Goal: Task Accomplishment & Management: Complete application form

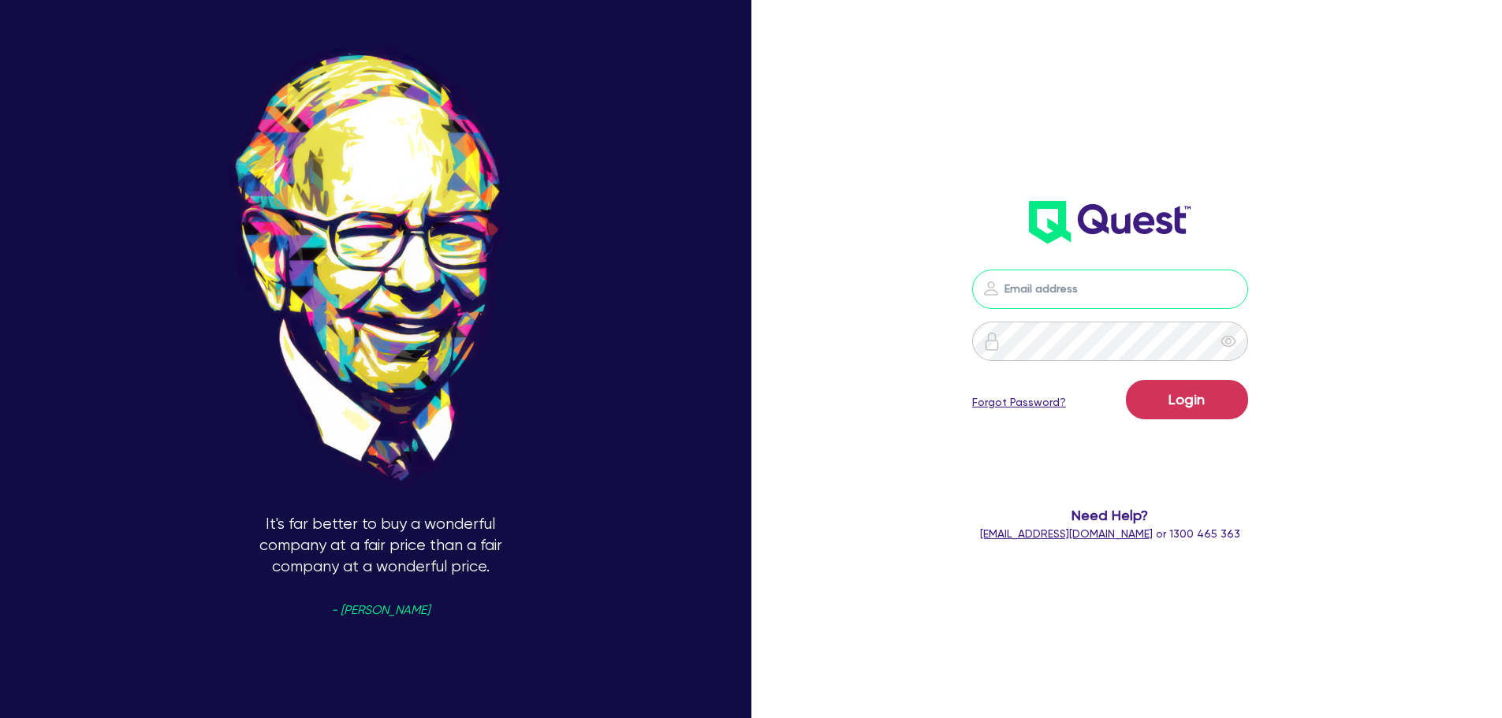
type input "[PERSON_NAME][EMAIL_ADDRESS][PERSON_NAME][DOMAIN_NAME]"
click at [1208, 401] on button "Login" at bounding box center [1187, 399] width 122 height 39
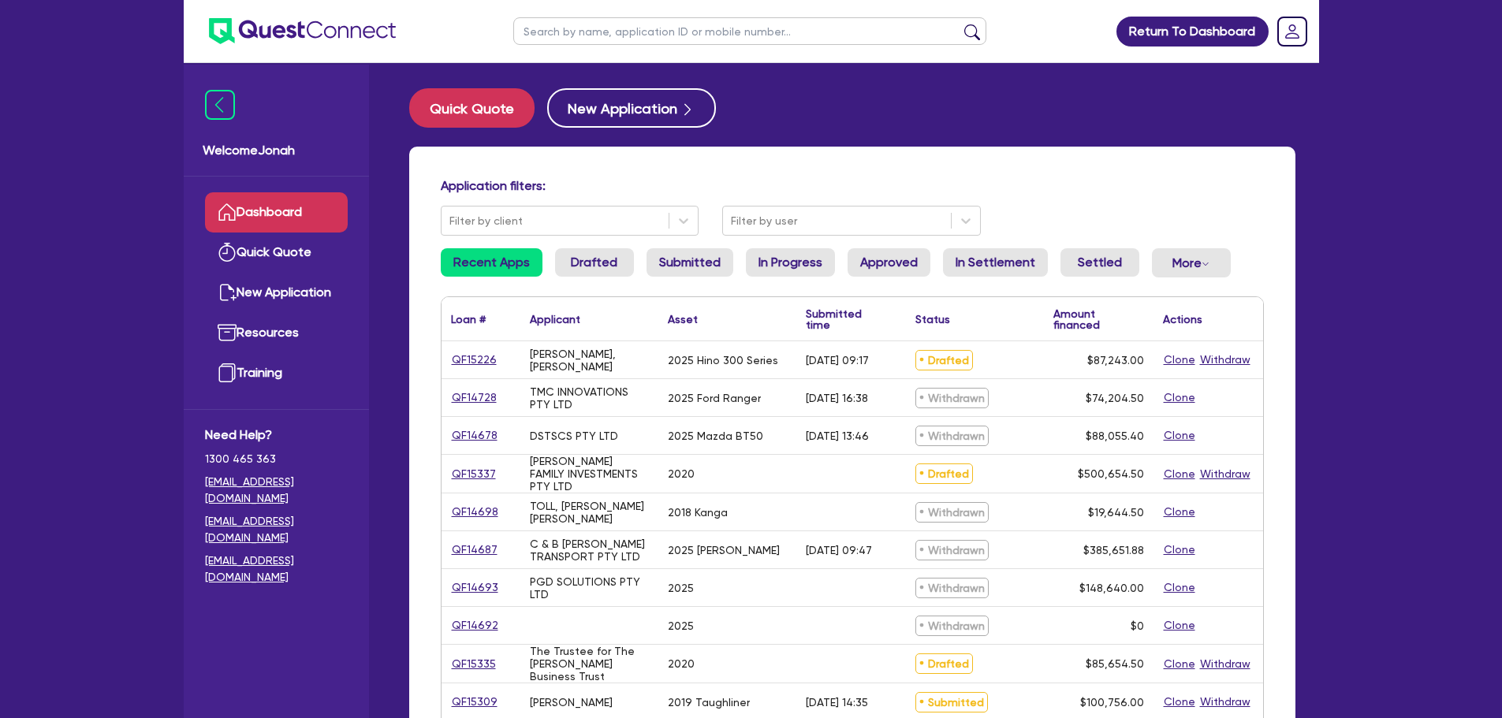
click at [638, 27] on input "text" at bounding box center [749, 31] width 473 height 28
click at [1024, 158] on div "Application filters: Filter by client Filter by user Recent Apps Drafted Submit…" at bounding box center [852, 662] width 886 height 1031
click at [639, 106] on button "New Application" at bounding box center [631, 107] width 169 height 39
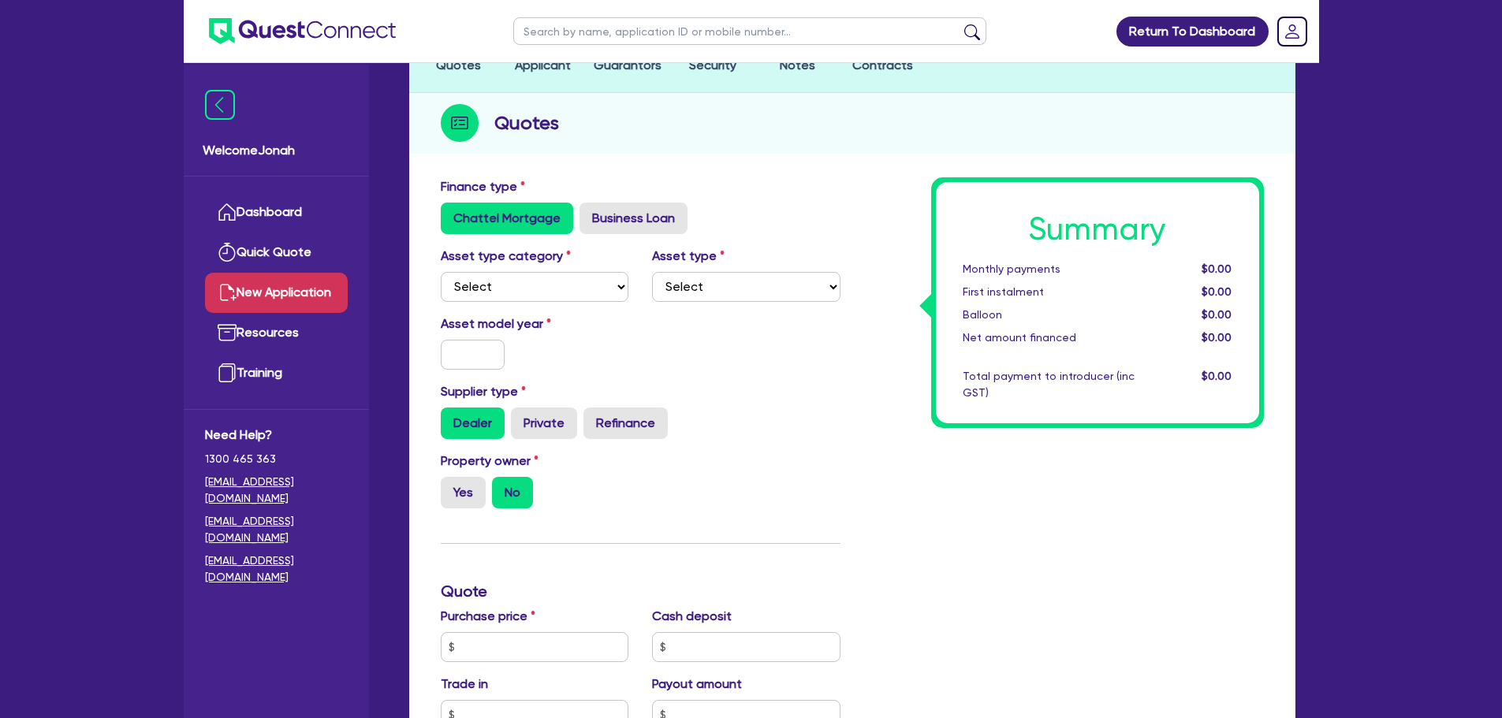
scroll to position [158, 0]
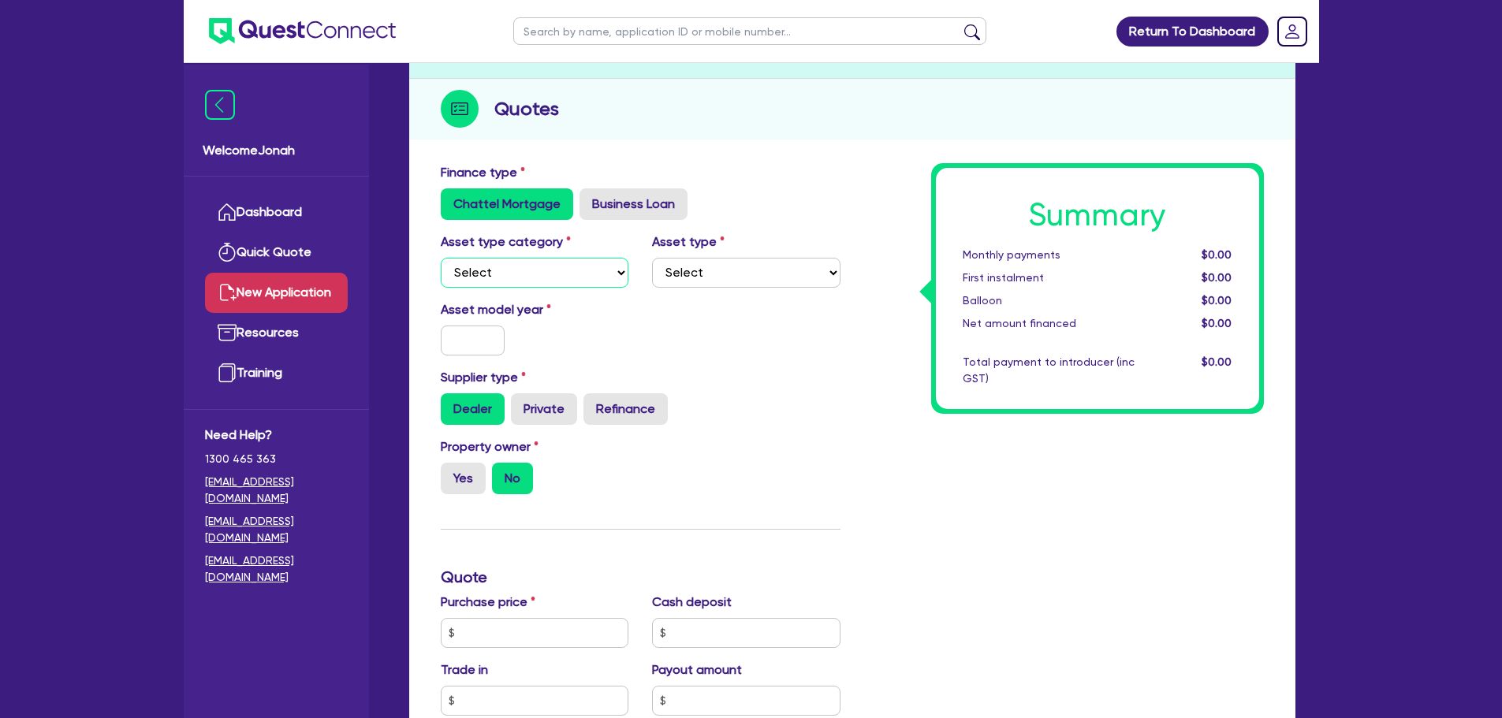
click at [575, 270] on select "Select Cars and light trucks Primary assets Secondary assets Tertiary assets" at bounding box center [535, 273] width 188 height 30
select select "CARS_AND_LIGHT_TRUCKS"
click at [441, 258] on select "Select Cars and light trucks Primary assets Secondary assets Tertiary assets" at bounding box center [535, 273] width 188 height 30
click at [774, 252] on div "Asset type Select Passenger vehicles Vans and utes Light trucks up to 4.5 tonne" at bounding box center [746, 260] width 212 height 55
drag, startPoint x: 767, startPoint y: 261, endPoint x: 766, endPoint y: 274, distance: 13.5
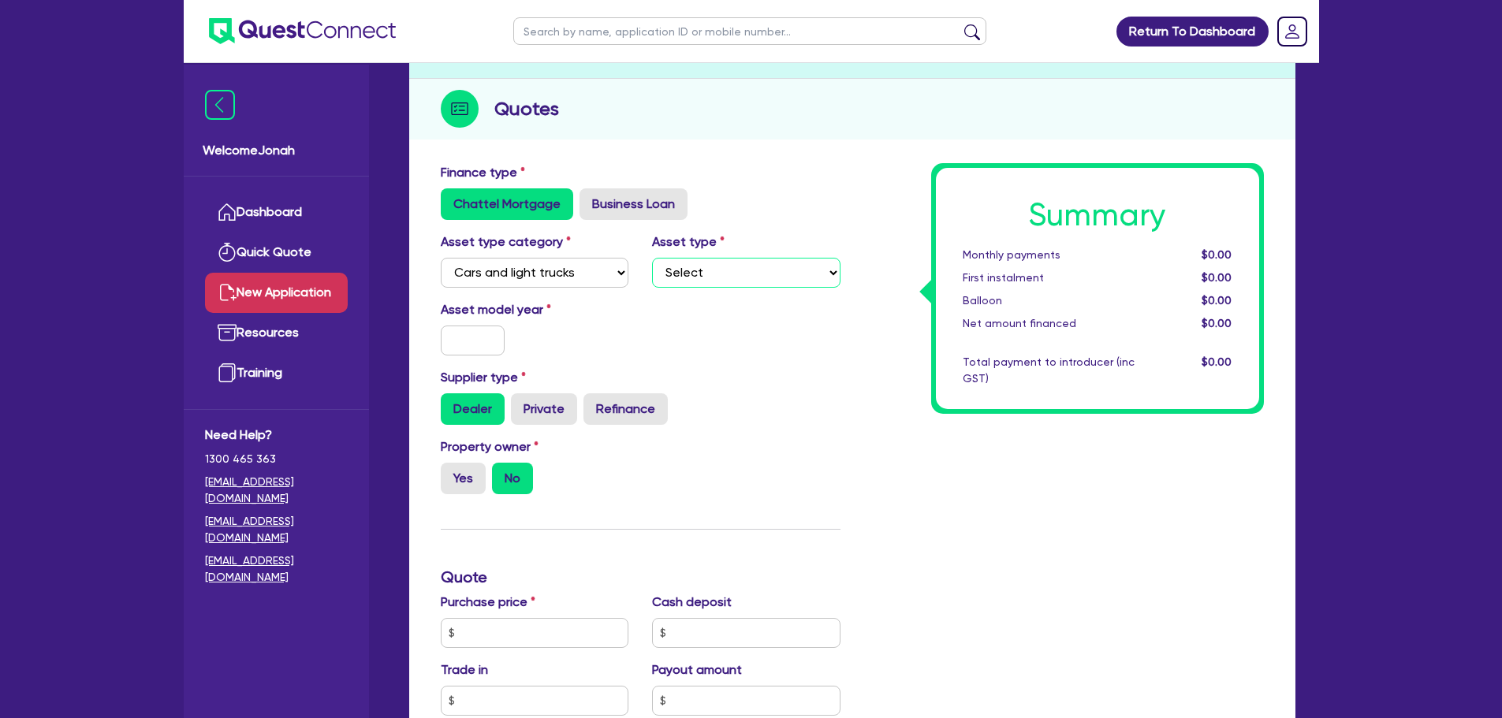
click at [767, 263] on select "Select Passenger vehicles Vans and utes Light trucks up to 4.5 tonne" at bounding box center [746, 273] width 188 height 30
click at [652, 258] on select "Select Passenger vehicles Vans and utes Light trucks up to 4.5 tonne" at bounding box center [746, 273] width 188 height 30
drag, startPoint x: 715, startPoint y: 251, endPoint x: 712, endPoint y: 263, distance: 13.0
click at [714, 251] on div "Asset type Select Passenger vehicles Vans and utes Light trucks up to 4.5 tonne" at bounding box center [746, 260] width 212 height 55
drag, startPoint x: 712, startPoint y: 269, endPoint x: 713, endPoint y: 287, distance: 18.1
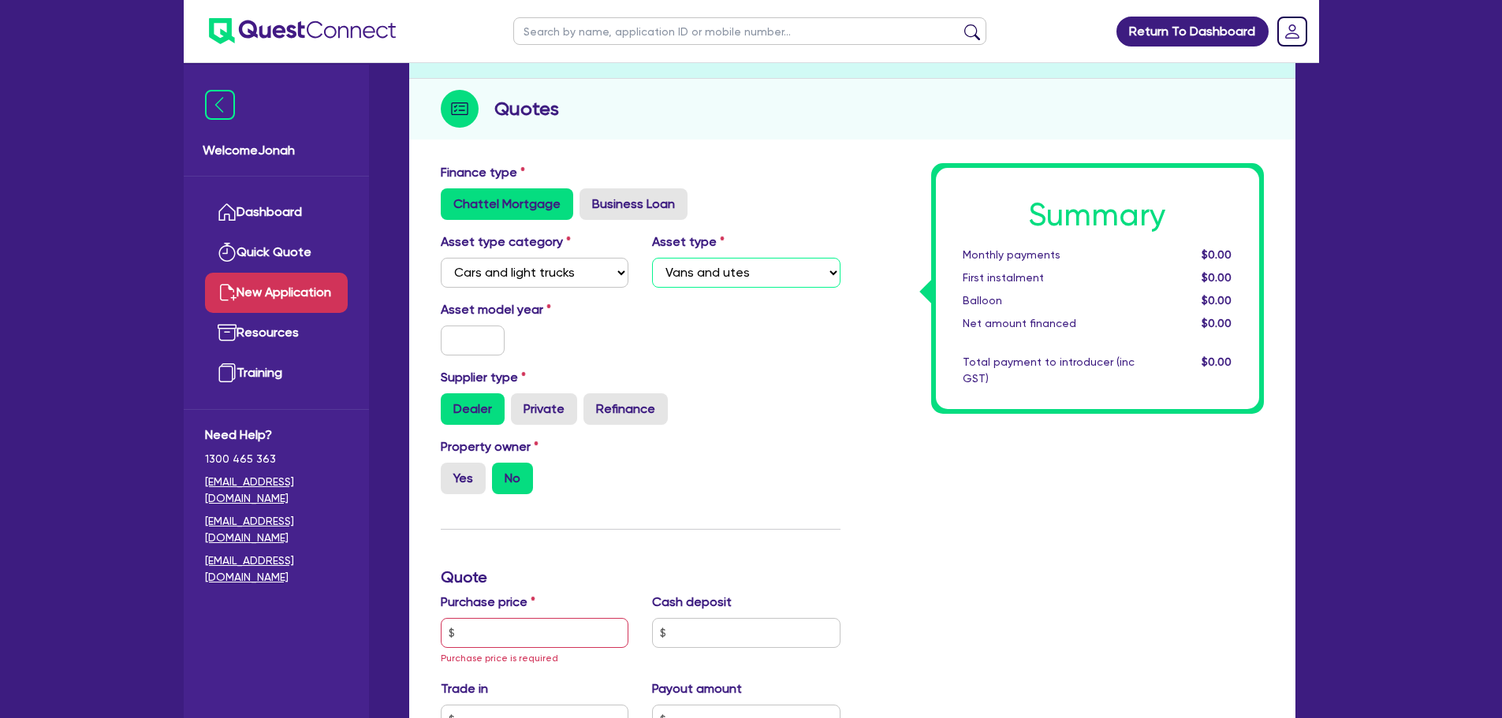
click at [712, 270] on select "Select Passenger vehicles Vans and utes Light trucks up to 4.5 tonne" at bounding box center [746, 273] width 188 height 30
select select "LIGHT_TRUCKS"
click at [652, 258] on select "Select Passenger vehicles Vans and utes Light trucks up to 4.5 tonne" at bounding box center [746, 273] width 188 height 30
click at [469, 344] on input "text" at bounding box center [473, 341] width 65 height 30
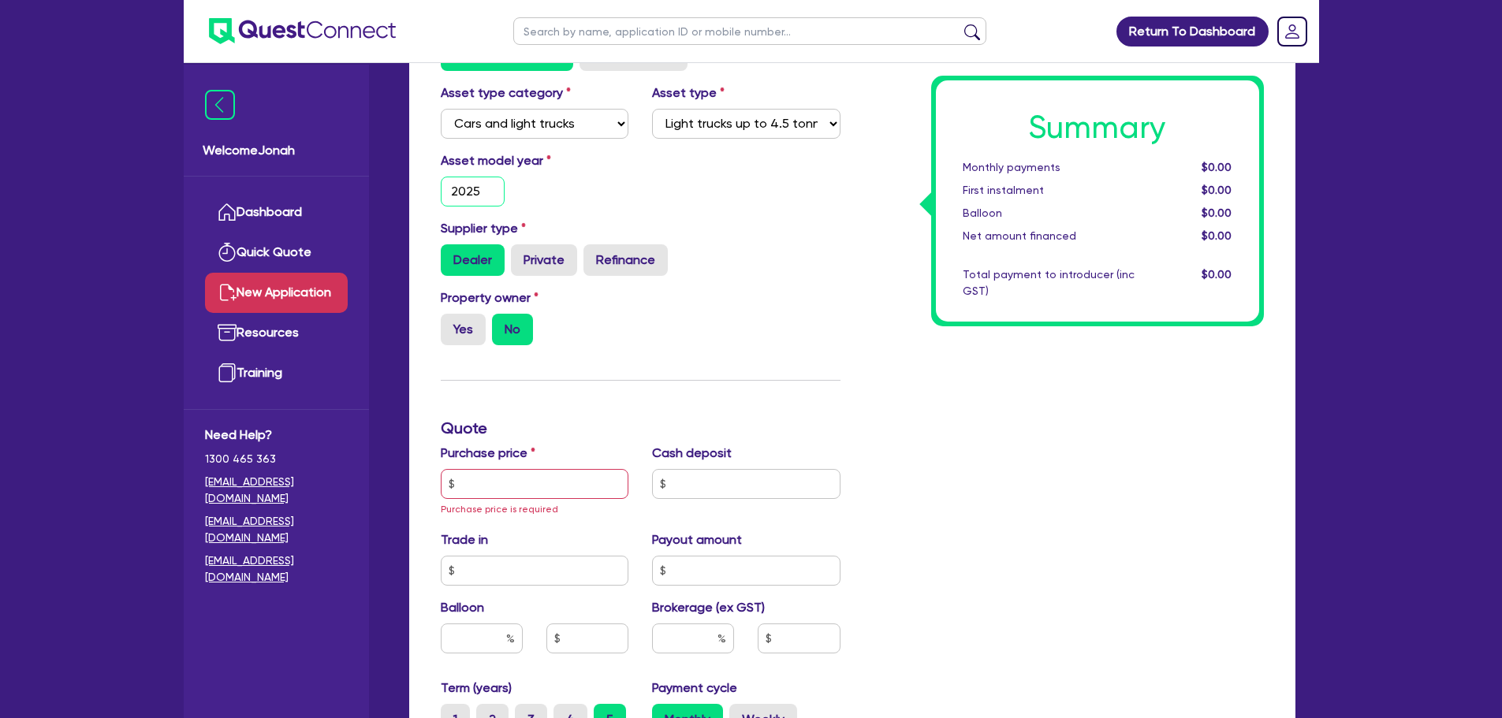
scroll to position [315, 0]
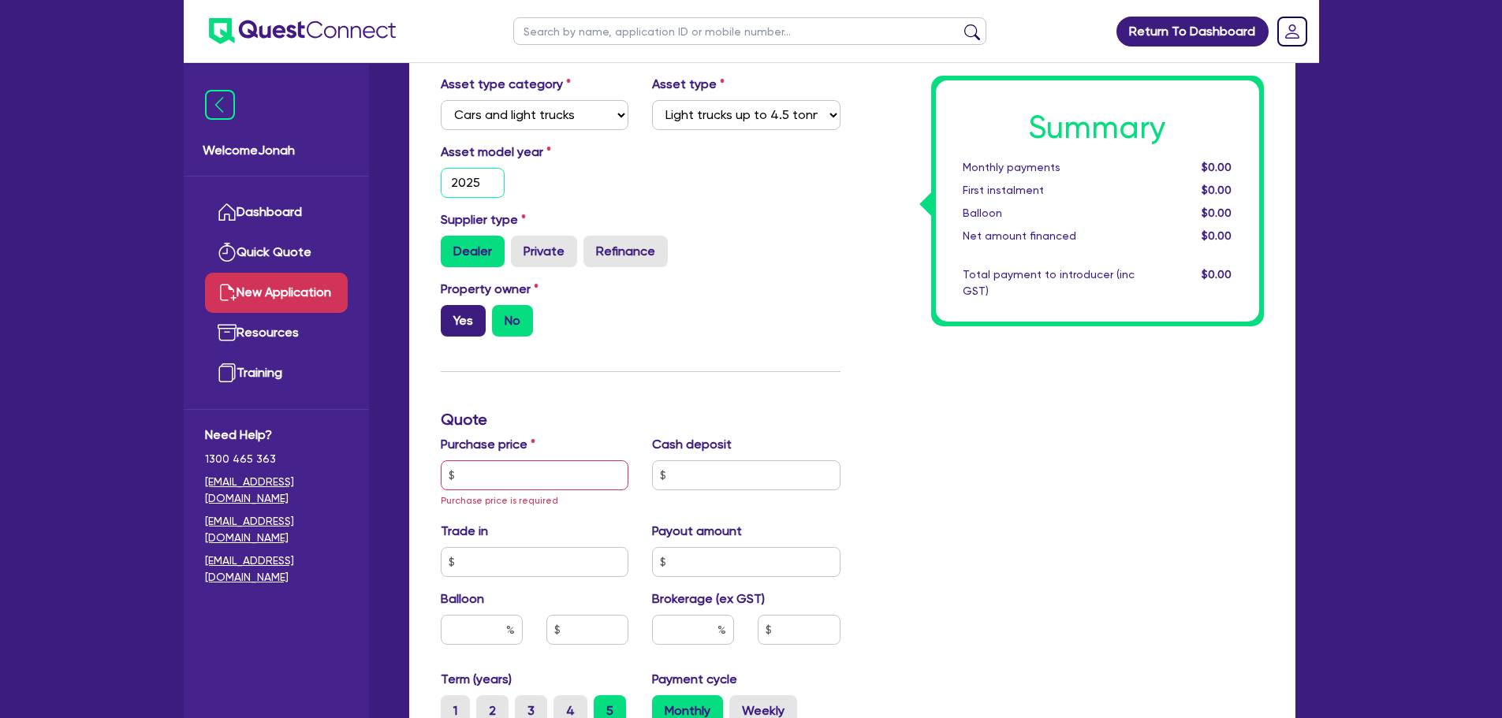
type input "2025"
click at [456, 327] on label "Yes" at bounding box center [463, 321] width 45 height 32
click at [451, 315] on input "Yes" at bounding box center [446, 310] width 10 height 10
radio input "true"
click at [550, 494] on div "Purchase price Purchase price is required" at bounding box center [535, 472] width 212 height 74
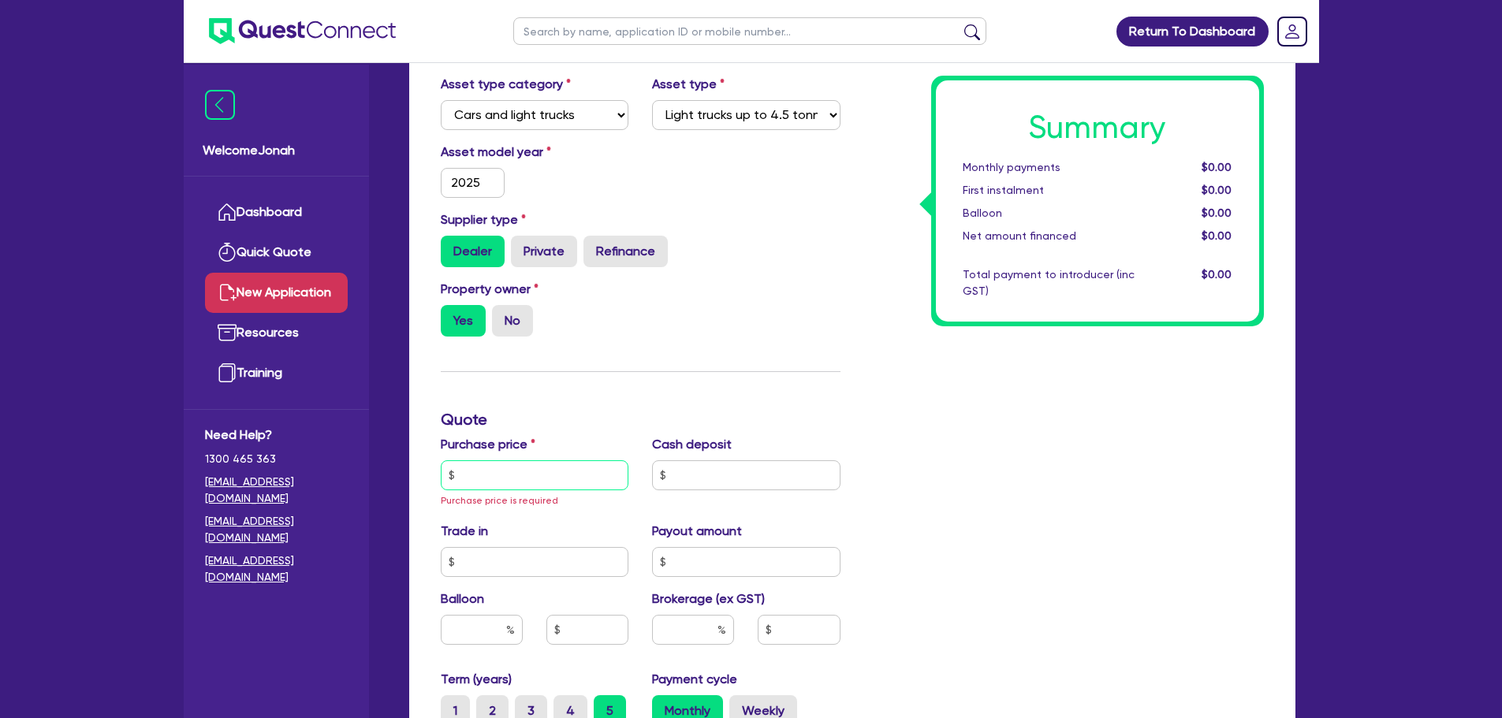
click at [543, 475] on input "text" at bounding box center [535, 475] width 188 height 30
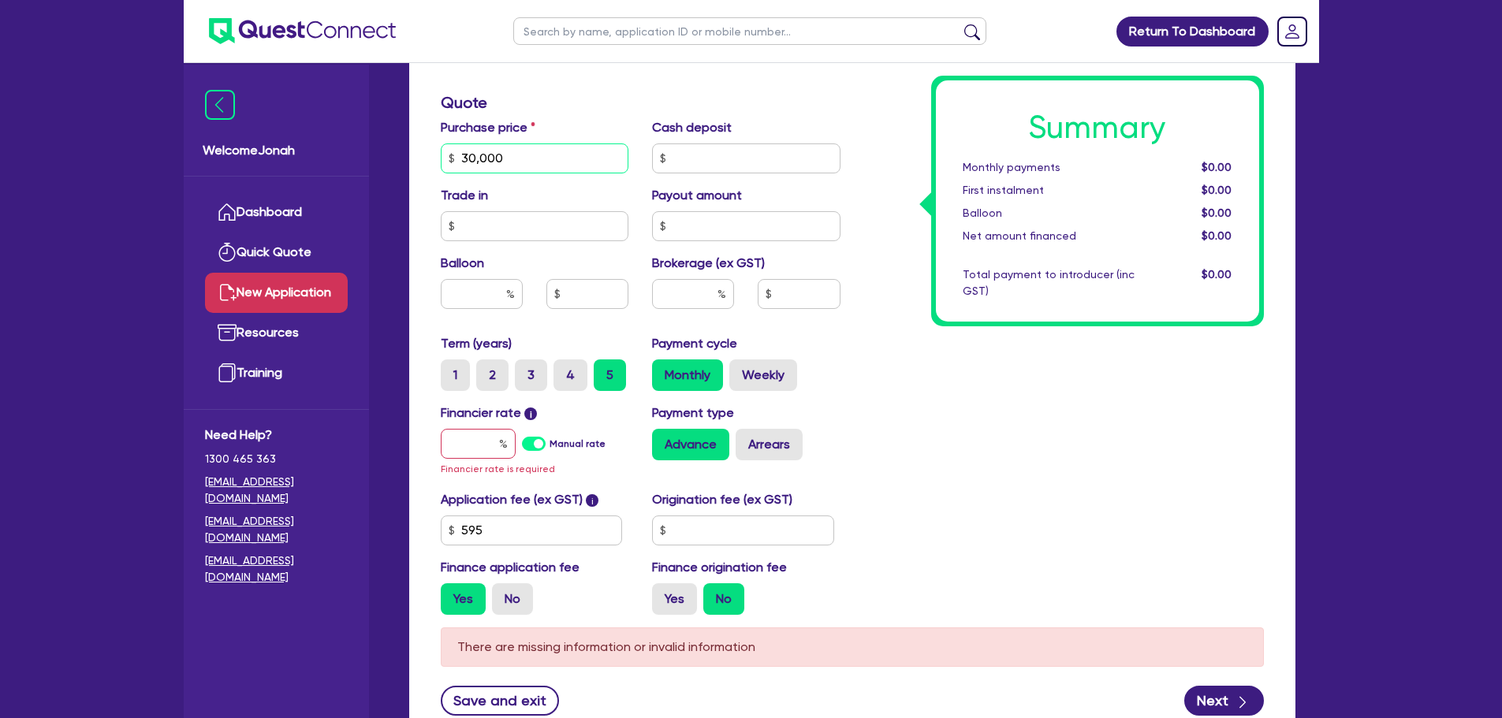
scroll to position [710, 0]
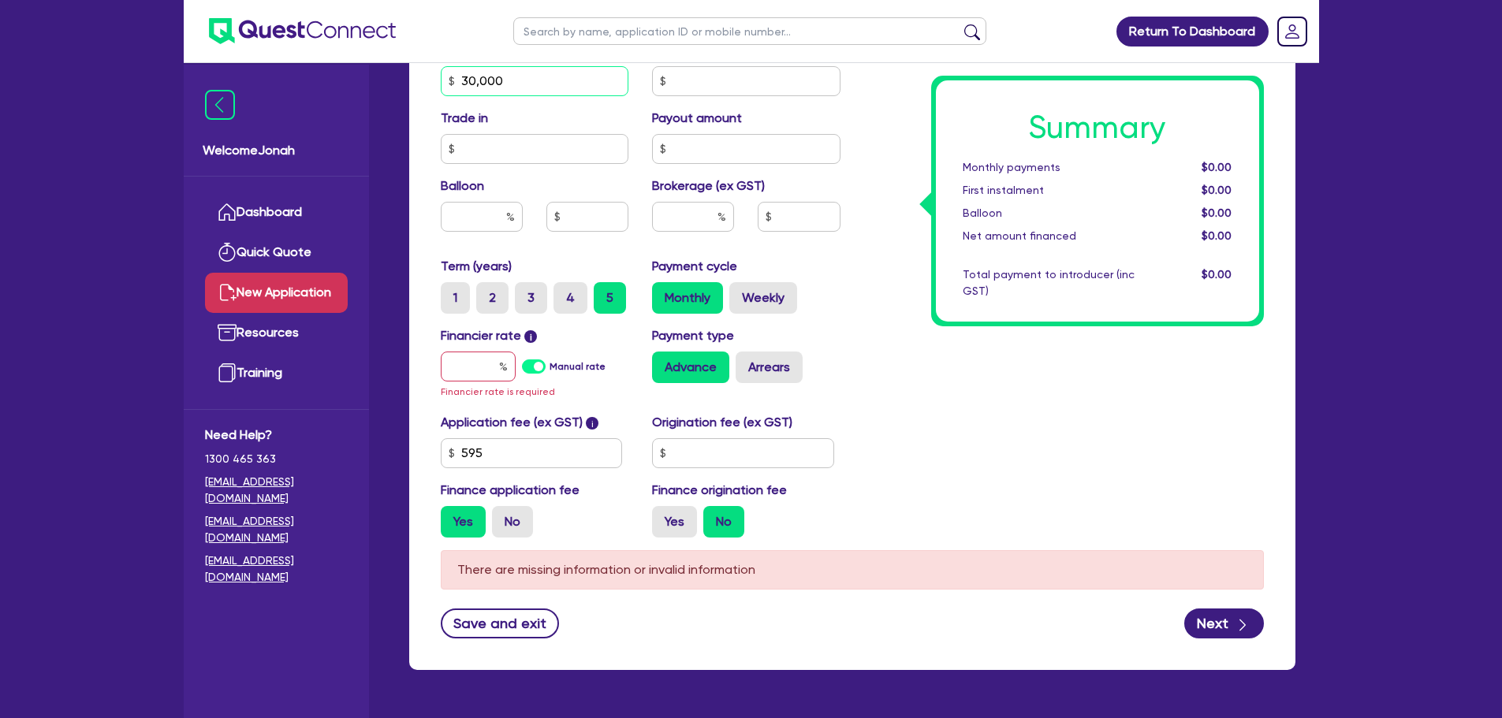
type input "30,000"
click at [464, 363] on input "text" at bounding box center [478, 367] width 75 height 30
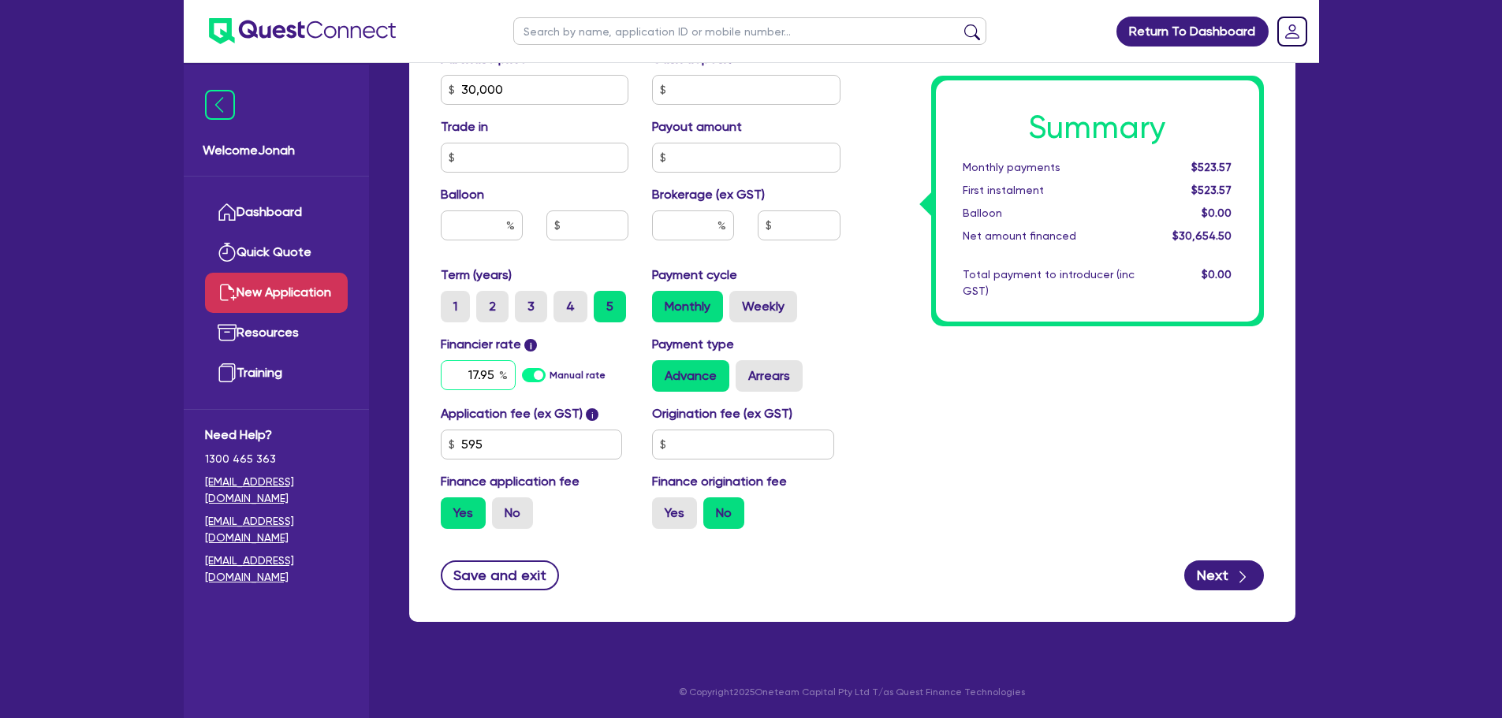
type input "17.95"
click at [717, 218] on input "text" at bounding box center [693, 225] width 82 height 30
type input "8"
click at [1021, 591] on div "Finance type Chattel Mortgage Business Loan Asset type category Select Cars and…" at bounding box center [852, 117] width 886 height 1010
click at [1196, 574] on button "Next" at bounding box center [1224, 576] width 80 height 30
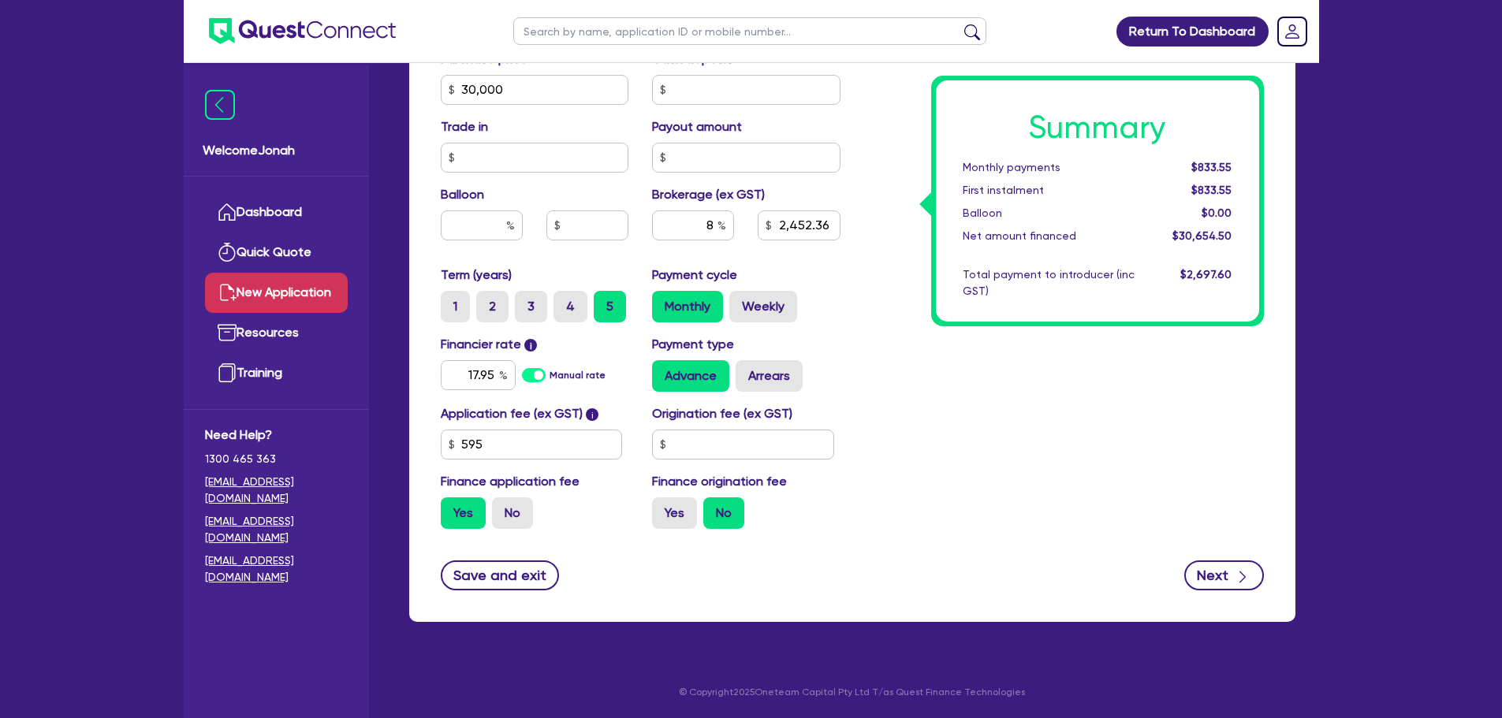
type input "2,452.36"
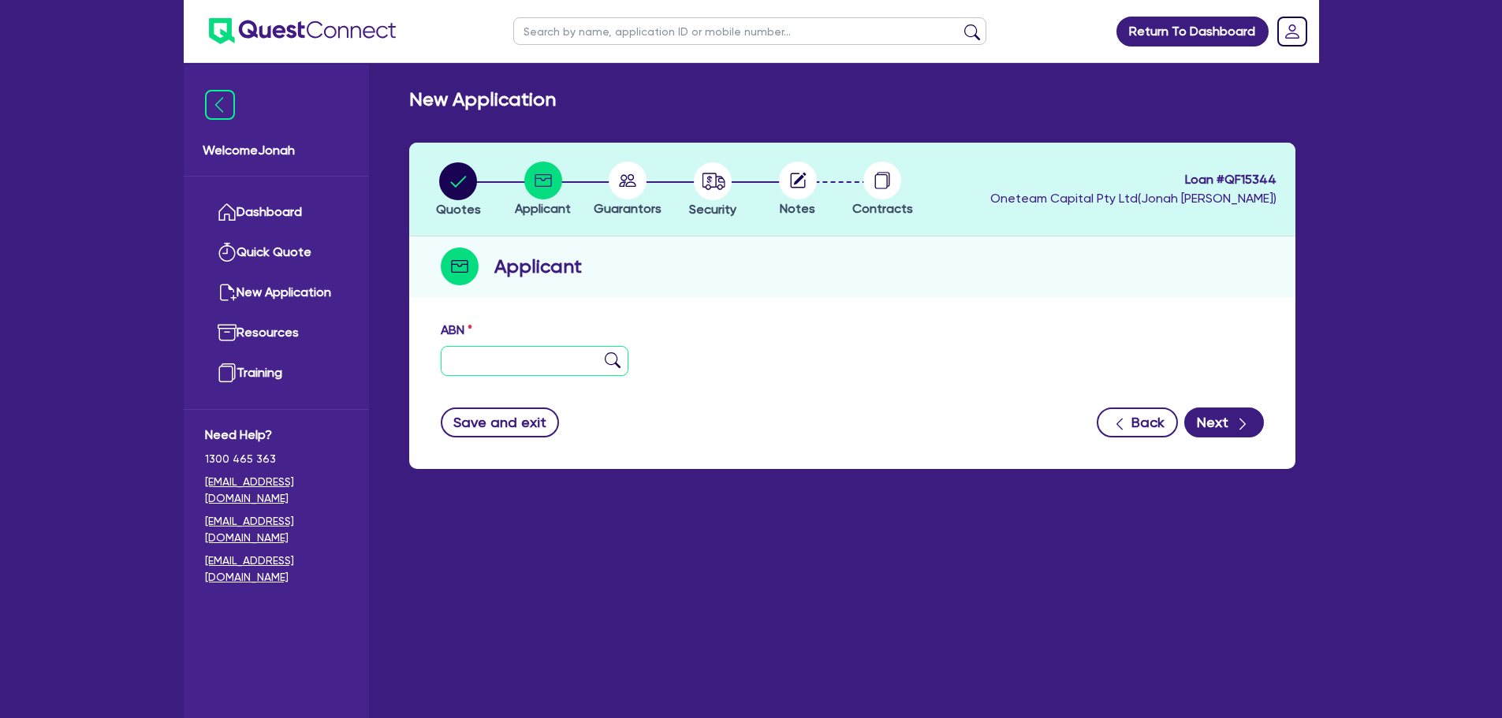
click at [486, 359] on input "text" at bounding box center [535, 361] width 188 height 30
paste input "54 683 416 033"
type input "54 683 416 033"
click at [606, 362] on img at bounding box center [613, 360] width 16 height 16
type input "POTALA GROUP PTY LIMITED"
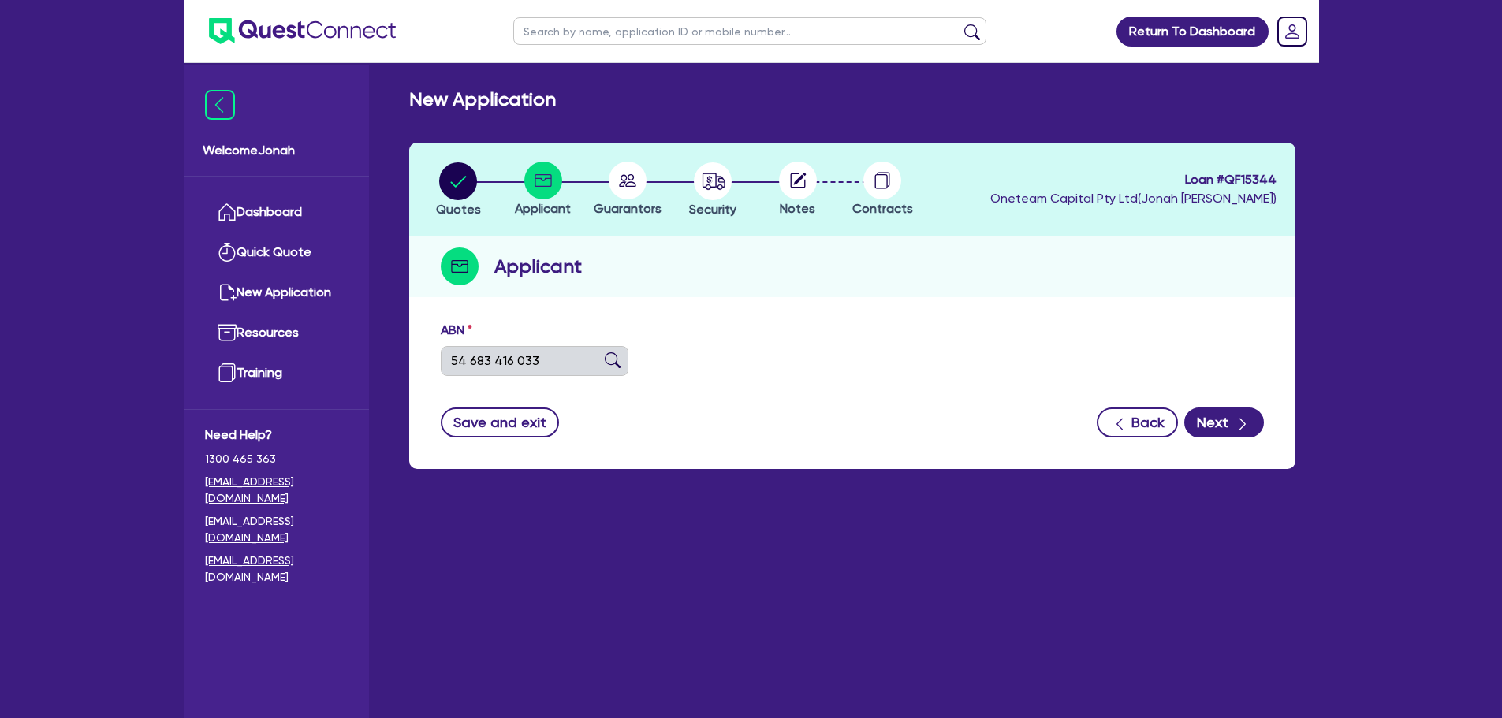
type input "Sonic Auto Detailing"
select select "COMPANY"
type input "[DATE]"
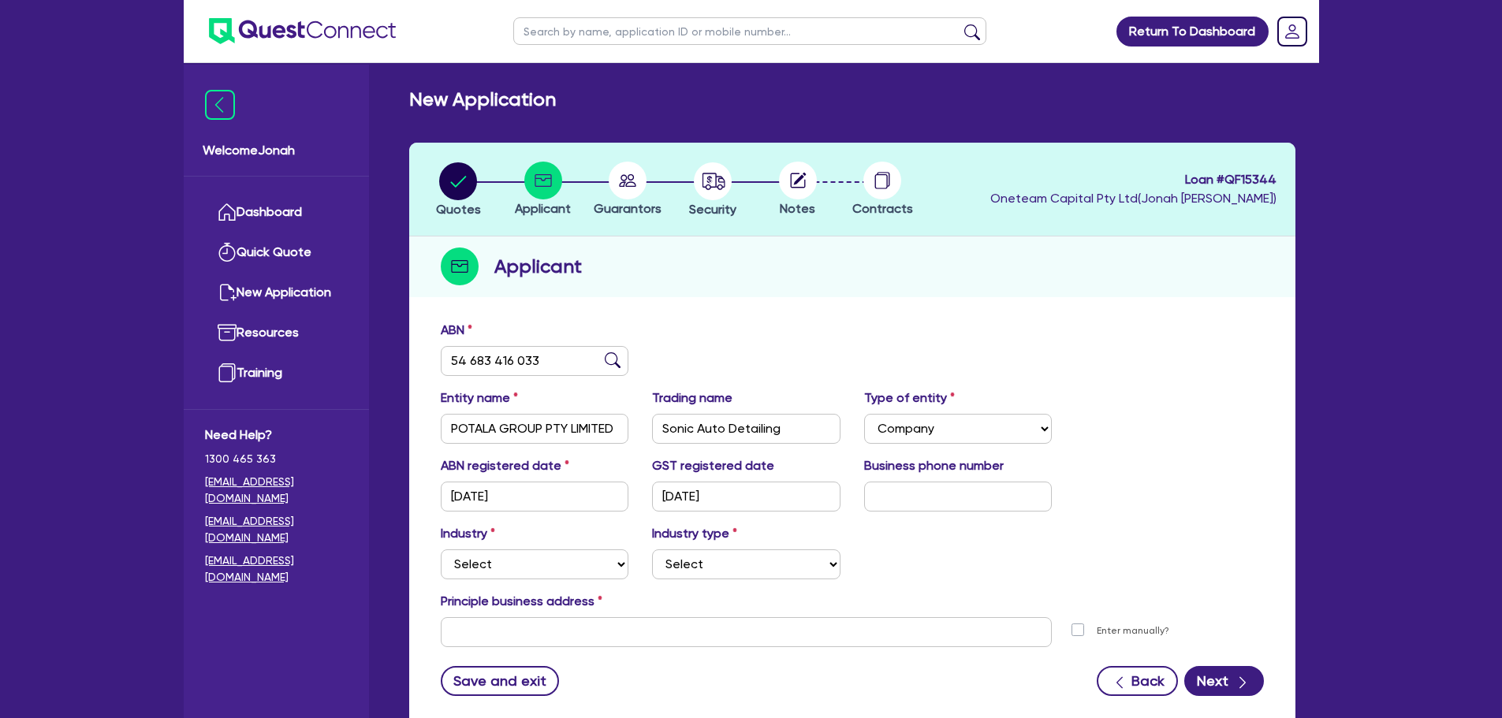
click at [786, 194] on circle at bounding box center [798, 181] width 38 height 38
click at [708, 198] on circle "button" at bounding box center [713, 181] width 38 height 38
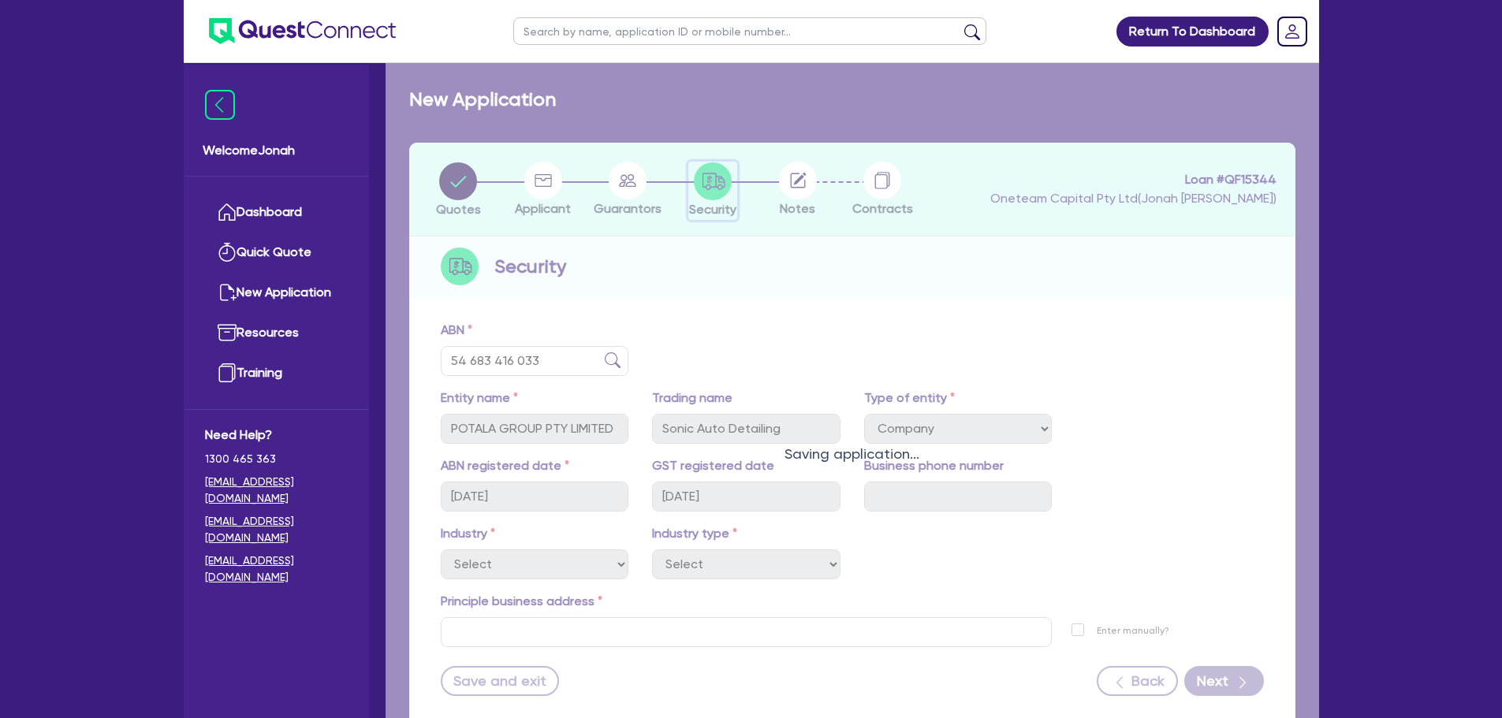
select select "CARS_AND_LIGHT_TRUCKS"
select select "LIGHT_TRUCKS"
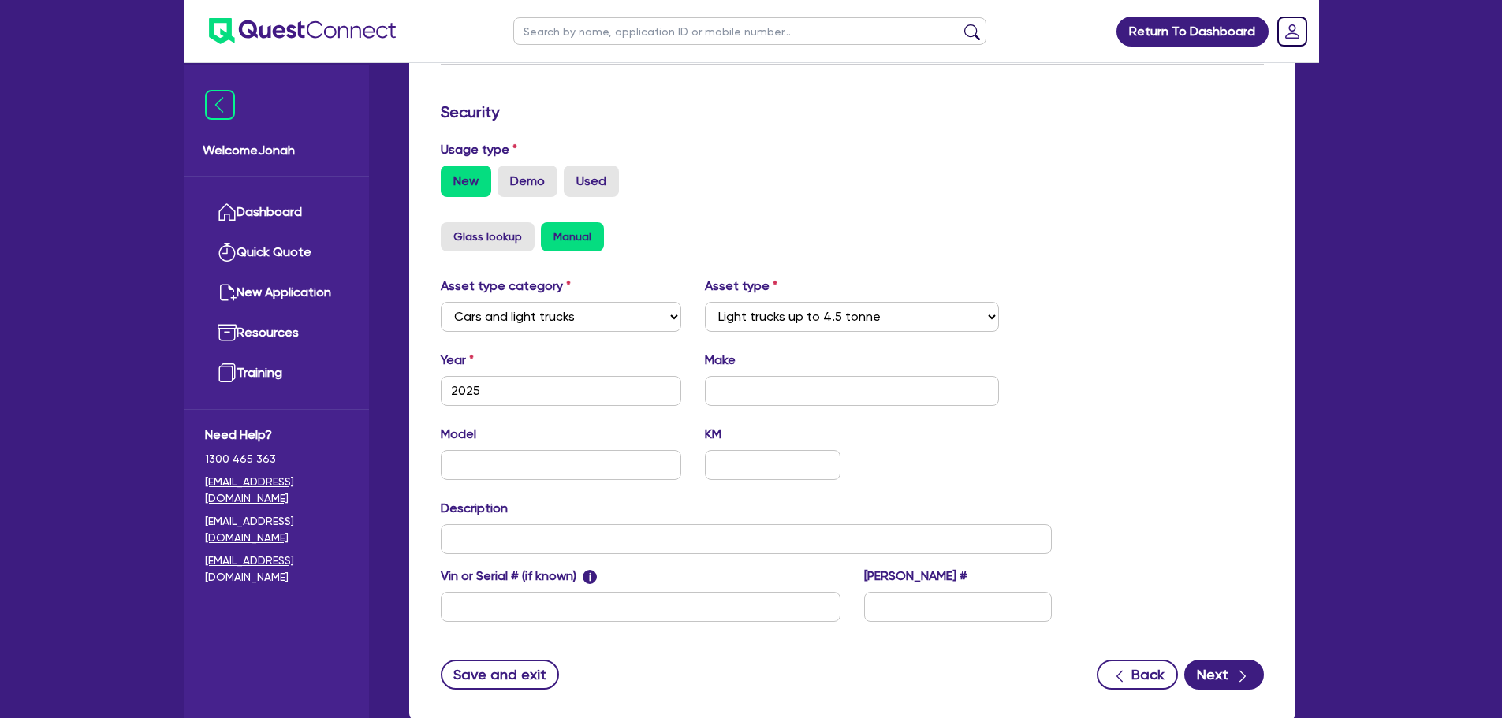
scroll to position [482, 0]
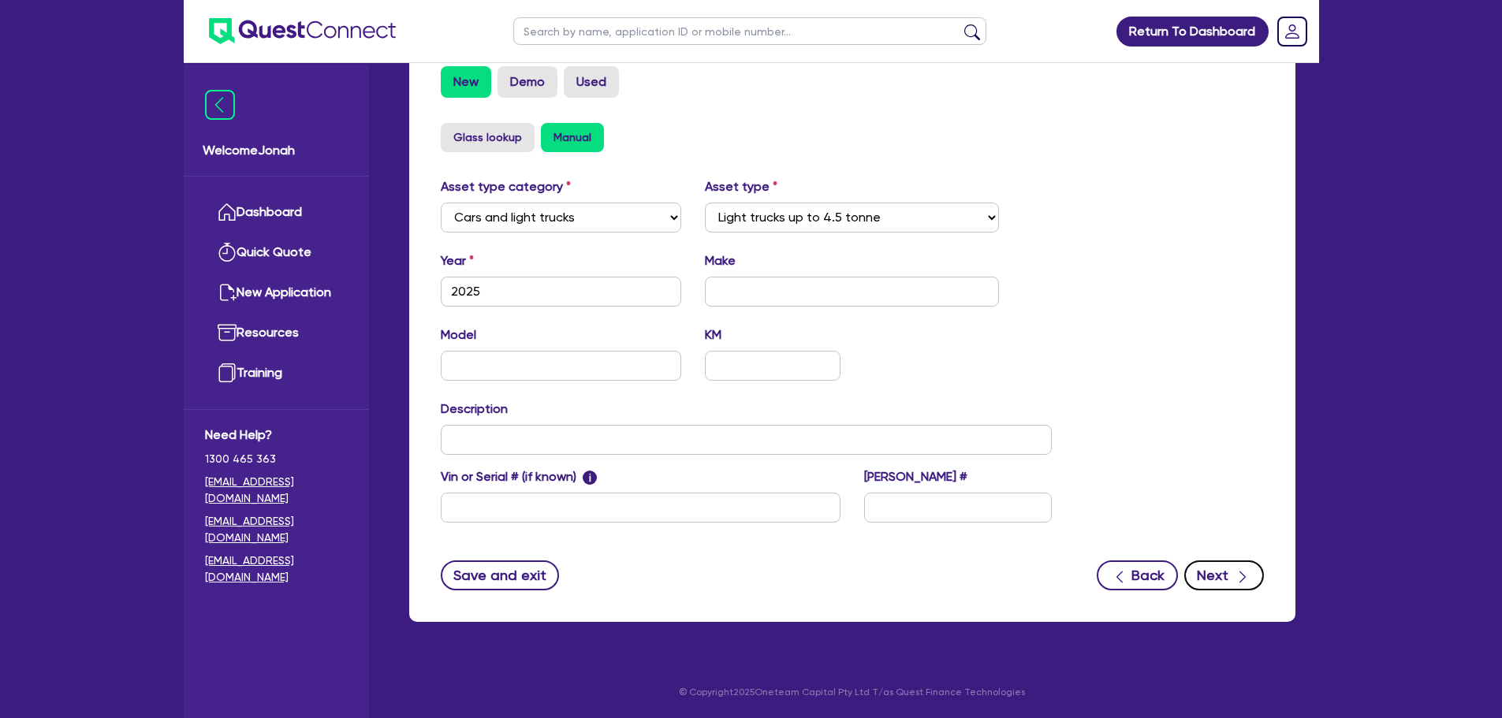
click at [1236, 586] on button "Next" at bounding box center [1224, 576] width 80 height 30
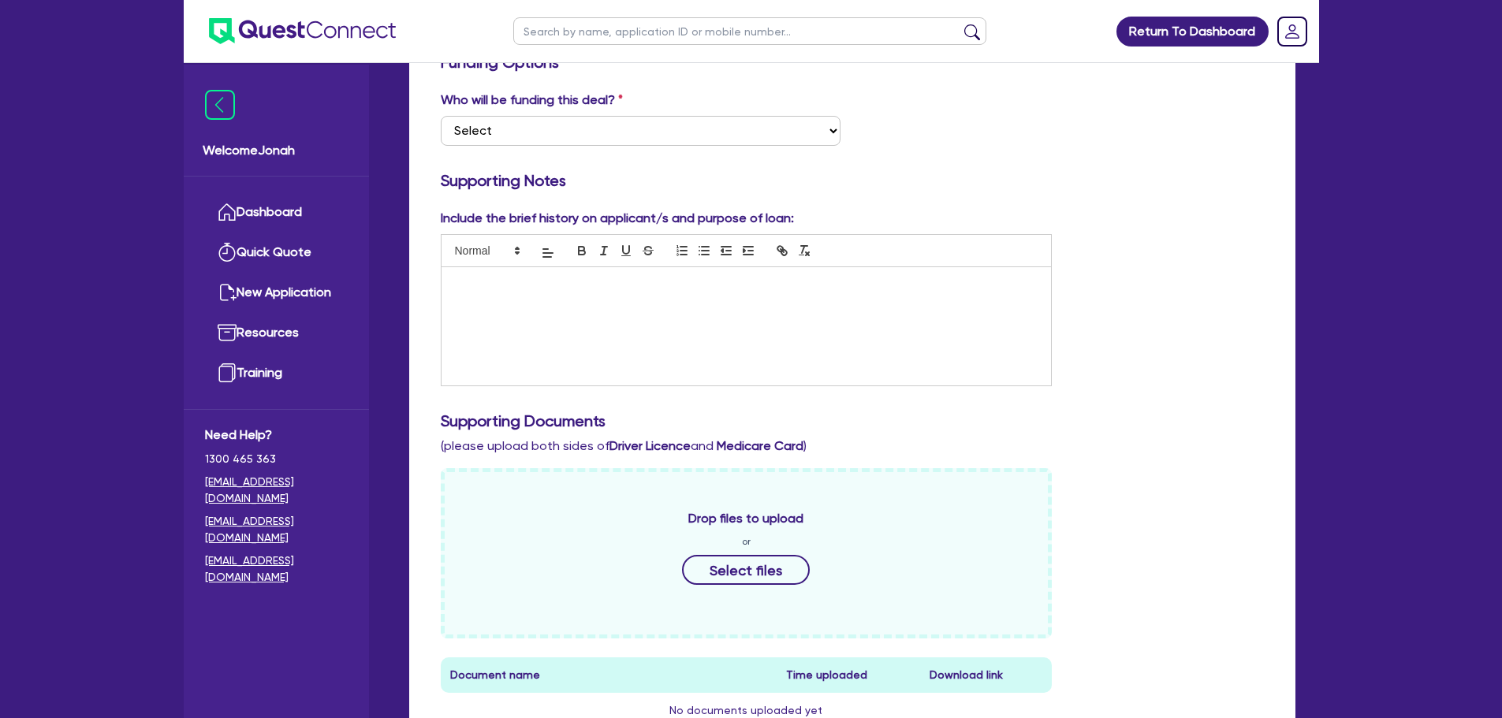
scroll to position [631, 0]
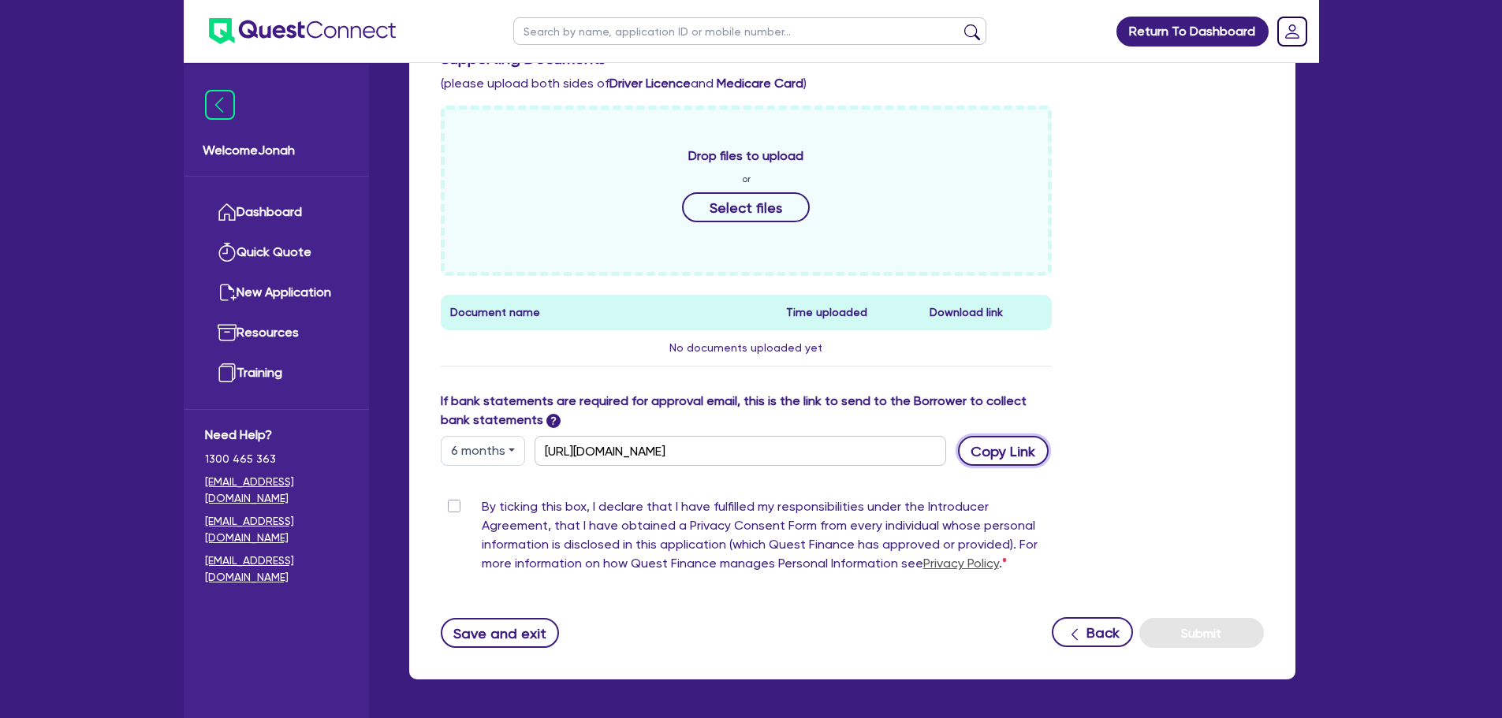
click at [999, 459] on button "Copy Link" at bounding box center [1003, 451] width 91 height 30
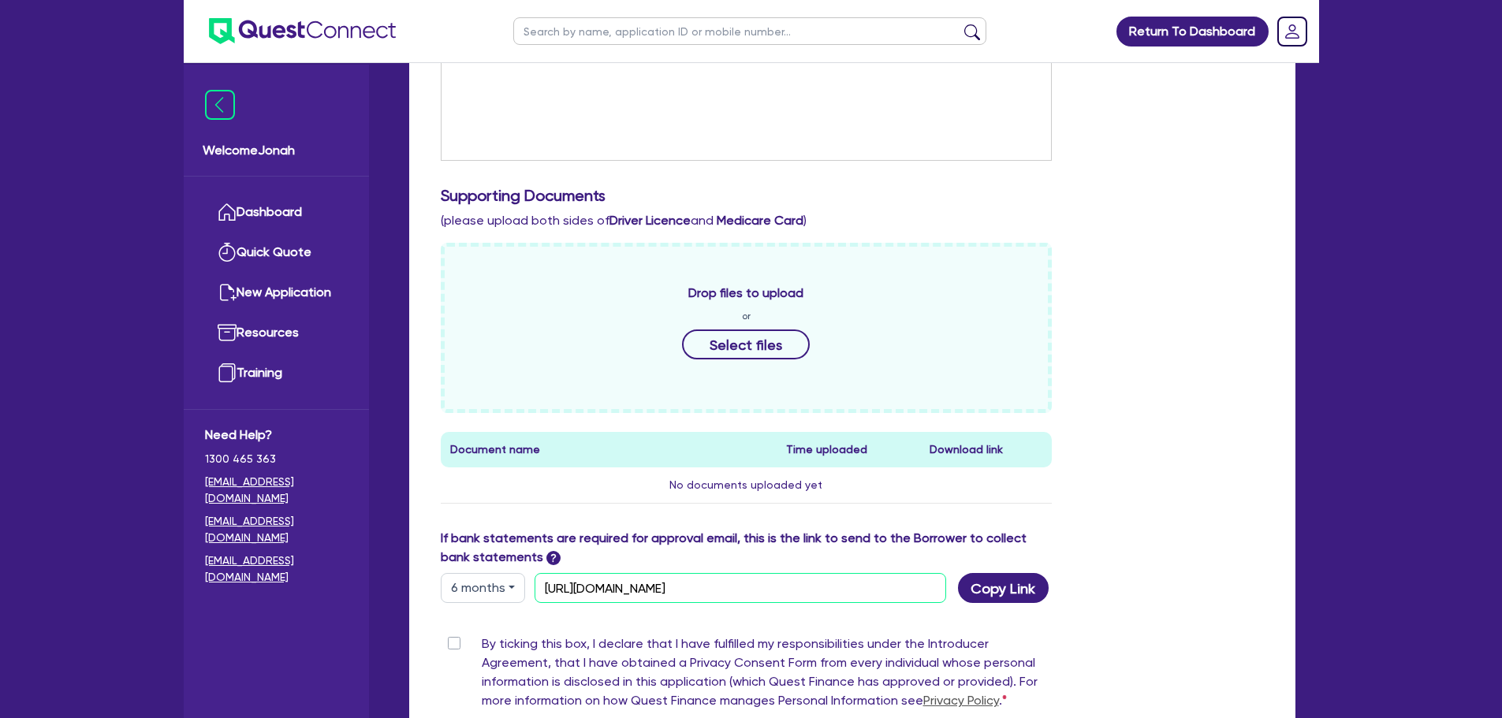
scroll to position [552, 0]
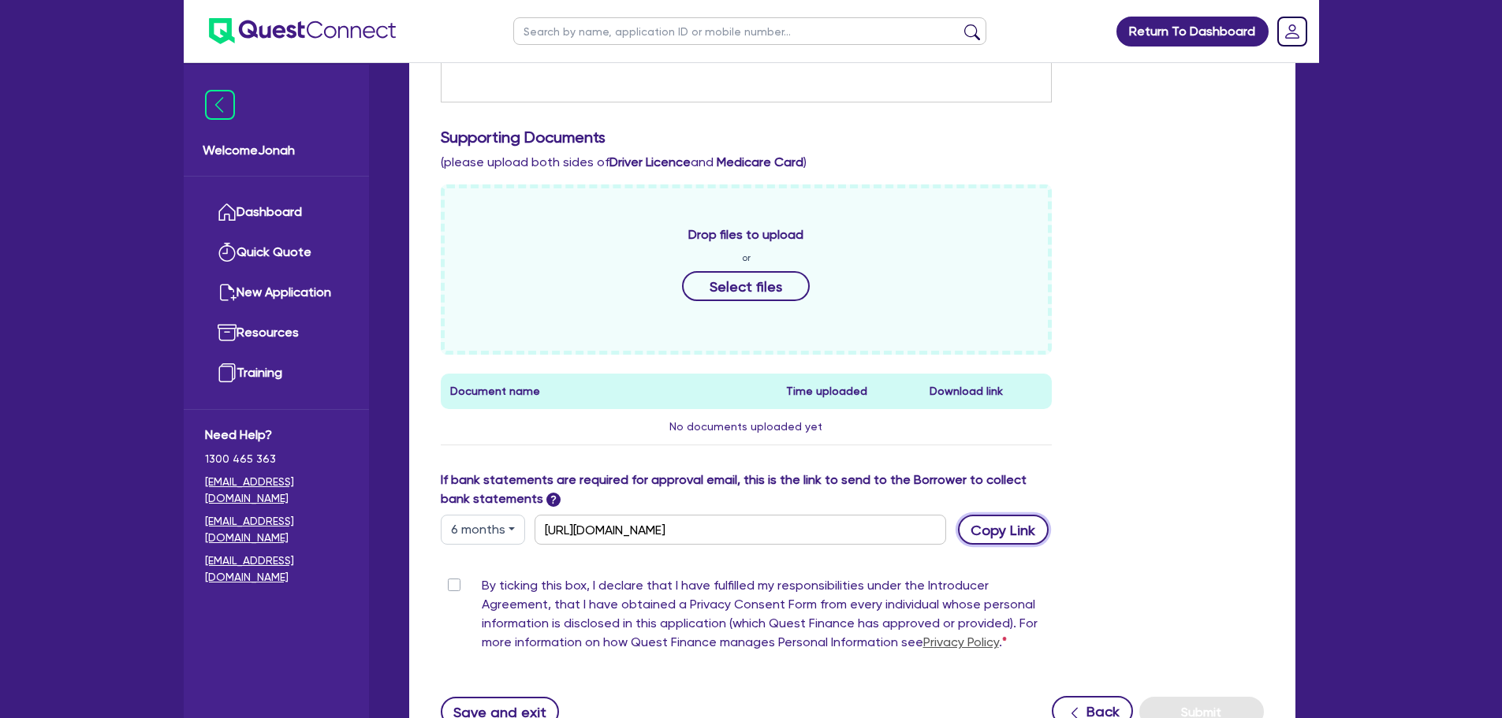
click at [989, 527] on button "Copy Link" at bounding box center [1003, 530] width 91 height 30
click at [1131, 334] on div "Drop files to upload or Select files Document name Time uploaded Download link …" at bounding box center [852, 327] width 847 height 286
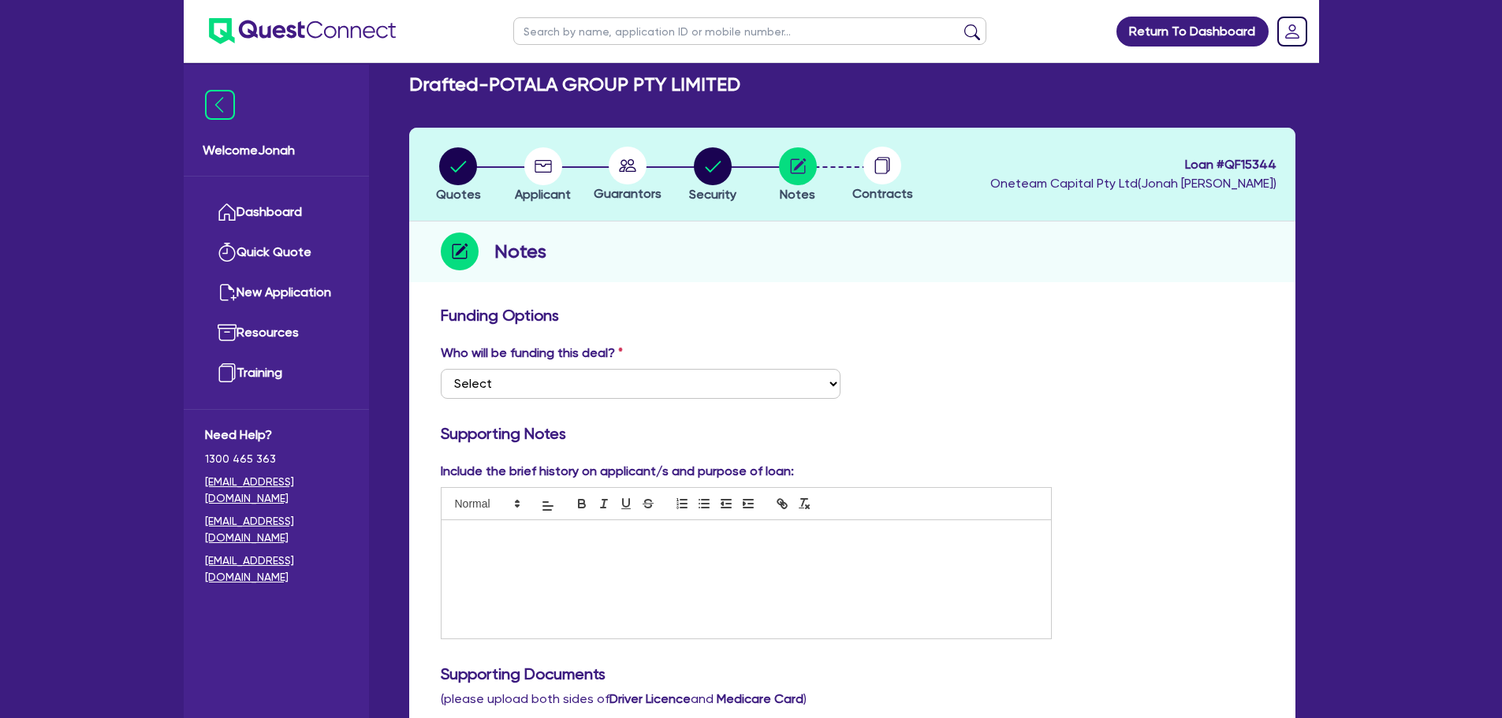
scroll to position [0, 0]
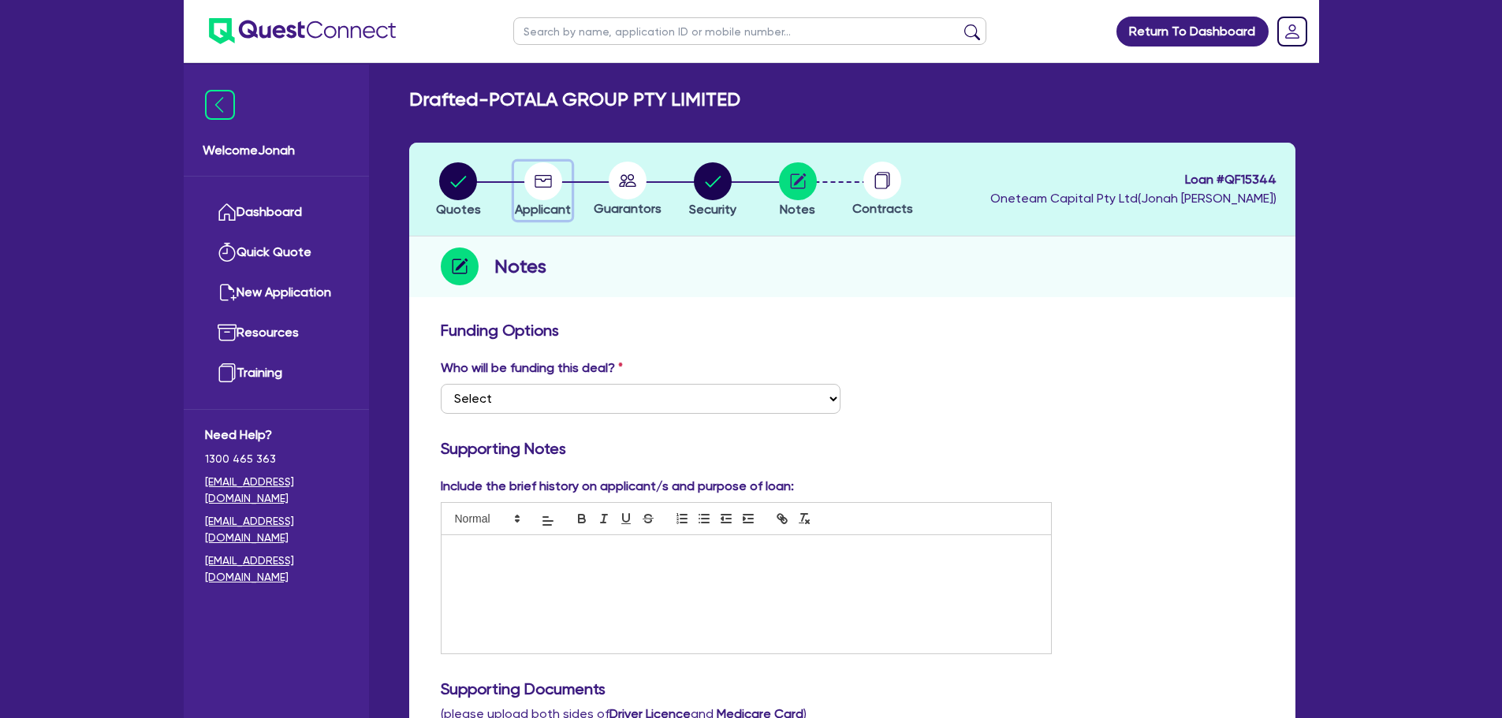
click at [532, 178] on circle "button" at bounding box center [543, 181] width 38 height 38
select select "COMPANY"
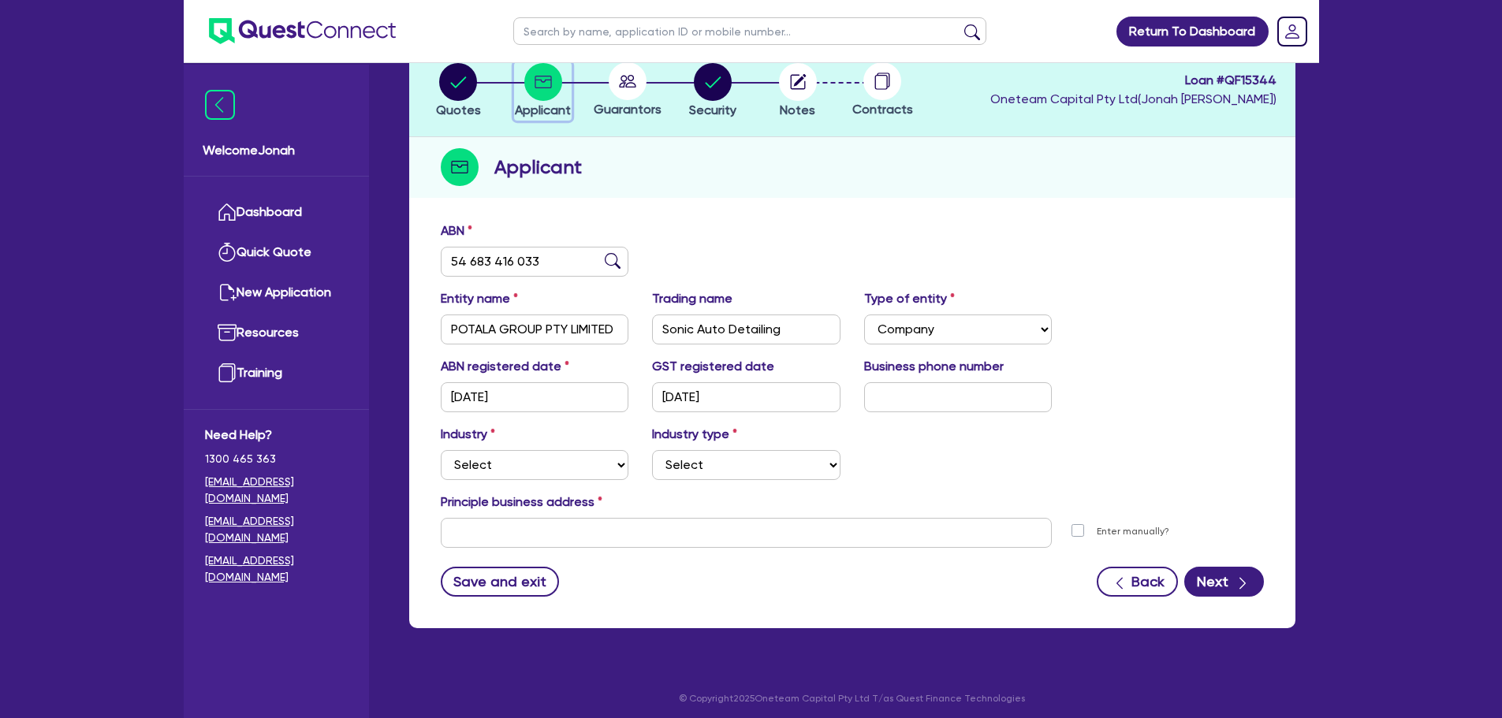
scroll to position [106, 0]
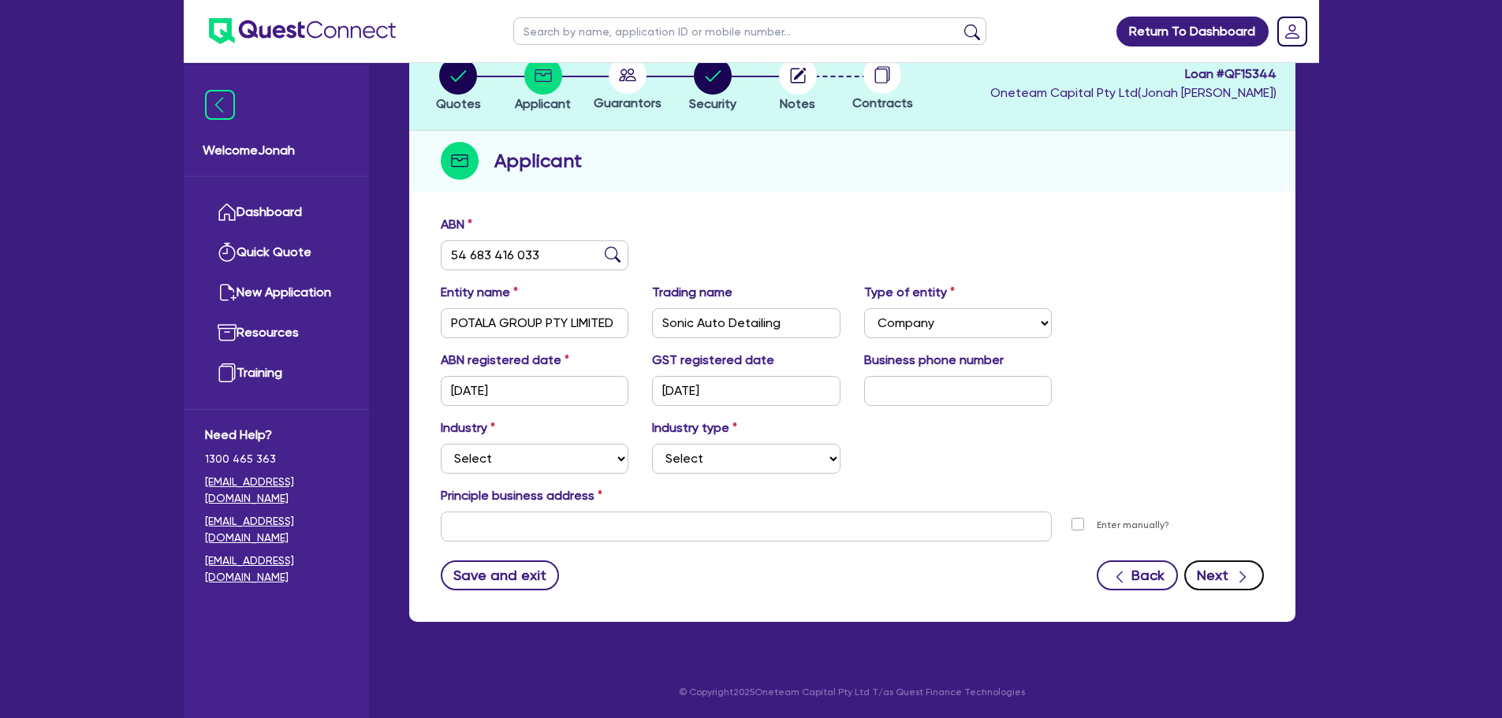
click at [1217, 583] on button "Next" at bounding box center [1224, 576] width 80 height 30
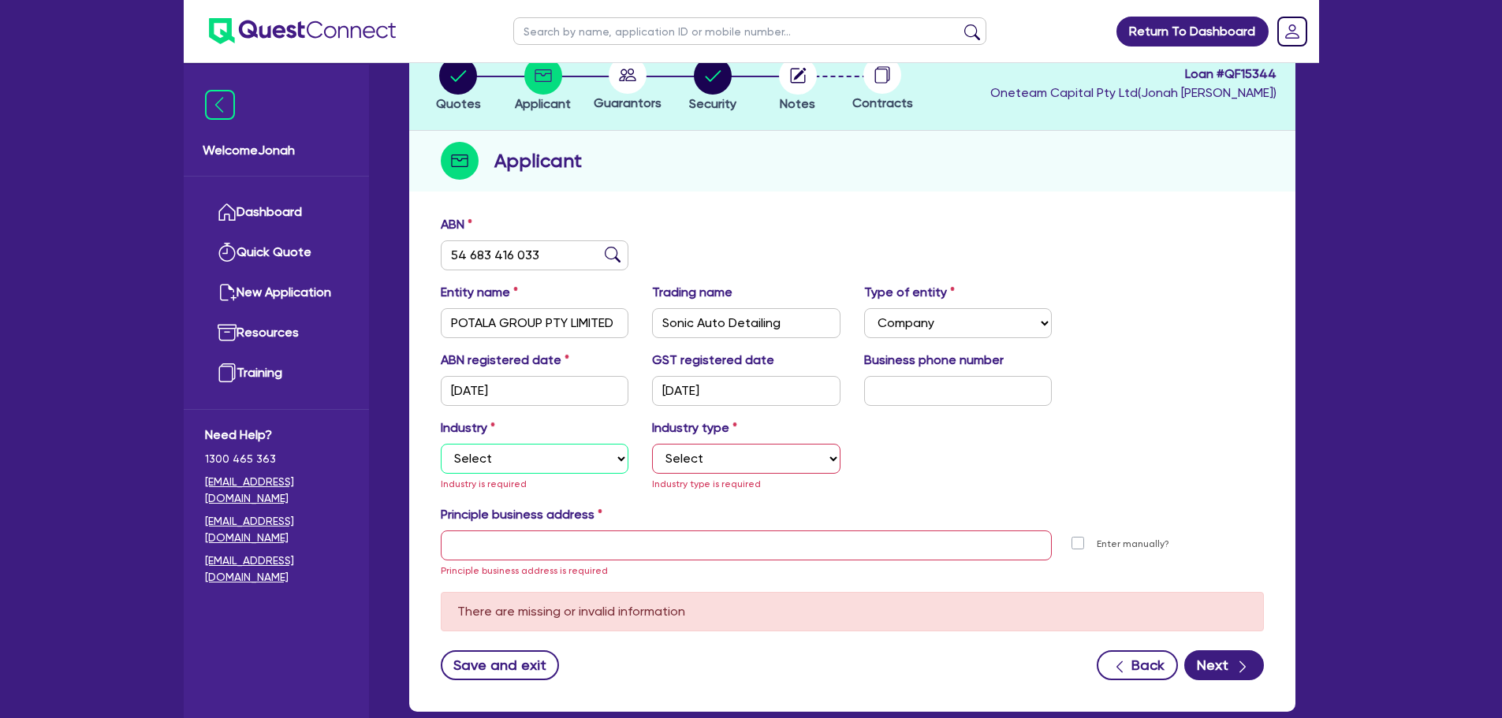
click at [557, 458] on select "Select Accomodation & Food Services Administrative & Support Services Agricultu…" at bounding box center [535, 459] width 188 height 30
click at [505, 464] on select "Select Accomodation & Food Services Administrative & Support Services Agricultu…" at bounding box center [535, 459] width 188 height 30
select select "RETAIL_WHOLESALE_TRADE"
click at [441, 444] on select "Select Accomodation & Food Services Administrative & Support Services Agricultu…" at bounding box center [535, 459] width 188 height 30
click at [683, 459] on select "Select Electrical, Electronic & Whitegoods Floor Coverings, Furniture & Housewa…" at bounding box center [746, 459] width 188 height 30
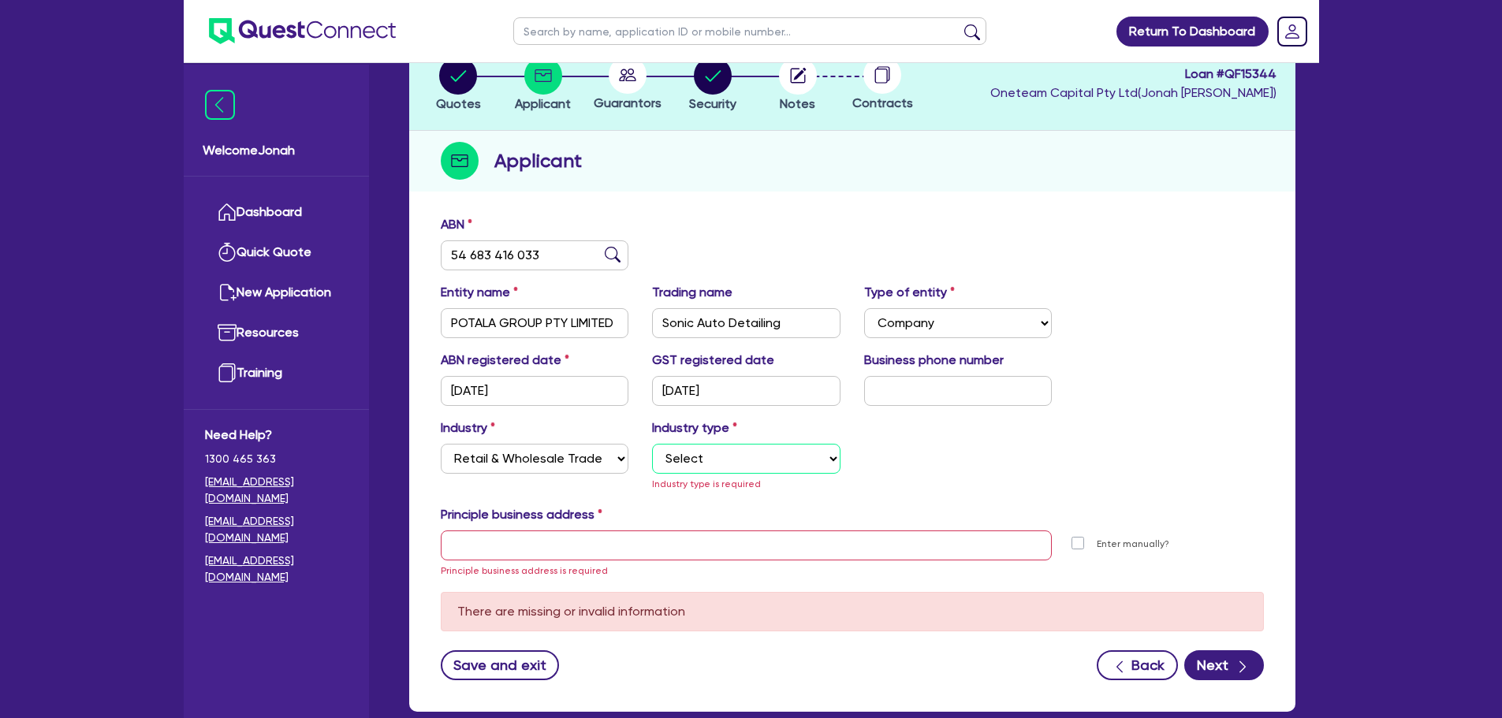
select select "MOTOR_VEHICLES"
click at [652, 444] on select "Select Electrical, Electronic & Whitegoods Floor Coverings, Furniture & Housewa…" at bounding box center [746, 459] width 188 height 30
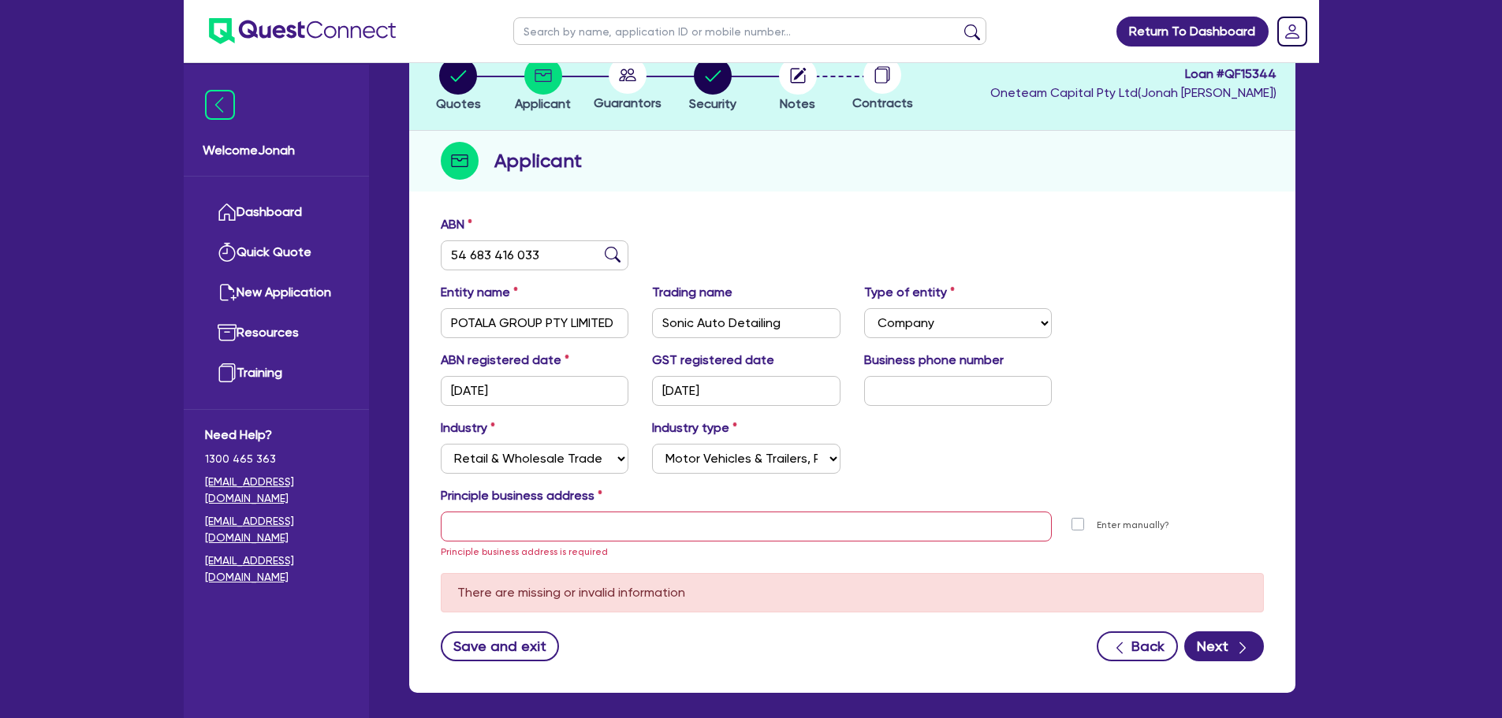
click at [636, 86] on circle at bounding box center [628, 75] width 38 height 38
click at [741, 531] on input "text" at bounding box center [747, 527] width 612 height 30
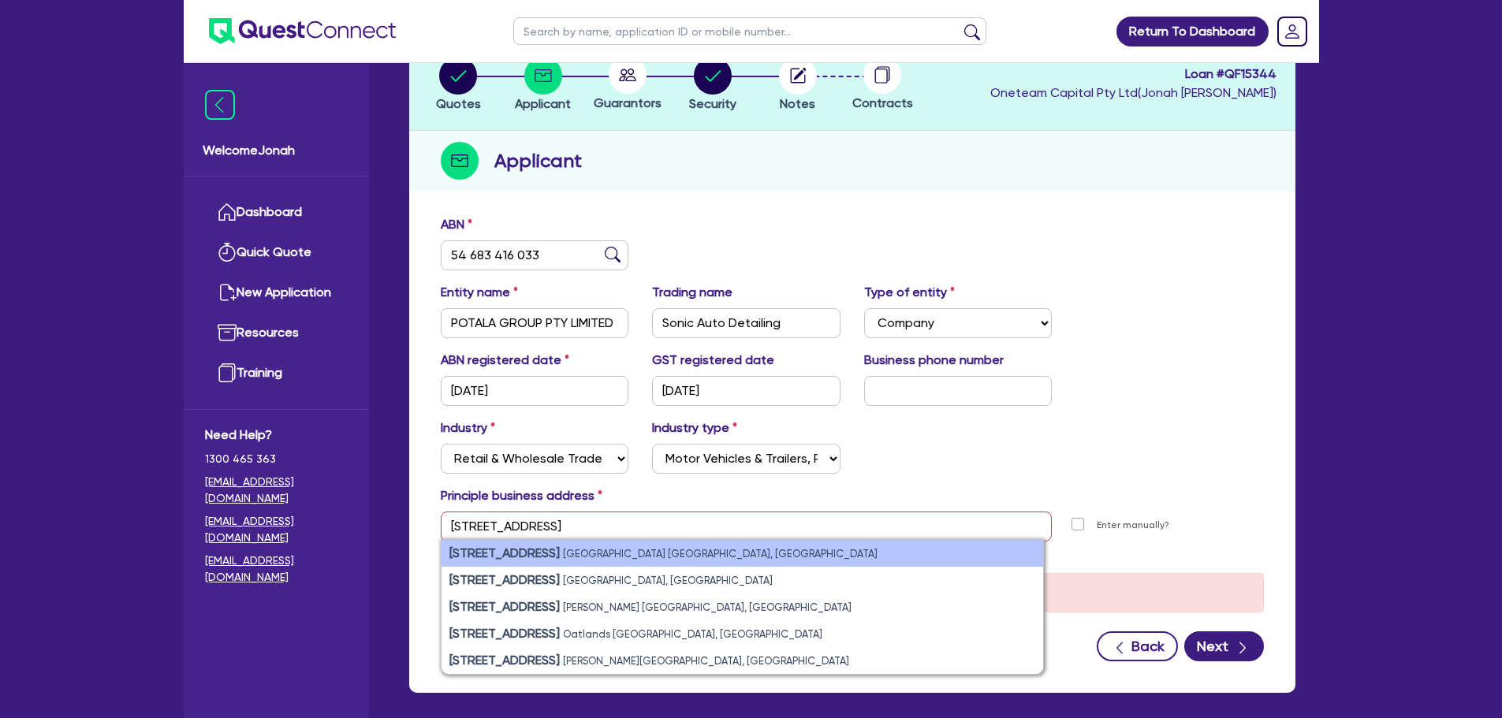
click at [557, 544] on li "[STREET_ADDRESS]" at bounding box center [742, 553] width 602 height 27
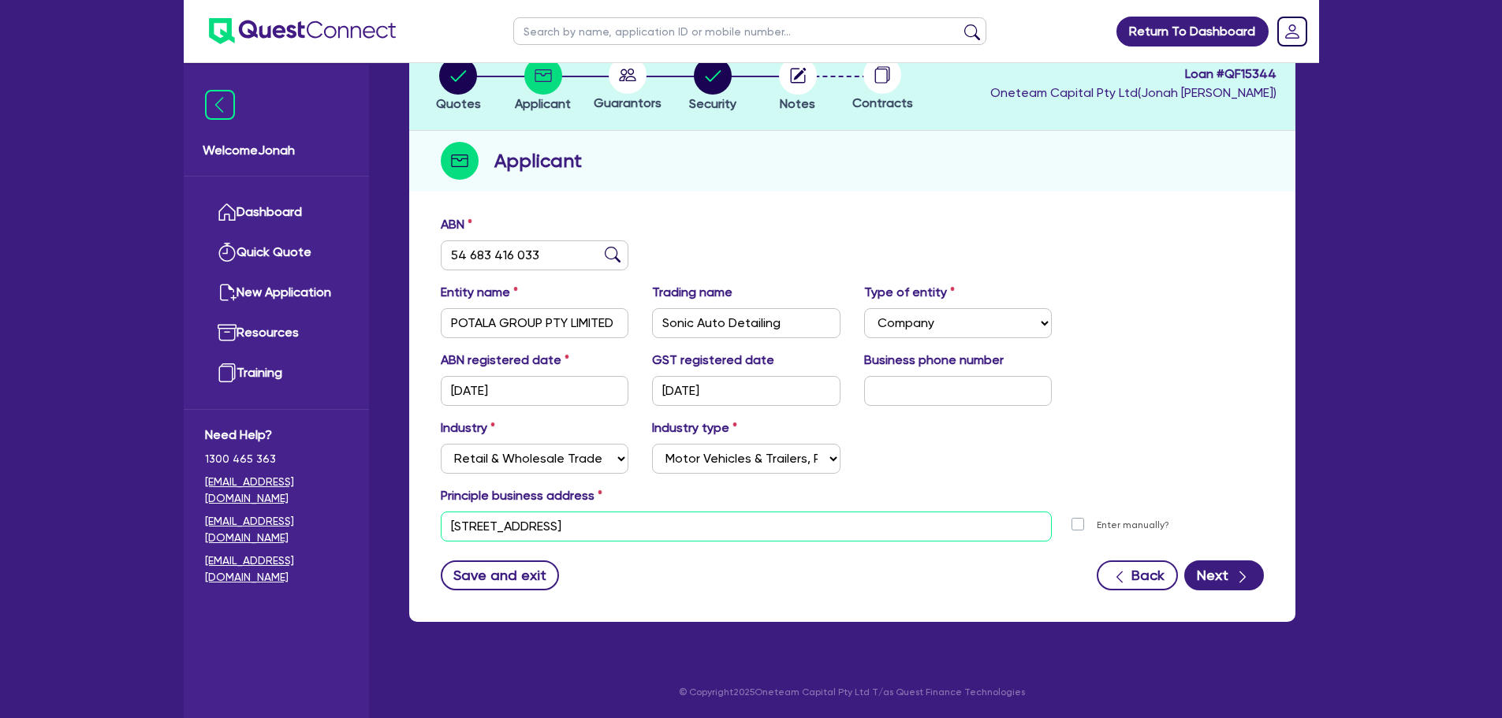
click at [653, 535] on input "[STREET_ADDRESS]" at bounding box center [747, 527] width 612 height 30
paste input "[STREET_ADDRESS]"
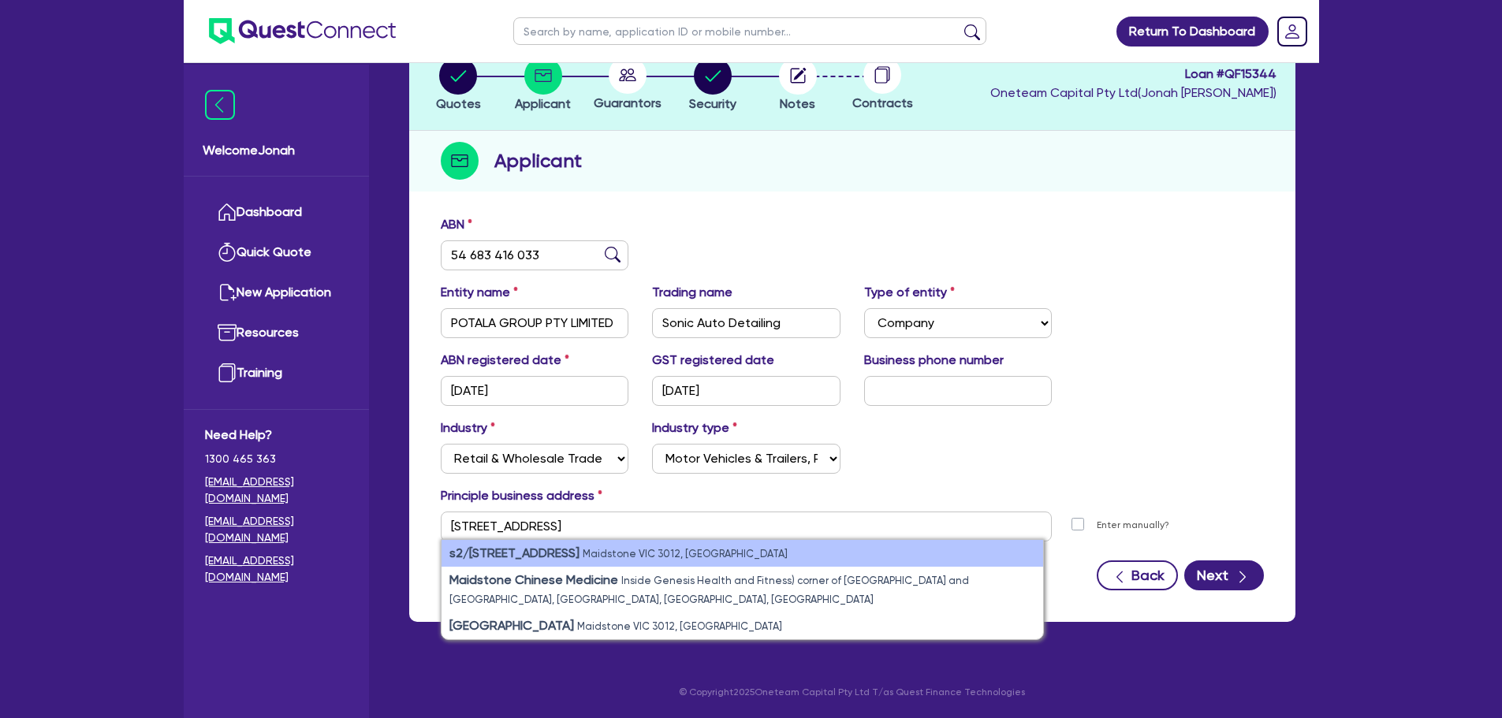
click at [728, 555] on li "s2/[STREET_ADDRESS]" at bounding box center [742, 553] width 602 height 27
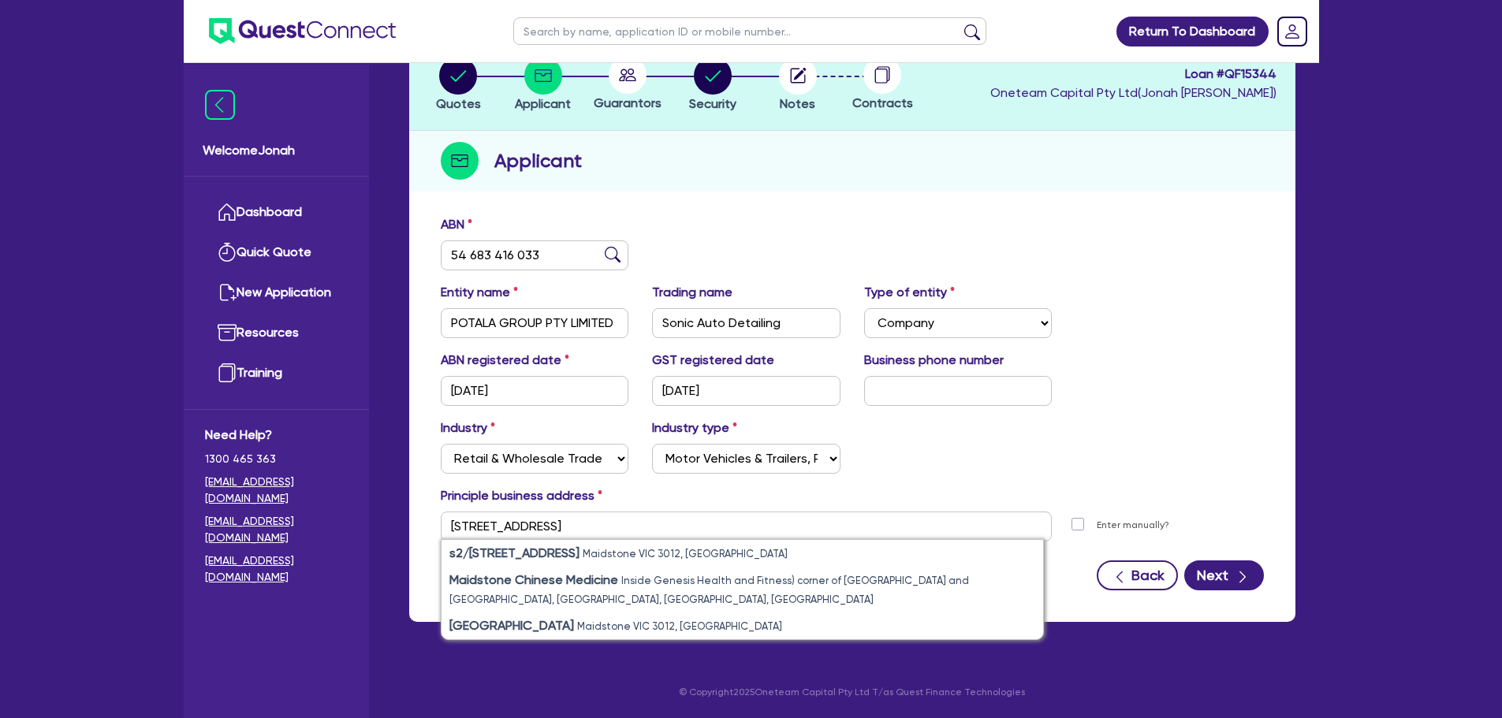
type input "s2 [STREET_ADDRESS]"
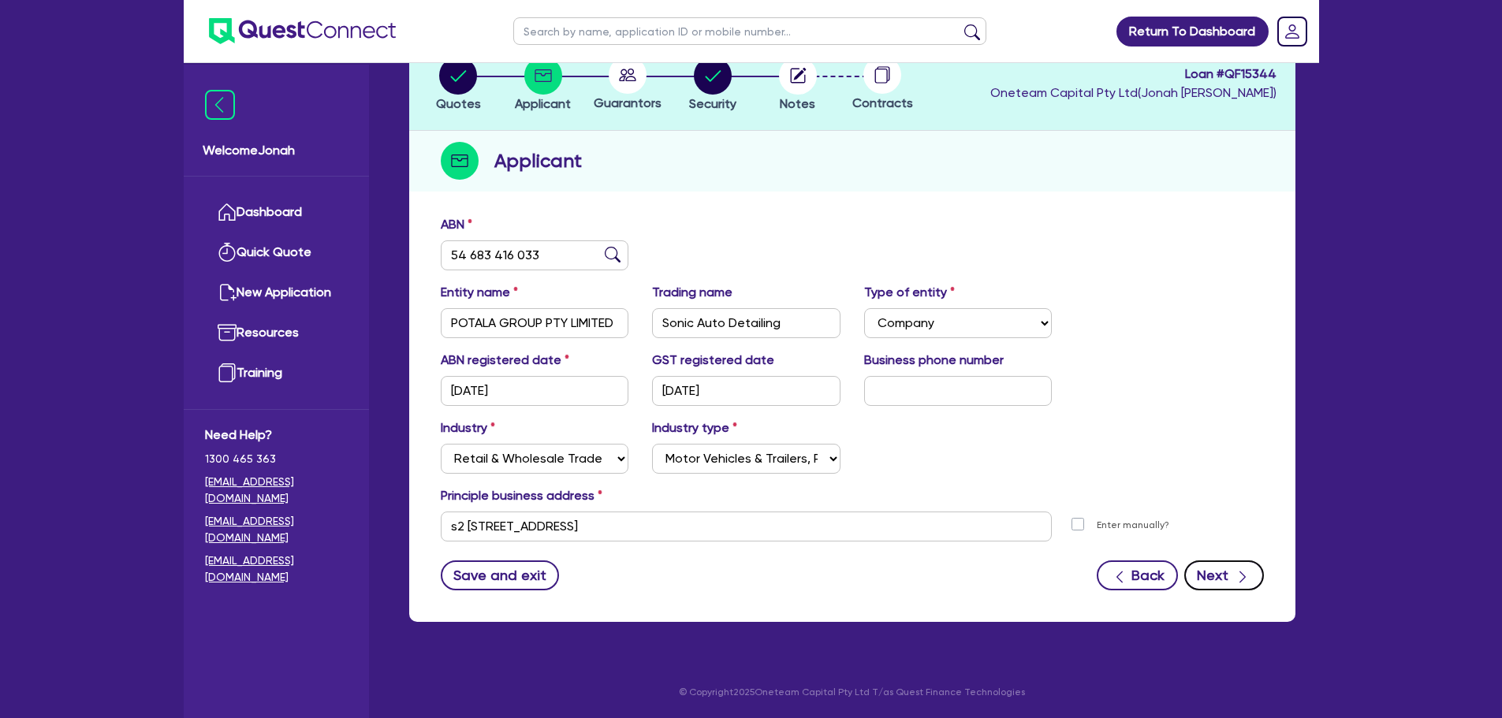
click at [1212, 570] on button "Next" at bounding box center [1224, 576] width 80 height 30
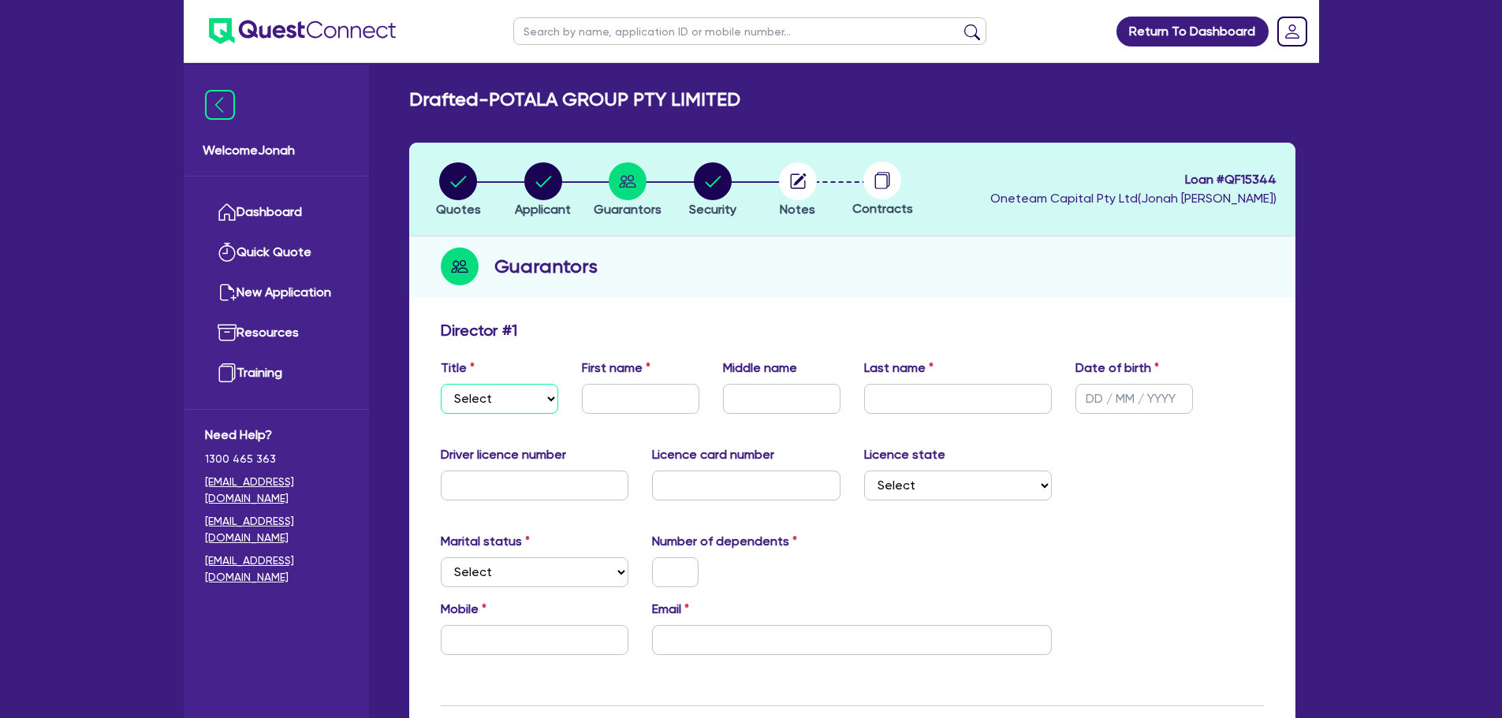
click at [508, 398] on select "Select Mr Mrs Ms Miss Dr" at bounding box center [499, 399] width 117 height 30
select select "MR"
click at [441, 384] on select "Select Mr Mrs Ms Miss Dr" at bounding box center [499, 399] width 117 height 30
click at [655, 408] on input "text" at bounding box center [640, 399] width 117 height 30
paste input "Abhishek"
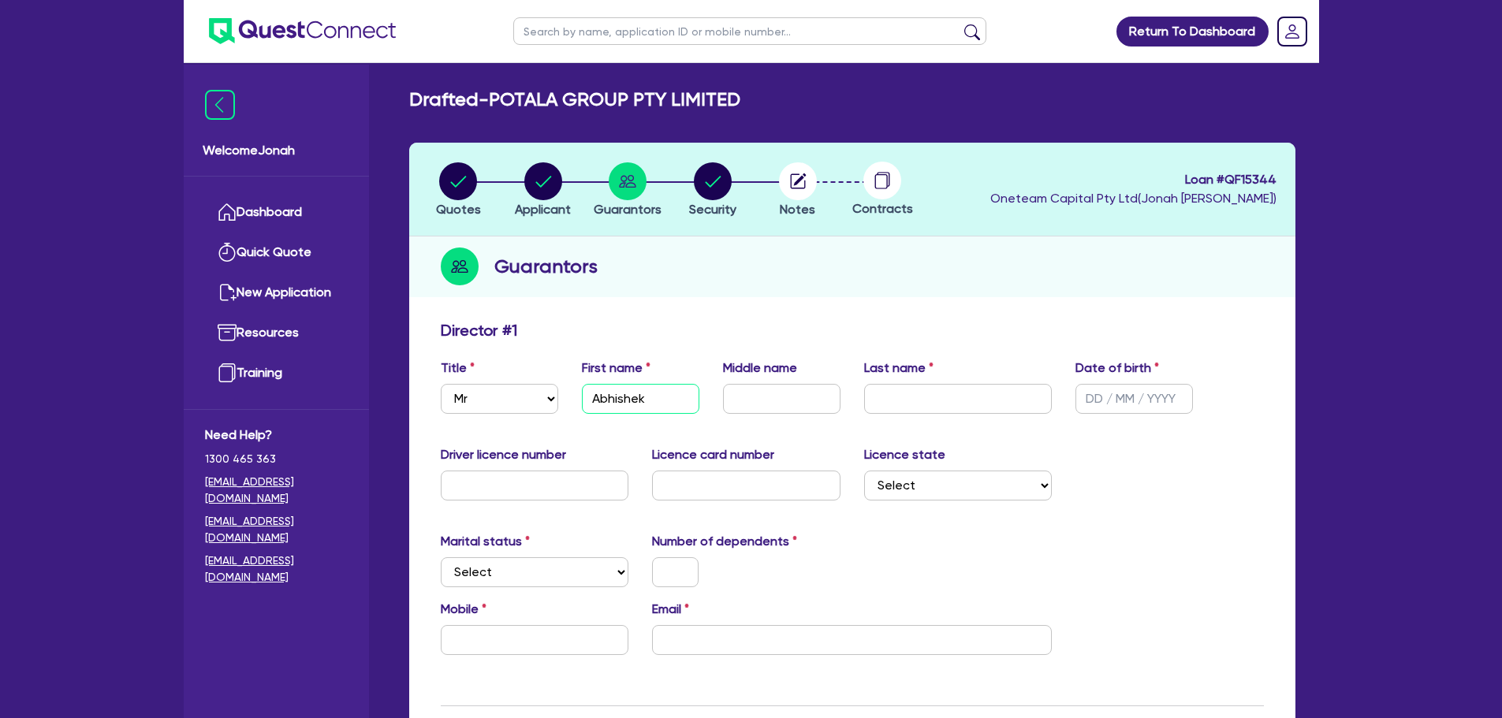
type input "Abhishek"
click at [1003, 385] on input "text" at bounding box center [958, 399] width 188 height 30
paste input "Adhikari"
type input "Adhikari"
click at [1133, 402] on input "text" at bounding box center [1133, 399] width 117 height 30
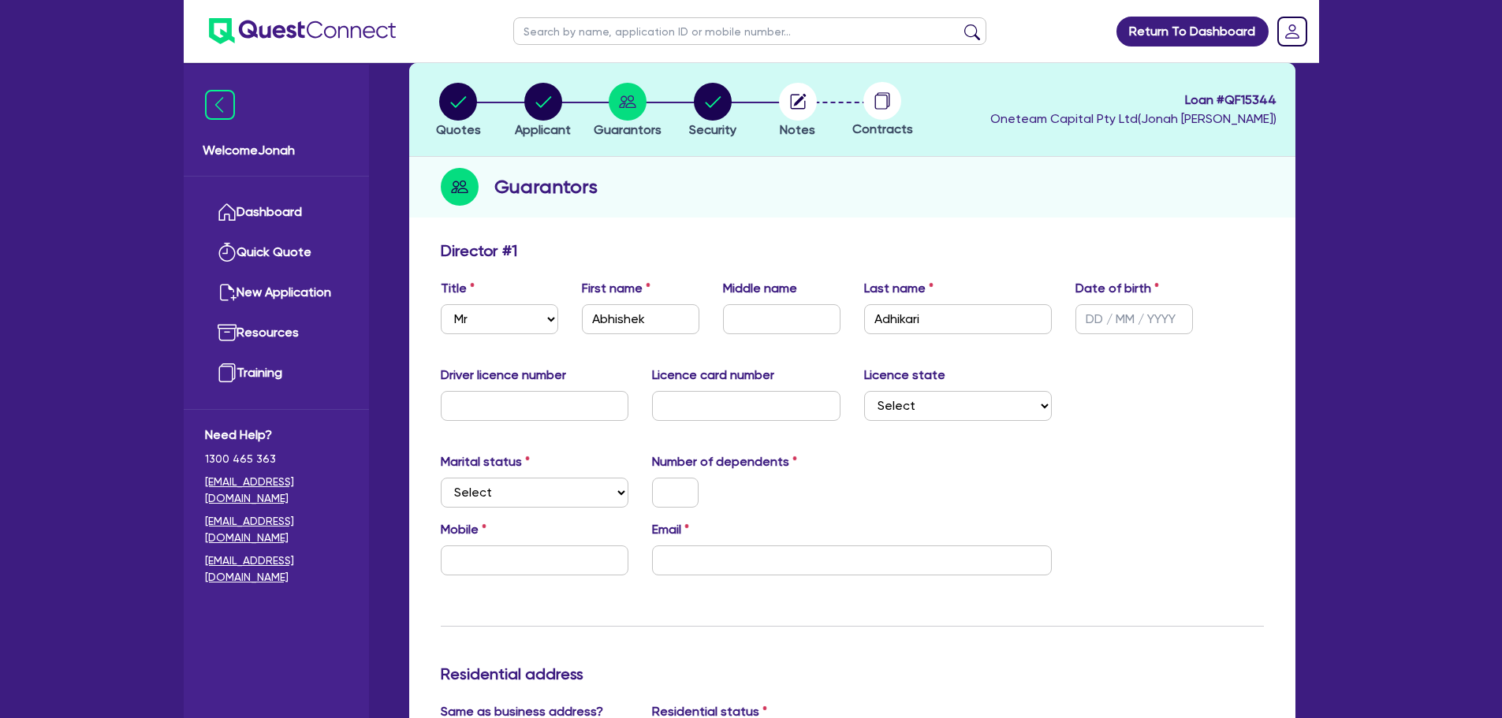
scroll to position [79, 0]
click at [605, 409] on input "text" at bounding box center [535, 407] width 188 height 30
type input "046554868"
type input "05071998"
click at [896, 393] on select "Select [GEOGRAPHIC_DATA] [GEOGRAPHIC_DATA] [GEOGRAPHIC_DATA] [GEOGRAPHIC_DATA] …" at bounding box center [958, 407] width 188 height 30
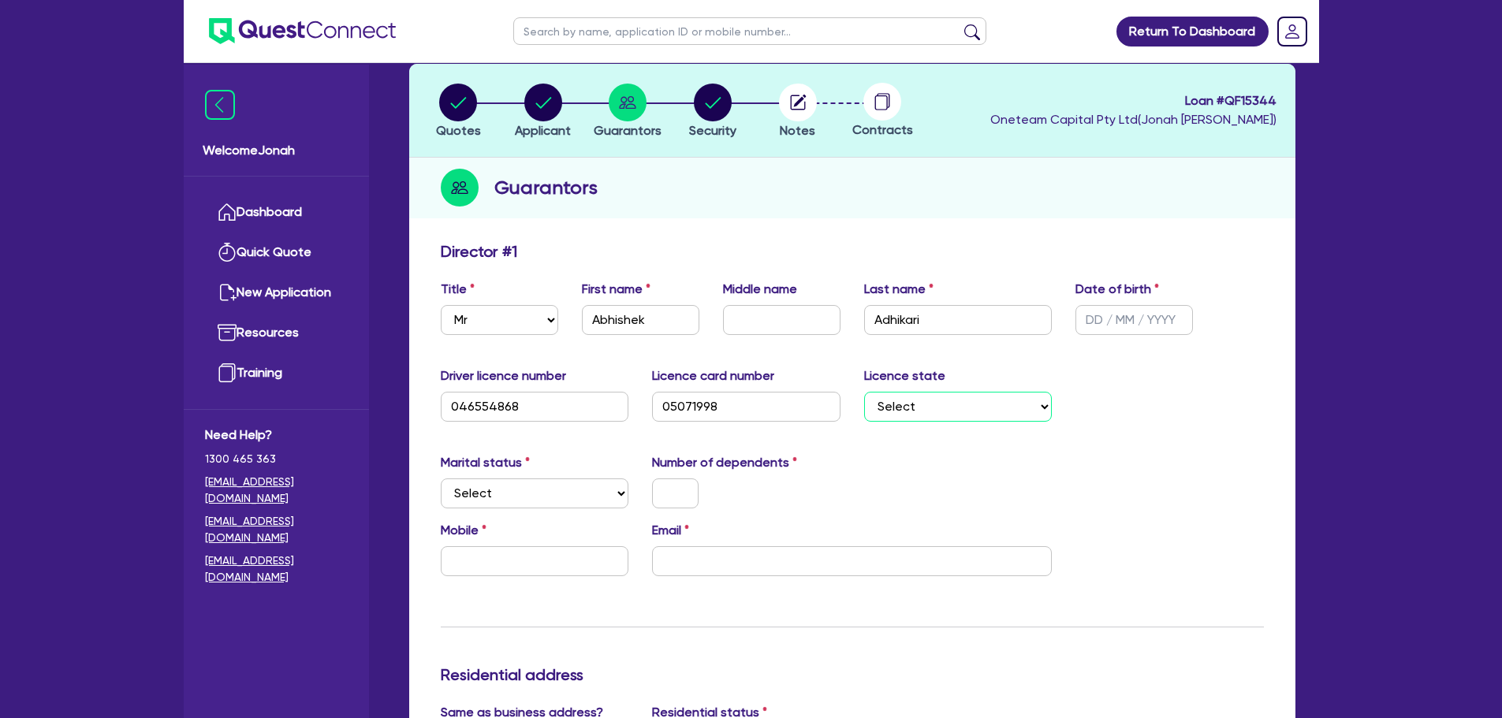
select select "VIC"
click at [864, 392] on select "Select [GEOGRAPHIC_DATA] [GEOGRAPHIC_DATA] [GEOGRAPHIC_DATA] [GEOGRAPHIC_DATA] …" at bounding box center [958, 407] width 188 height 30
click at [533, 495] on select "Select Single Married De Facto / Partner" at bounding box center [535, 494] width 188 height 30
drag, startPoint x: 762, startPoint y: 502, endPoint x: 750, endPoint y: 511, distance: 15.3
click at [762, 502] on div at bounding box center [746, 494] width 212 height 30
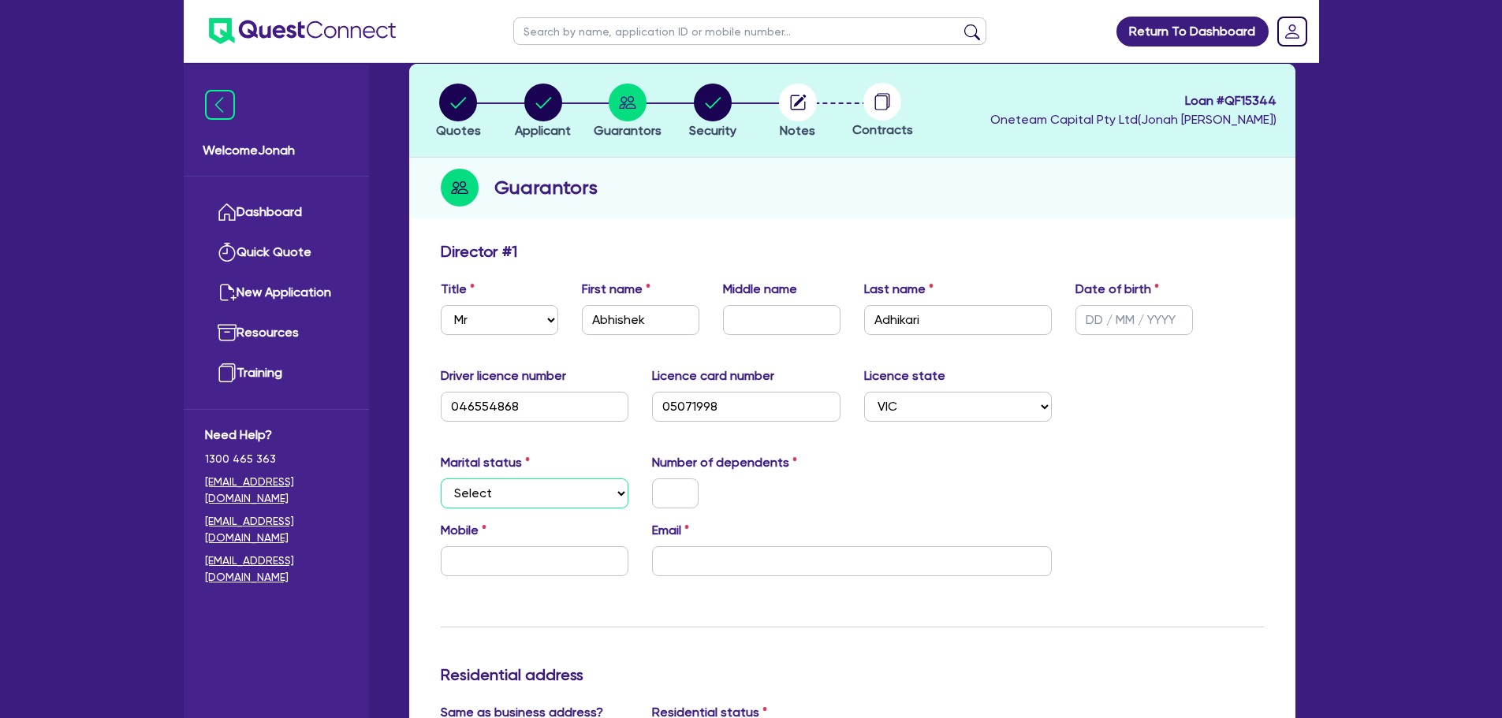
click at [585, 496] on select "Select Single Married De Facto / Partner" at bounding box center [535, 494] width 188 height 30
click at [441, 479] on select "Select Single Married De Facto / Partner" at bounding box center [535, 494] width 188 height 30
click at [688, 495] on input "text" at bounding box center [675, 494] width 47 height 30
click at [565, 495] on select "Select Single Married De Facto / Partner" at bounding box center [535, 494] width 188 height 30
select select "MARRIED"
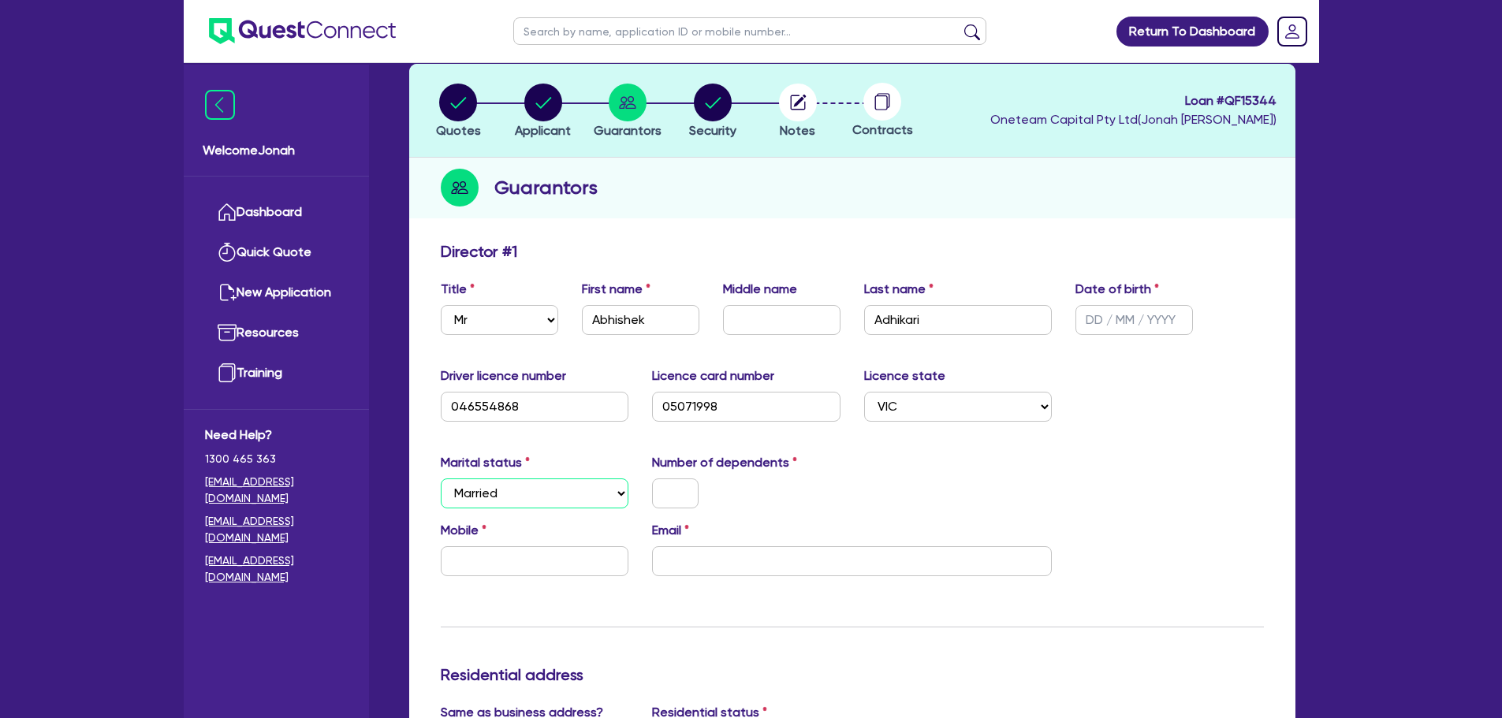
click at [441, 479] on select "Select Single Married De Facto / Partner" at bounding box center [535, 494] width 188 height 30
click at [684, 505] on input "text" at bounding box center [675, 494] width 47 height 30
type input "2"
type input "1"
click at [751, 496] on div "0" at bounding box center [746, 494] width 212 height 30
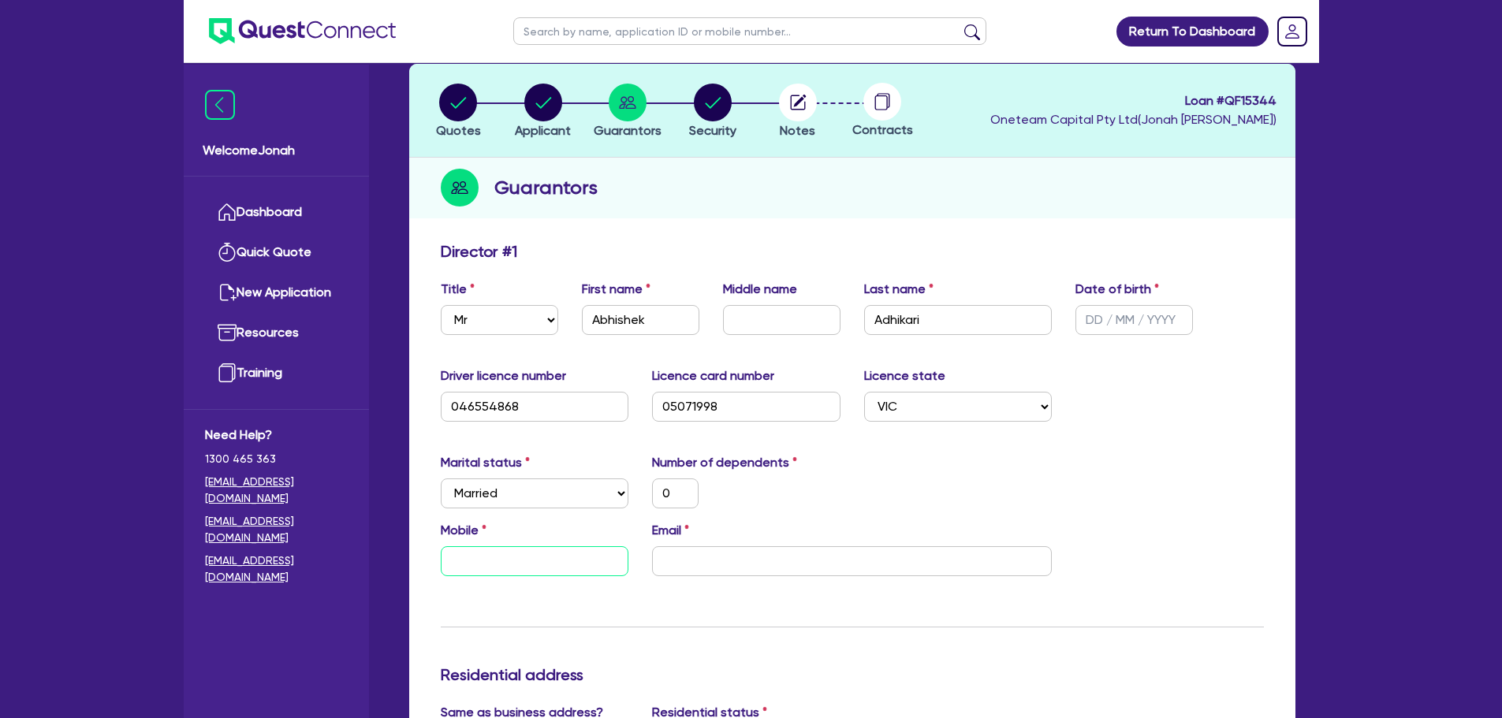
click at [486, 553] on input "text" at bounding box center [535, 561] width 188 height 30
paste input "4241 704 50"
type input "0"
type input "4241 704 50"
click at [451, 561] on input "4241 704 50" at bounding box center [535, 561] width 188 height 30
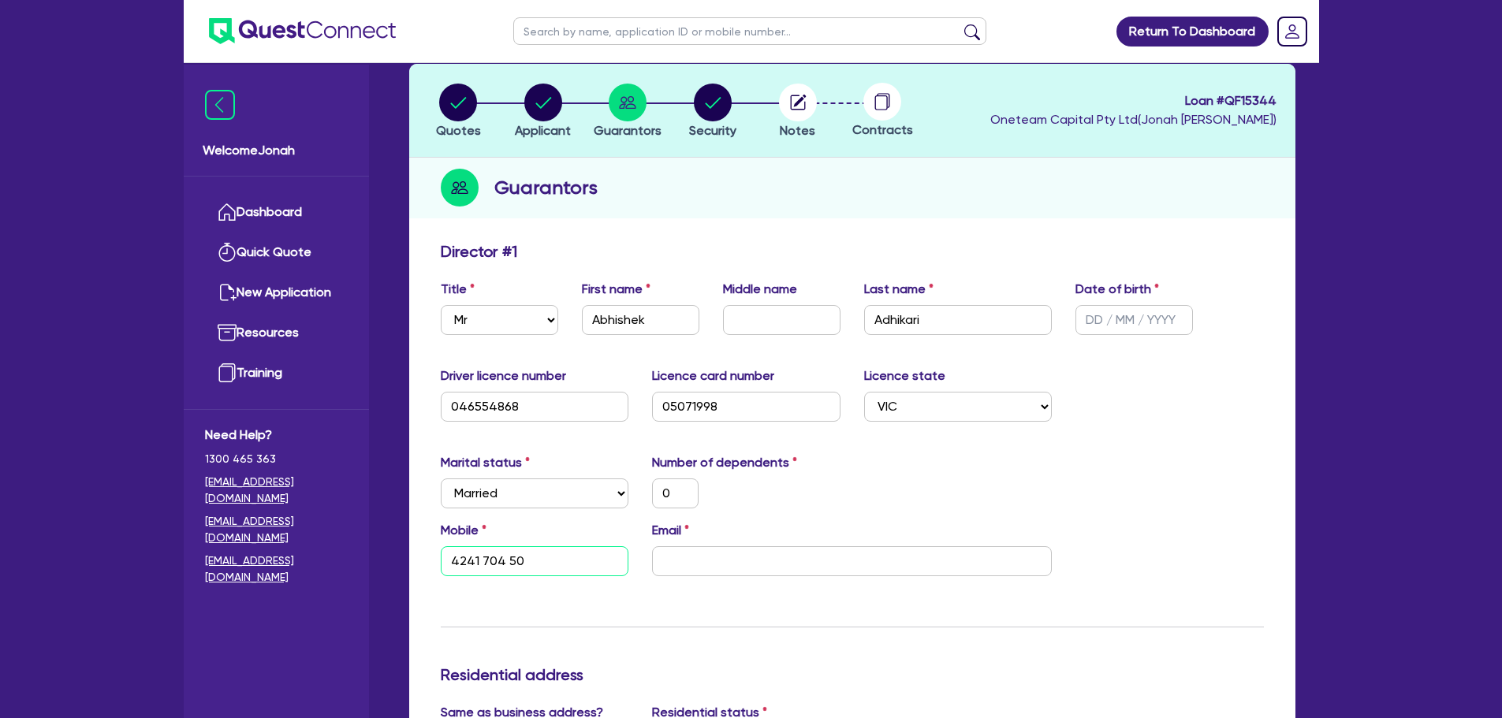
type input "0"
type input "0424 170 450"
click at [854, 578] on div "Mobile [PHONE_NUMBER] Email" at bounding box center [852, 555] width 847 height 68
click at [855, 564] on input "email" at bounding box center [852, 561] width 400 height 30
paste input "[EMAIL_ADDRESS][DOMAIN_NAME]"
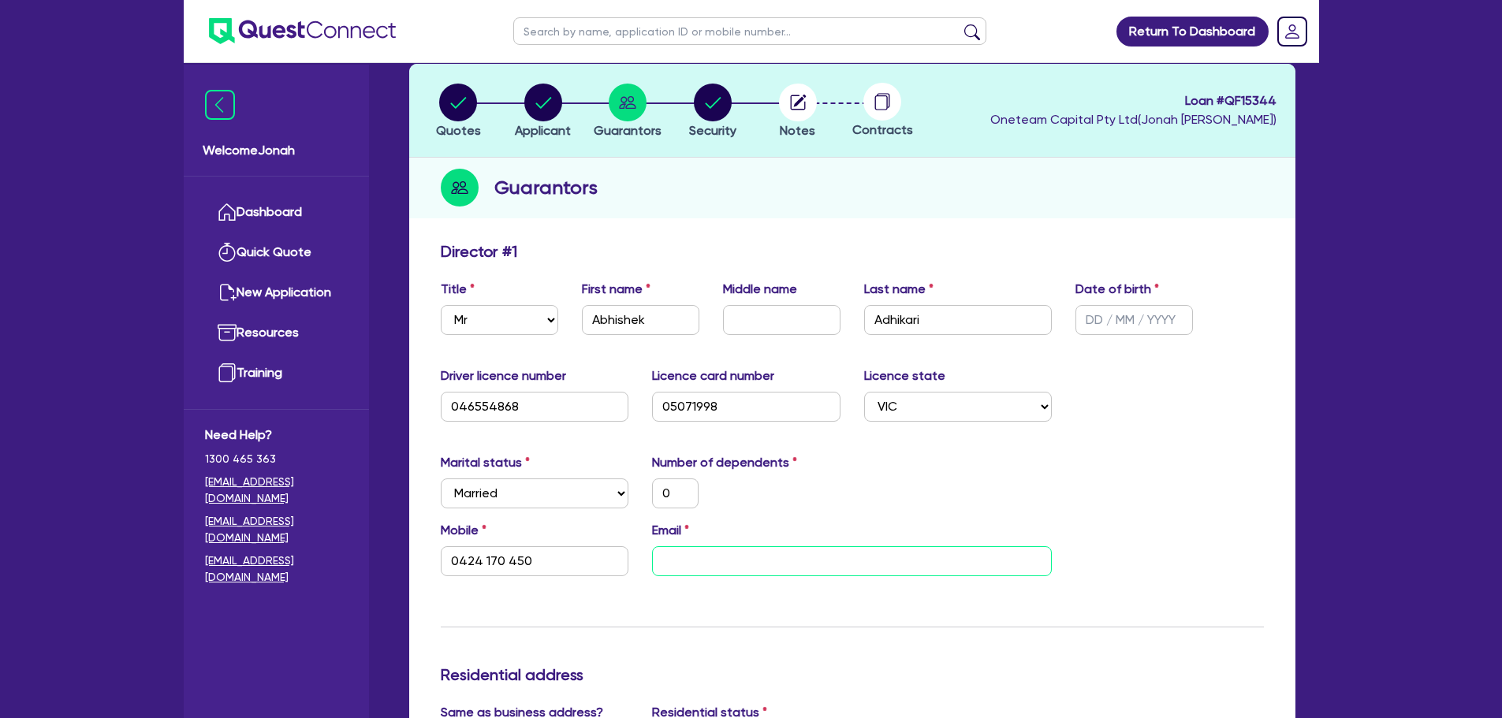
type input "0"
type input "0424 170 450"
type input "[EMAIL_ADDRESS][DOMAIN_NAME]"
click at [1097, 486] on div "Marital status Select [DEMOGRAPHIC_DATA] Married De Facto / Partner Number of d…" at bounding box center [852, 487] width 847 height 68
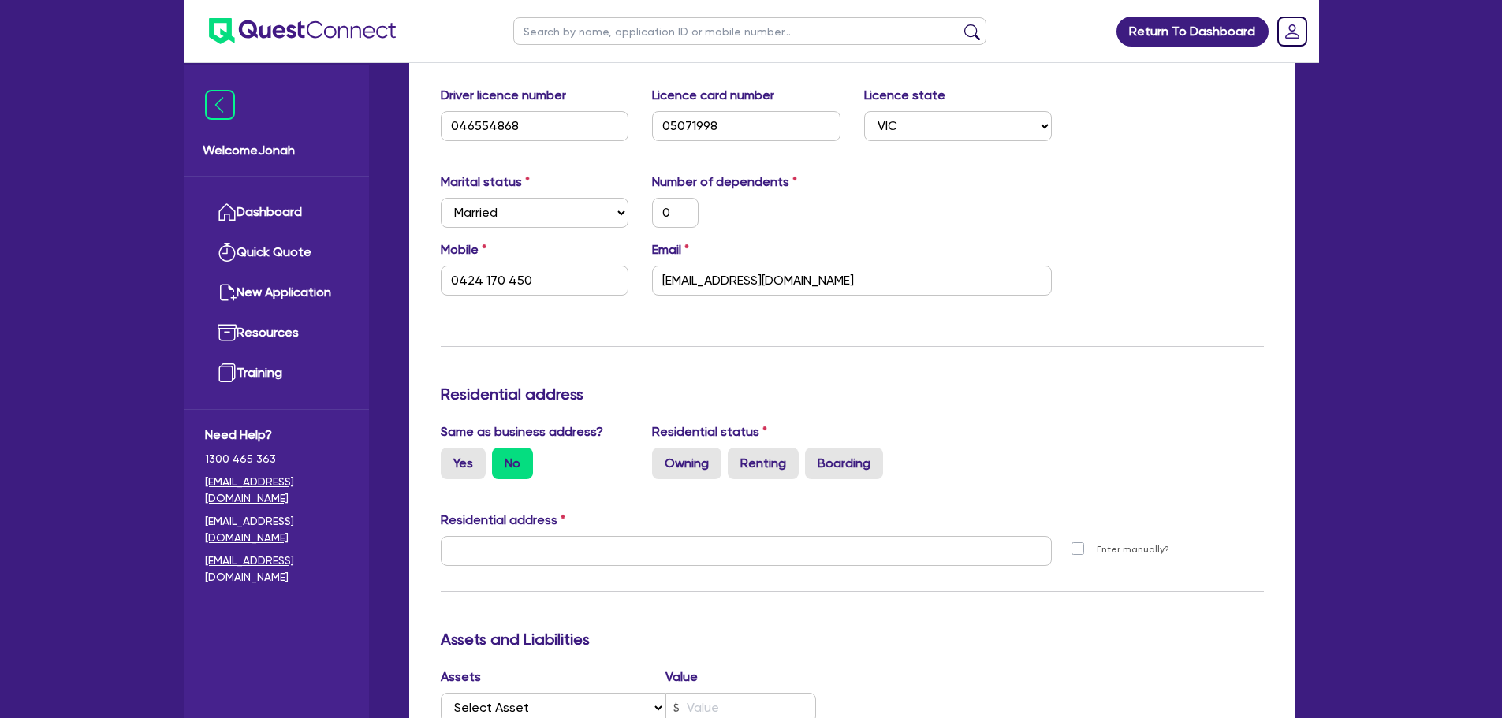
scroll to position [394, 0]
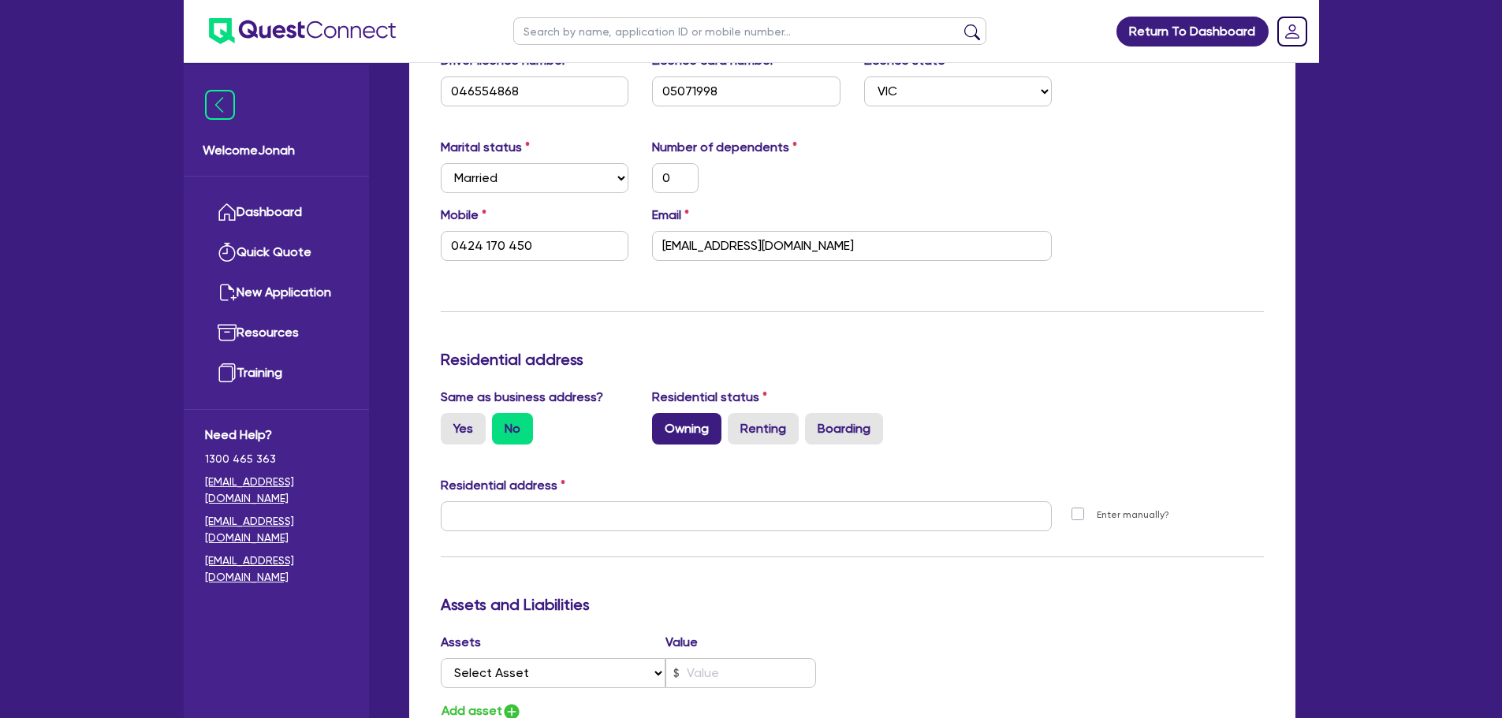
click at [691, 427] on label "Owning" at bounding box center [686, 429] width 69 height 32
click at [662, 423] on input "Owning" at bounding box center [657, 418] width 10 height 10
radio input "true"
type input "0"
type input "0424 170 450"
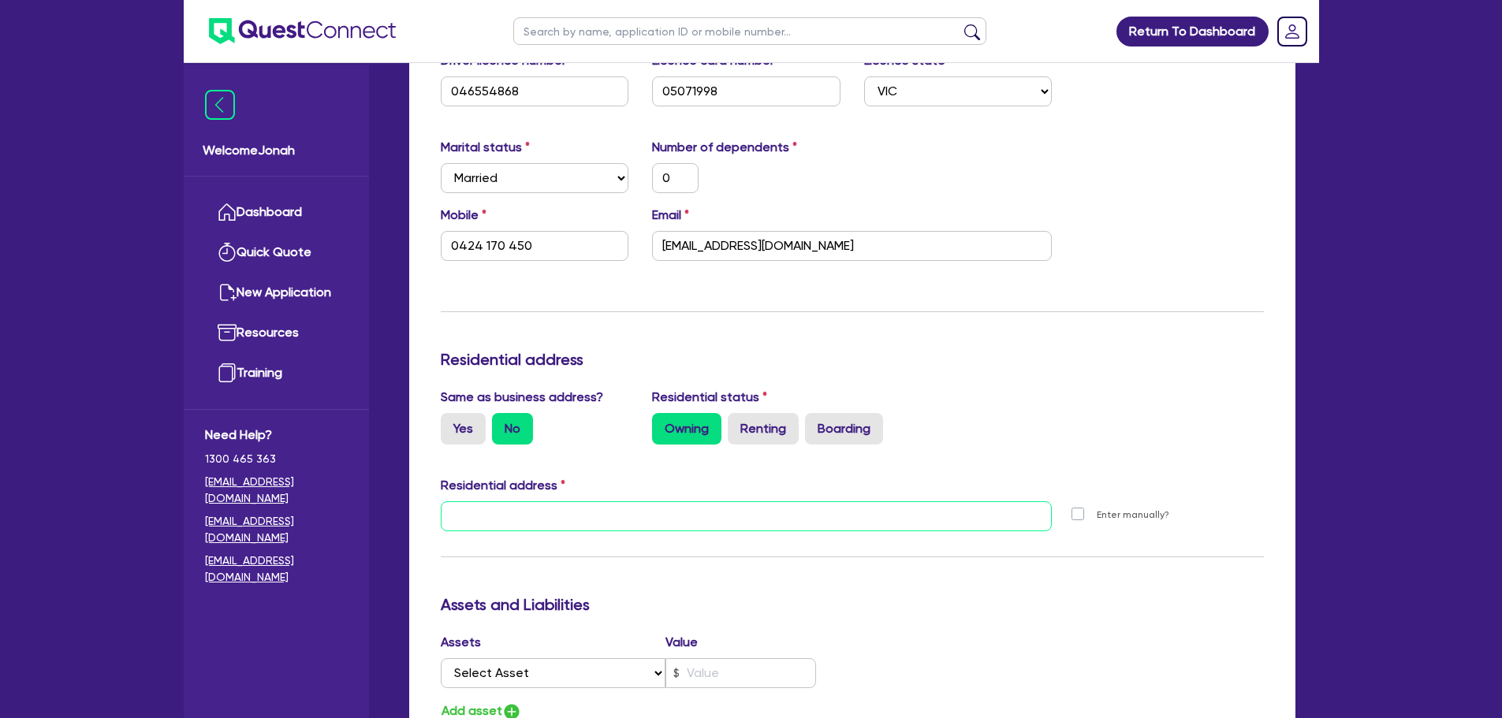
click at [754, 528] on input "text" at bounding box center [747, 516] width 612 height 30
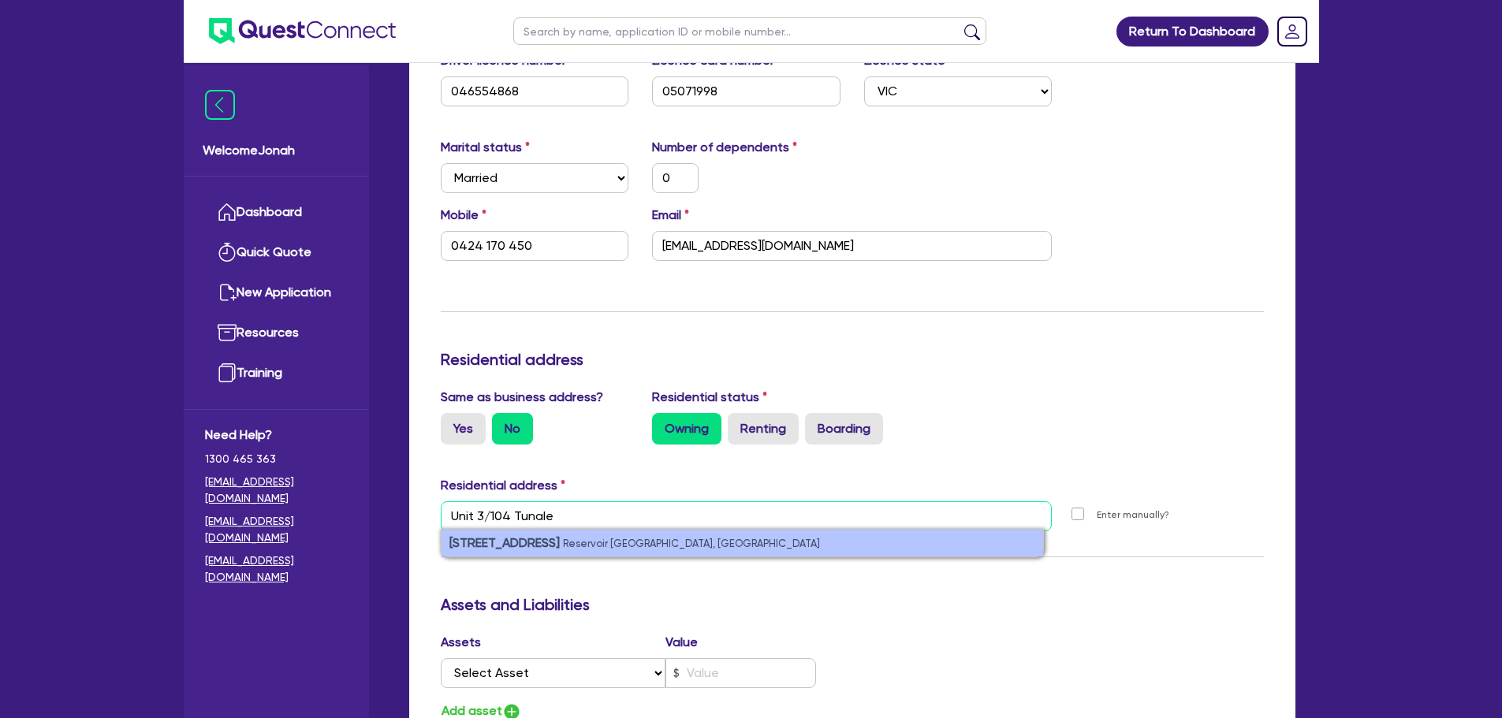
type input "Unit 3/104 Tunale"
click at [699, 538] on small "Reservoir [GEOGRAPHIC_DATA], [GEOGRAPHIC_DATA]" at bounding box center [691, 544] width 257 height 12
type input "0"
type input "0424 170 450"
type input "[STREET_ADDRESS]"
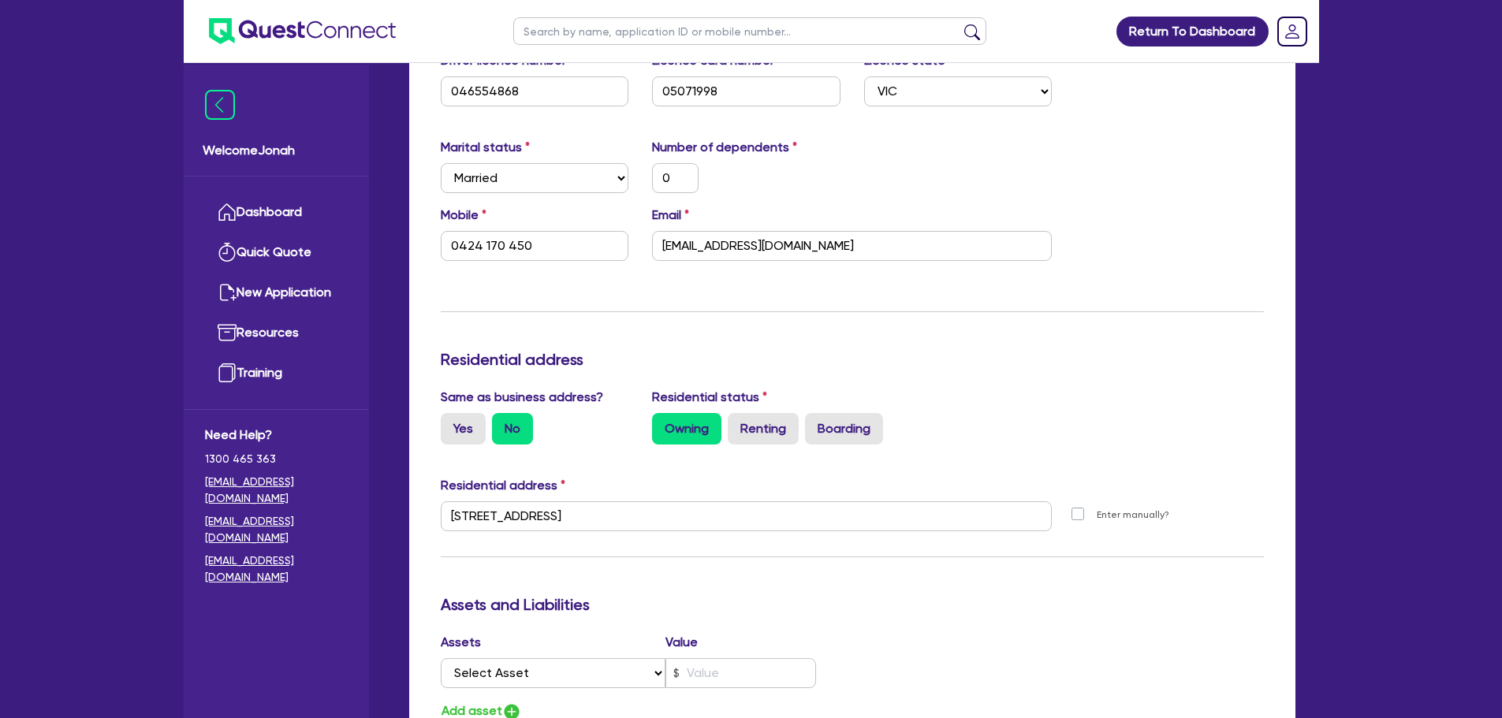
click at [1097, 599] on h3 "Assets and Liabilities" at bounding box center [852, 604] width 823 height 19
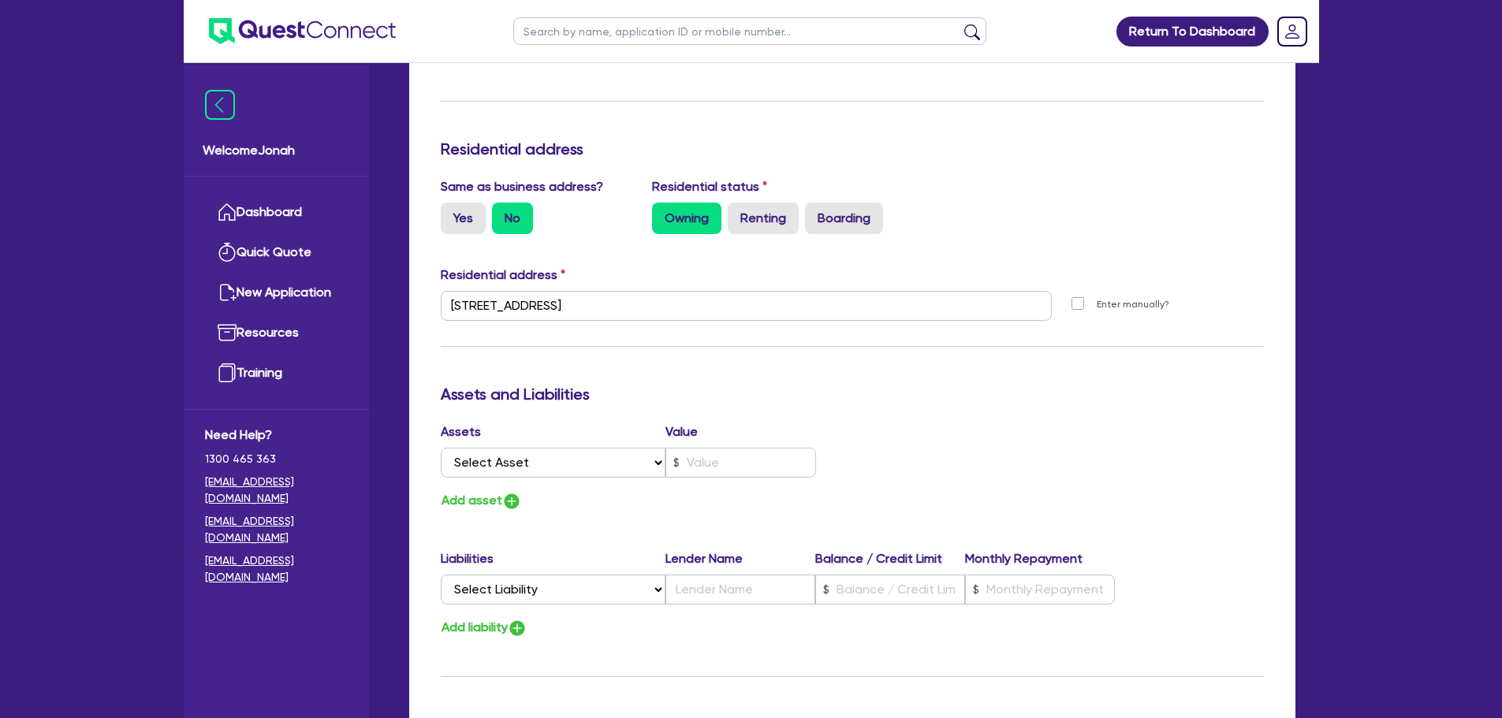
scroll to position [631, 0]
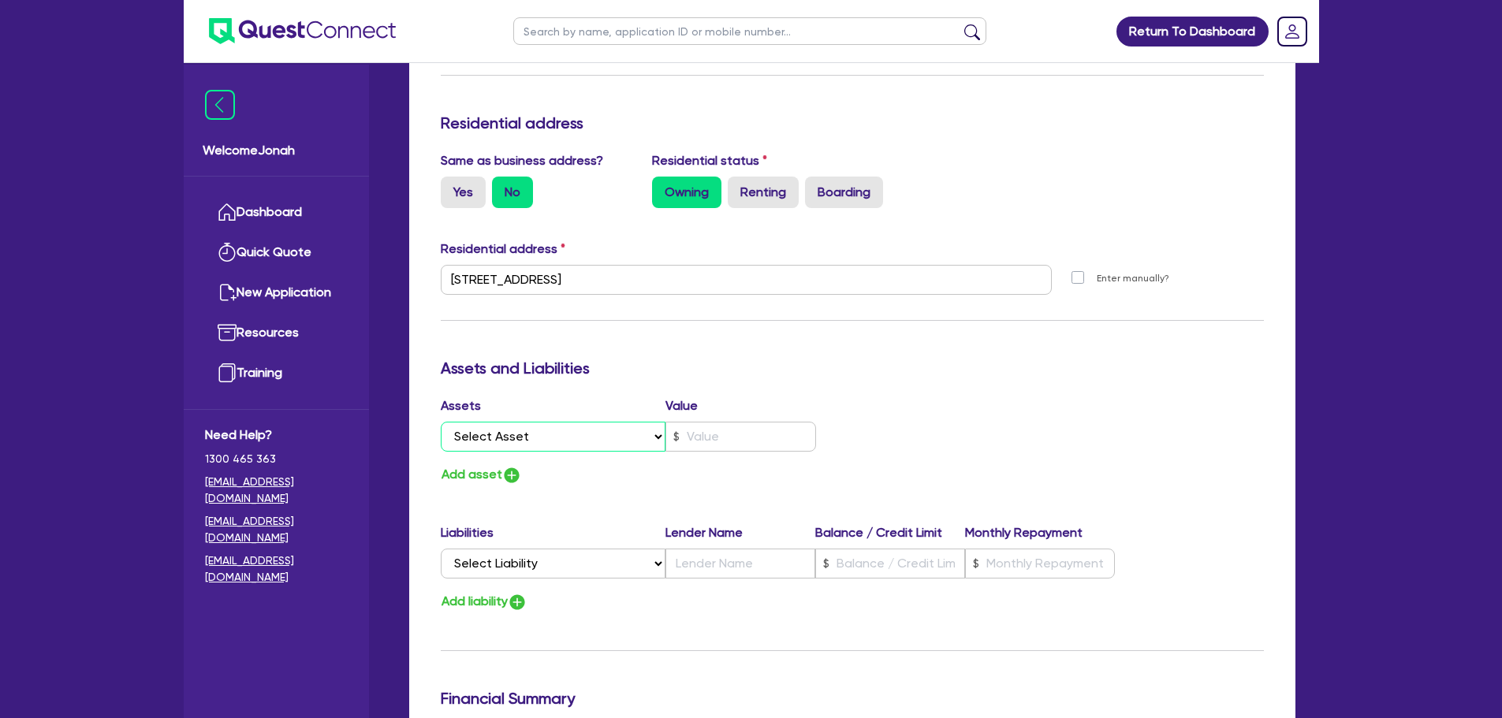
click at [604, 440] on select "Select Asset Cash Property Investment property Vehicle Truck Trailer Equipment …" at bounding box center [553, 437] width 225 height 30
select select "CASH"
click at [441, 422] on select "Select Asset Cash Property Investment property Vehicle Truck Trailer Equipment …" at bounding box center [553, 437] width 225 height 30
type input "0"
type input "0424 170 450"
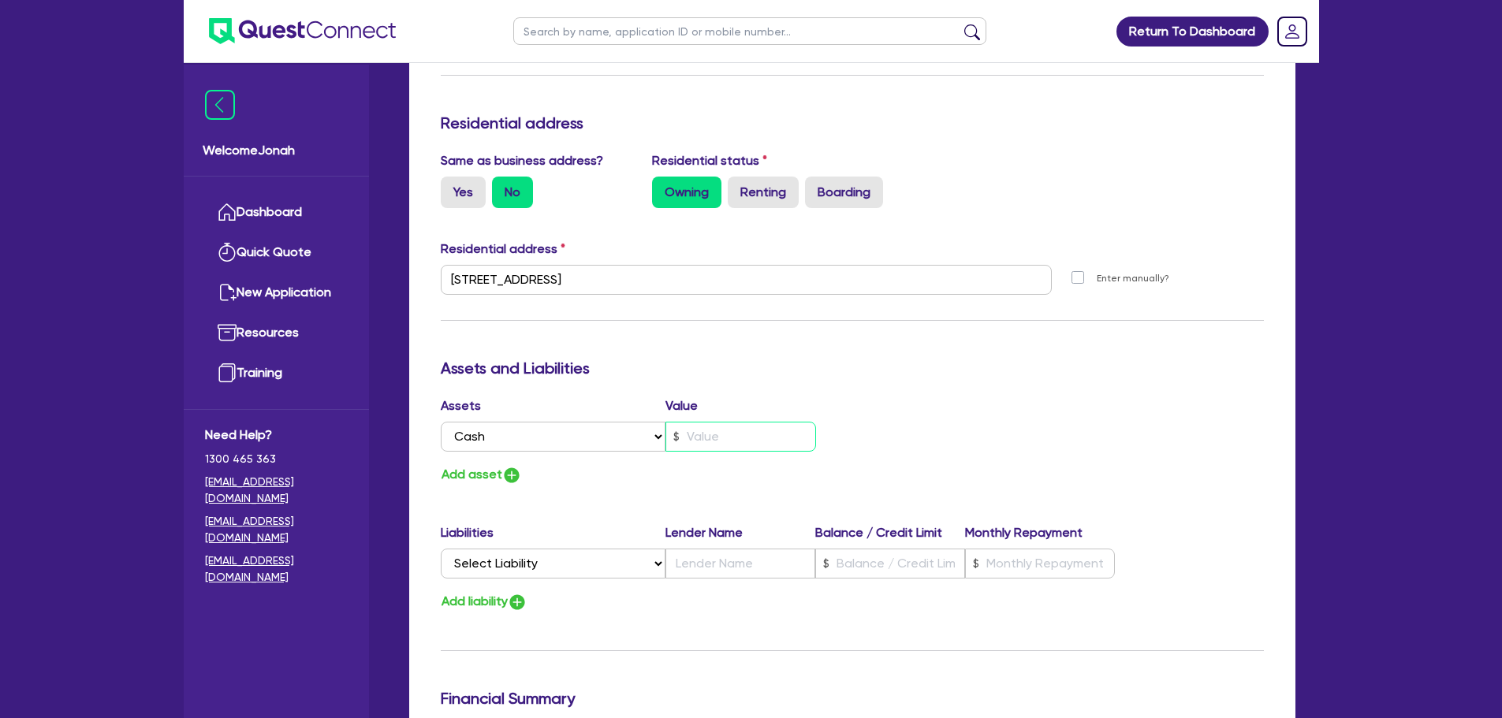
click at [721, 438] on input "text" at bounding box center [740, 437] width 151 height 30
type input "0"
type input "0424 170 450"
type input "1"
type input "0"
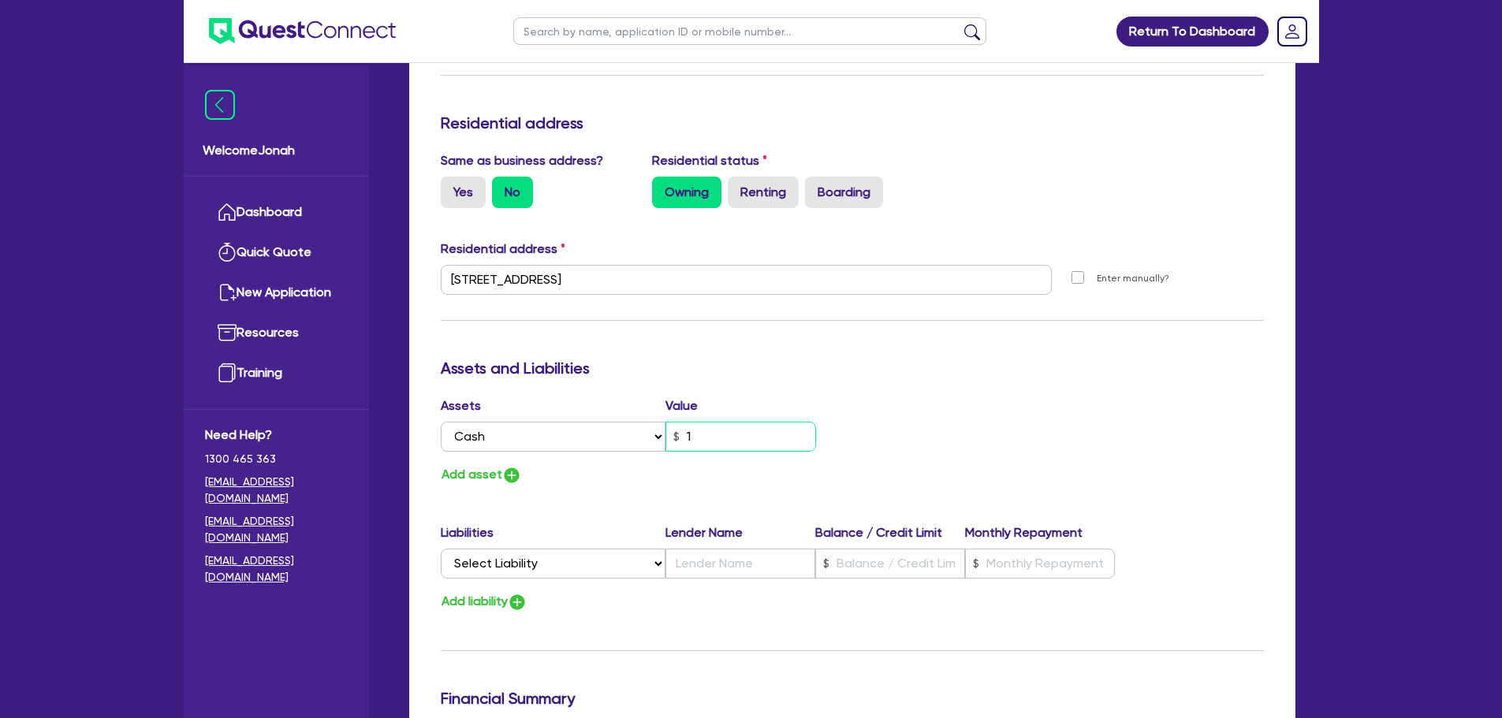
type input "0424 170 450"
type input "15"
type input "0"
type input "0424 170 450"
type input "150"
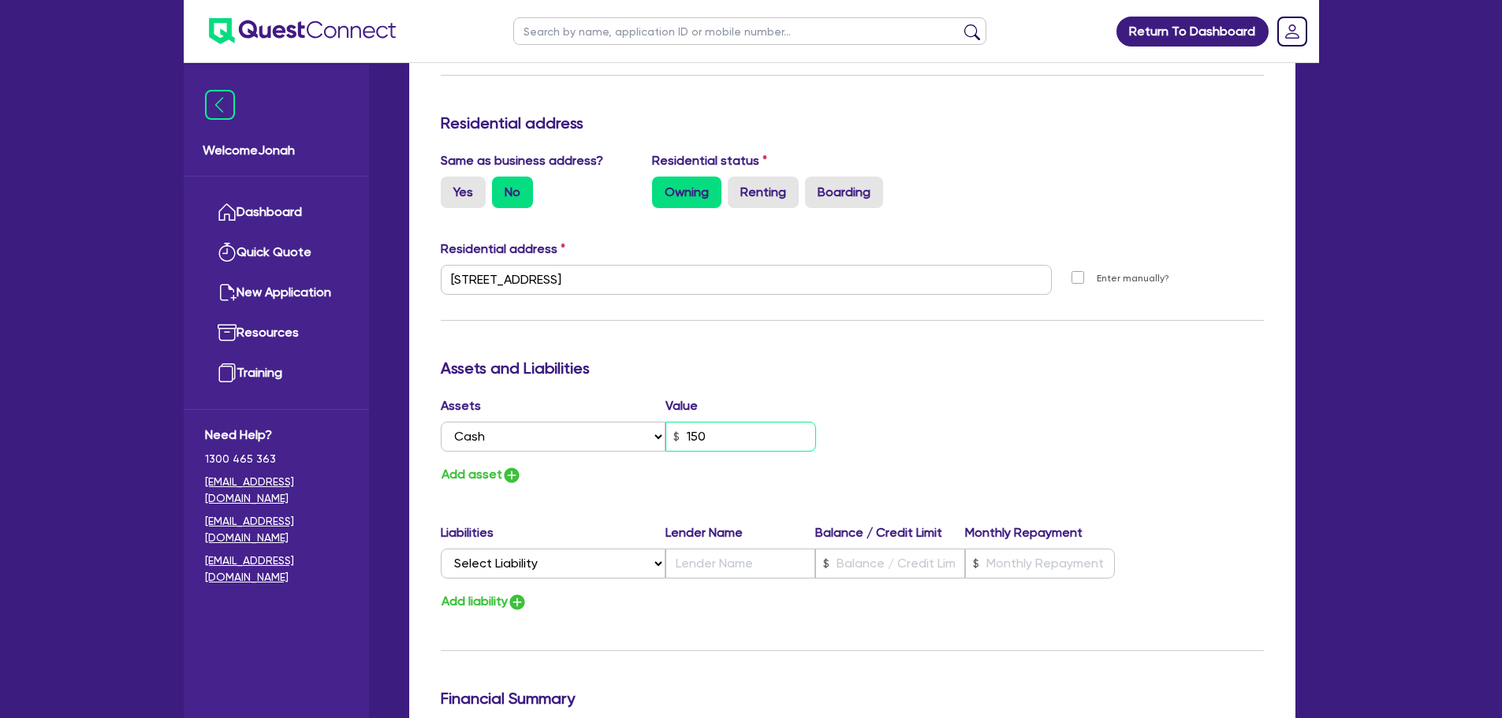
type input "0"
type input "0424 170 450"
type input "1,500"
type input "0"
type input "0424 170 450"
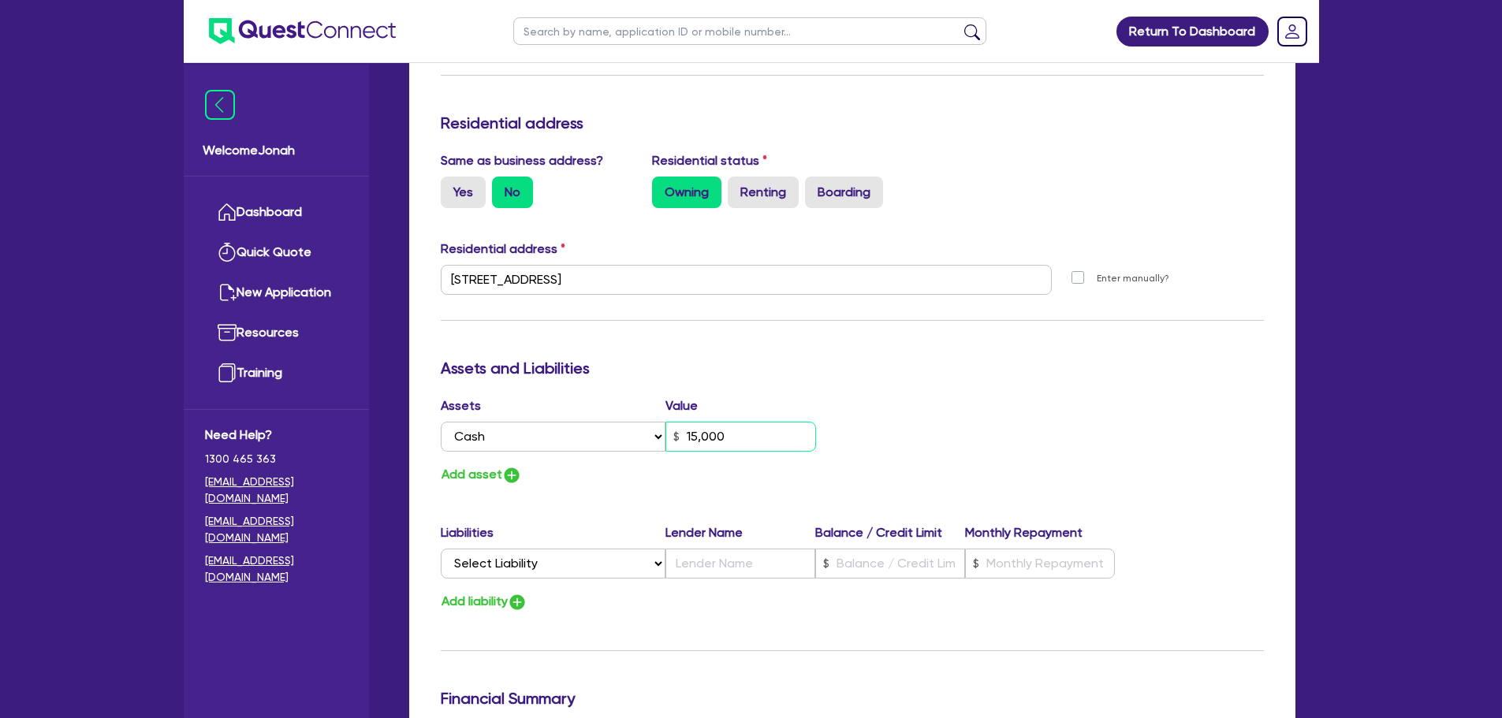
type input "15,000"
click at [624, 556] on select "Select Liability Credit card Mortgage Investment property loan Vehicle loan Tru…" at bounding box center [553, 564] width 225 height 30
select select "VEHICLE_LOAN"
click at [441, 549] on select "Select Liability Credit card Mortgage Investment property loan Vehicle loan Tru…" at bounding box center [553, 564] width 225 height 30
type input "0"
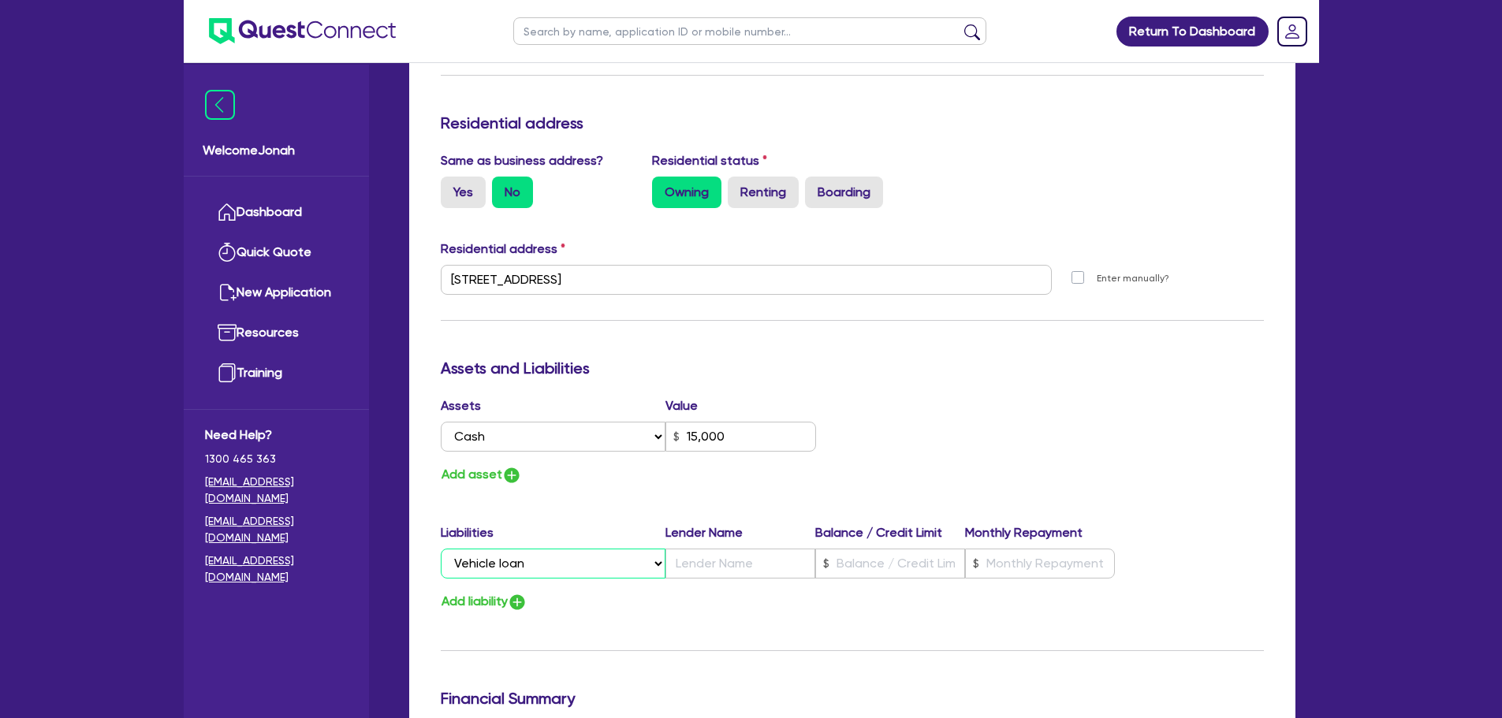
type input "0424 170 450"
type input "15,000"
click at [1019, 562] on input "text" at bounding box center [1040, 564] width 150 height 30
type input "0"
type input "0424 170 450"
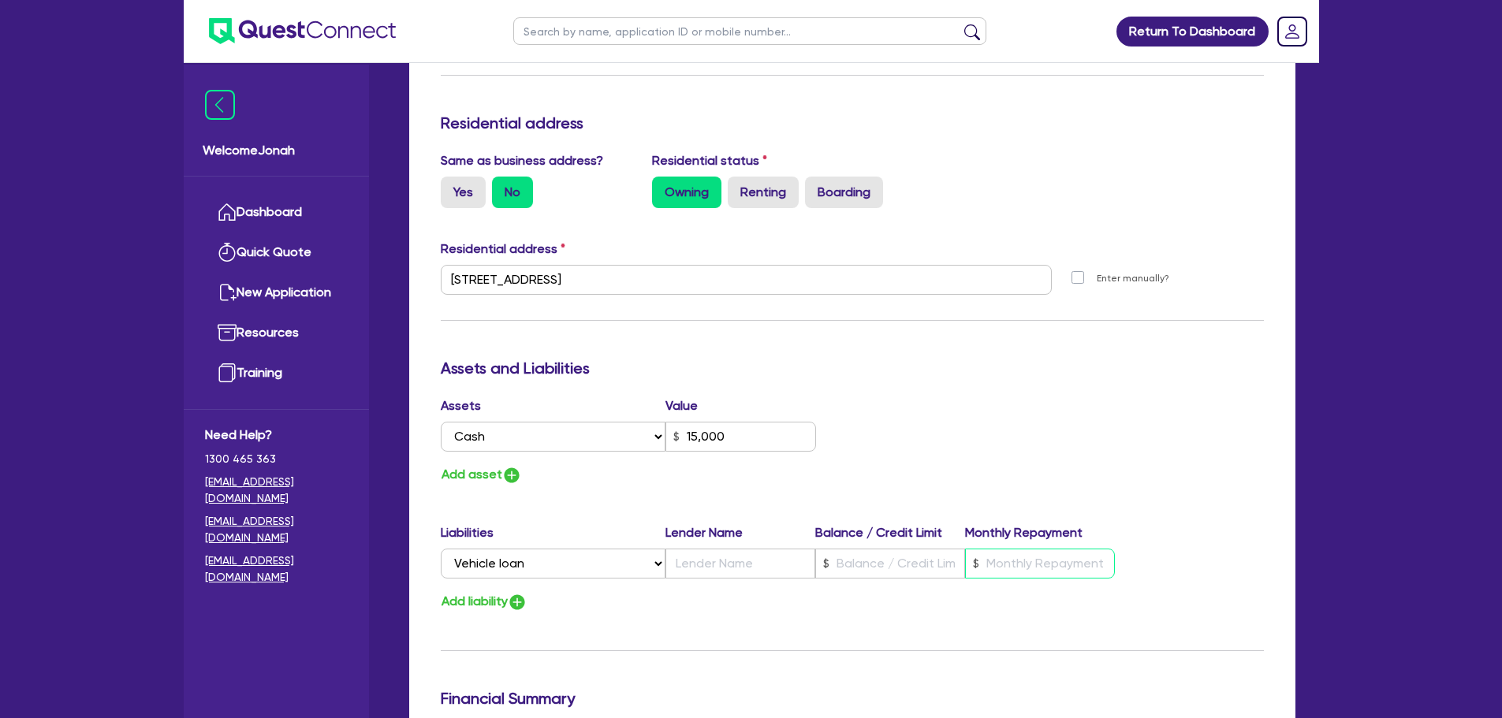
type input "15,000"
type input "6"
type input "0"
type input "0424 170 450"
type input "15,000"
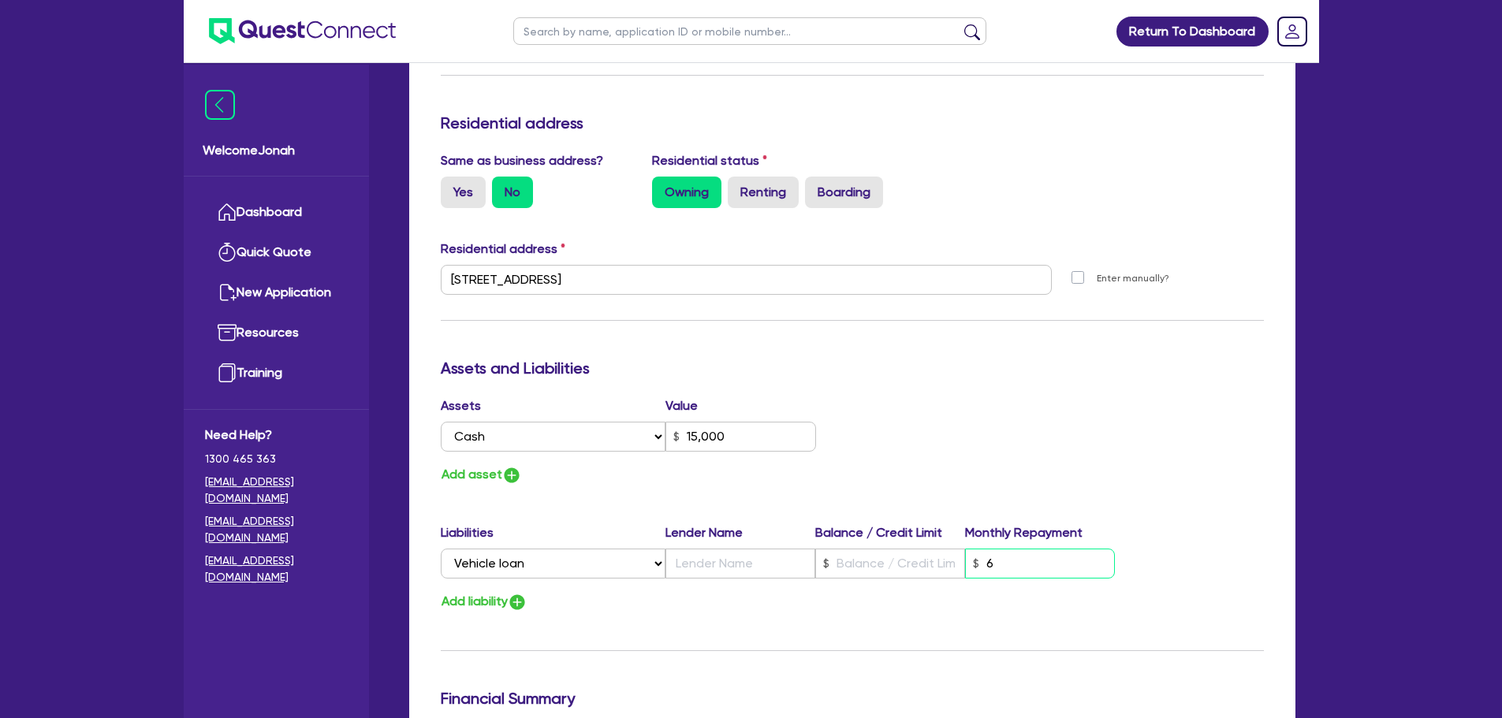
type input "61"
type input "0"
type input "0424 170 450"
type input "15,000"
type input "610"
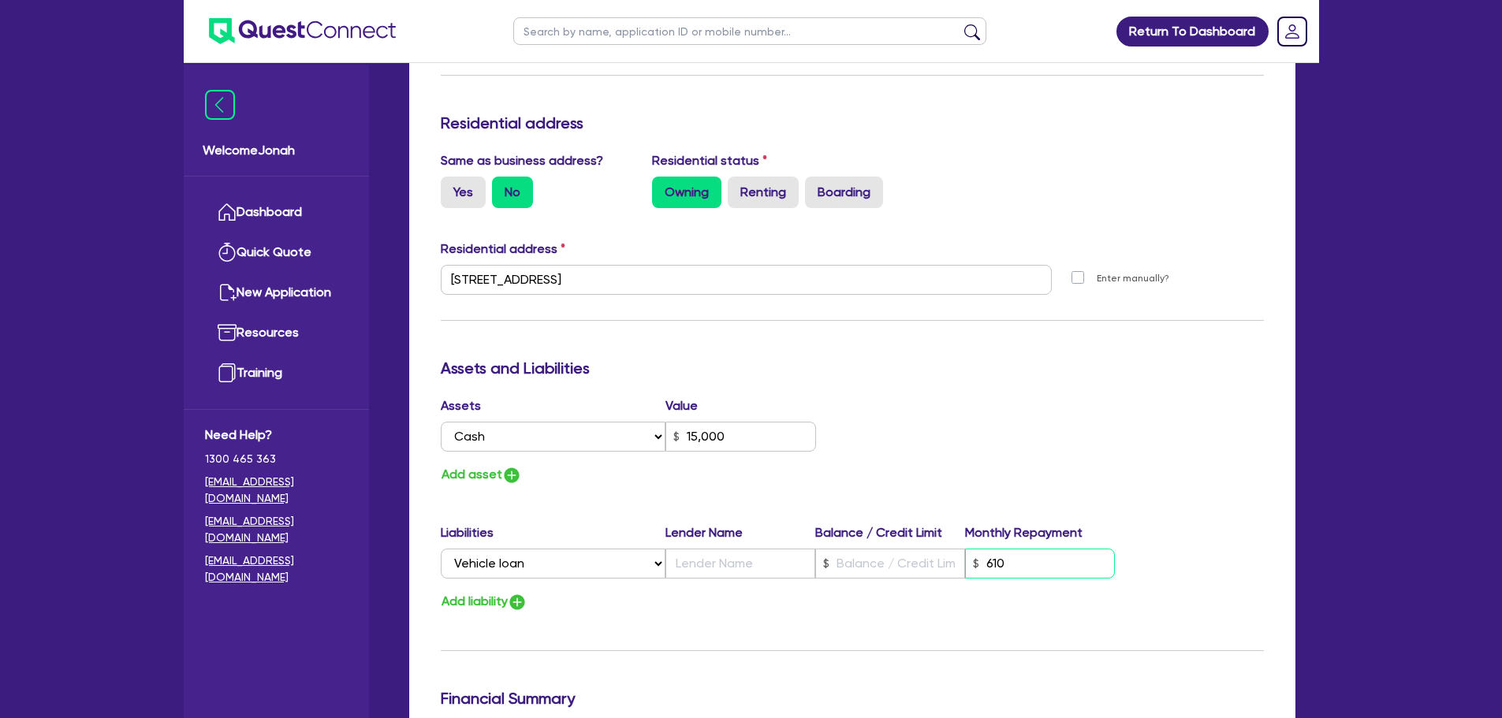
type input "0"
type input "0424 170 450"
type input "15,000"
type input "6,100"
click at [844, 568] on input "text" at bounding box center [890, 564] width 150 height 30
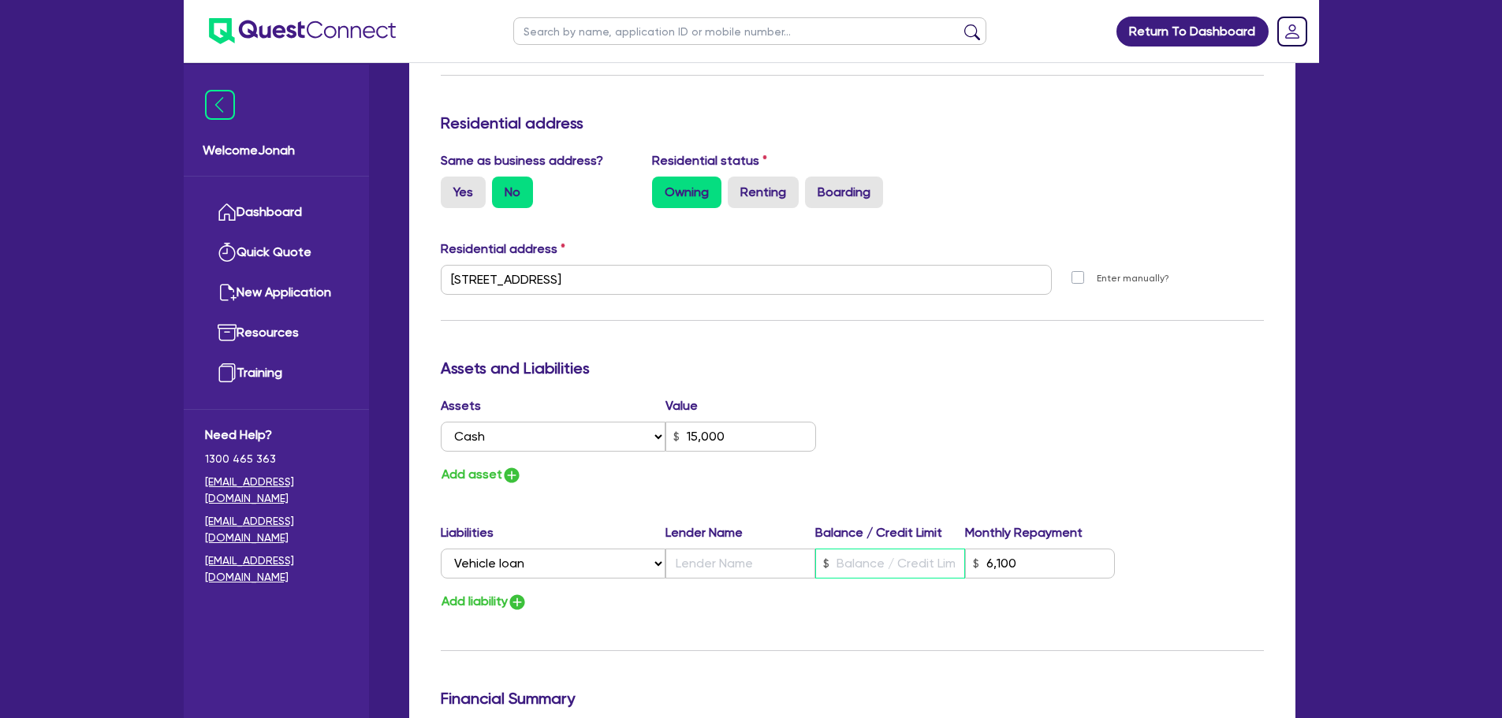
type input "0"
type input "0424 170 450"
type input "15,000"
type input "7"
type input "6,100"
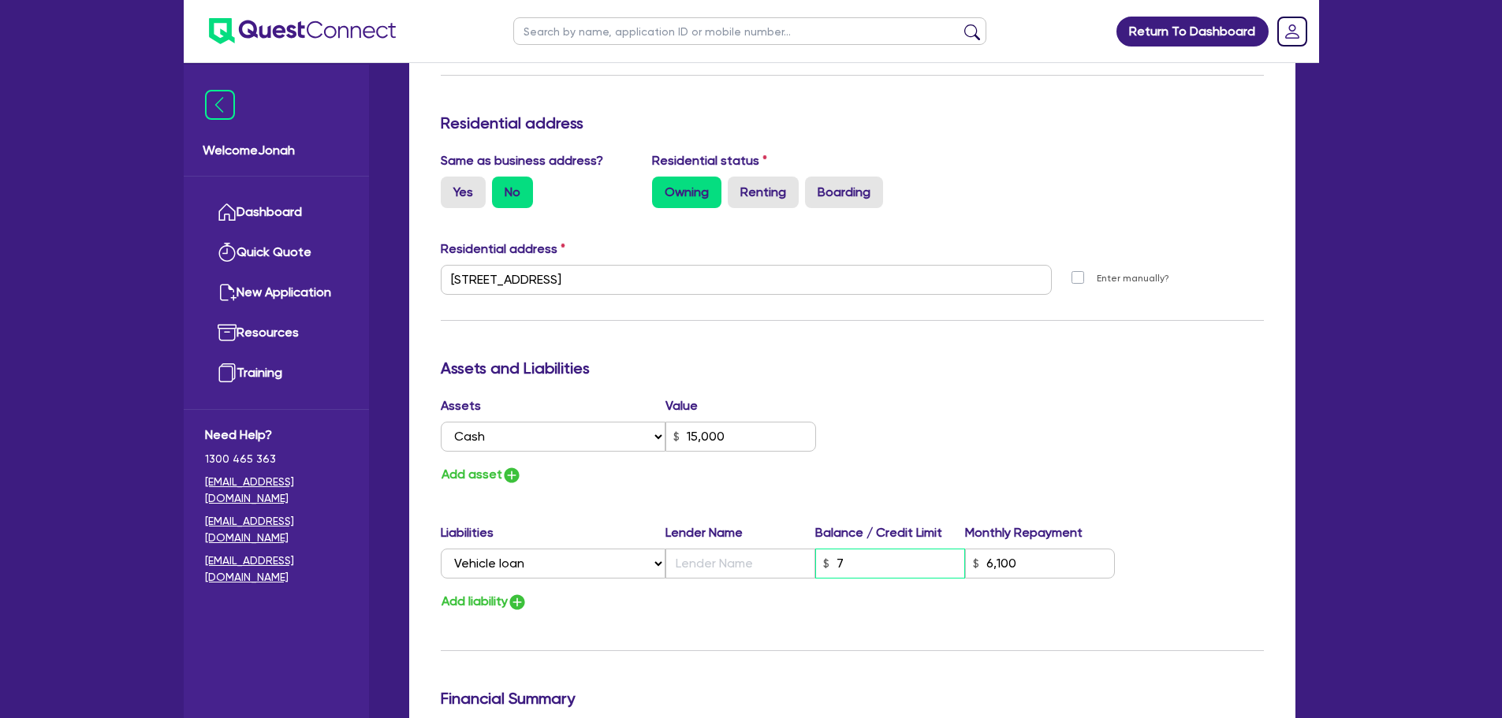
type input "0"
type input "0424 170 450"
type input "15,000"
type input "75"
type input "6,100"
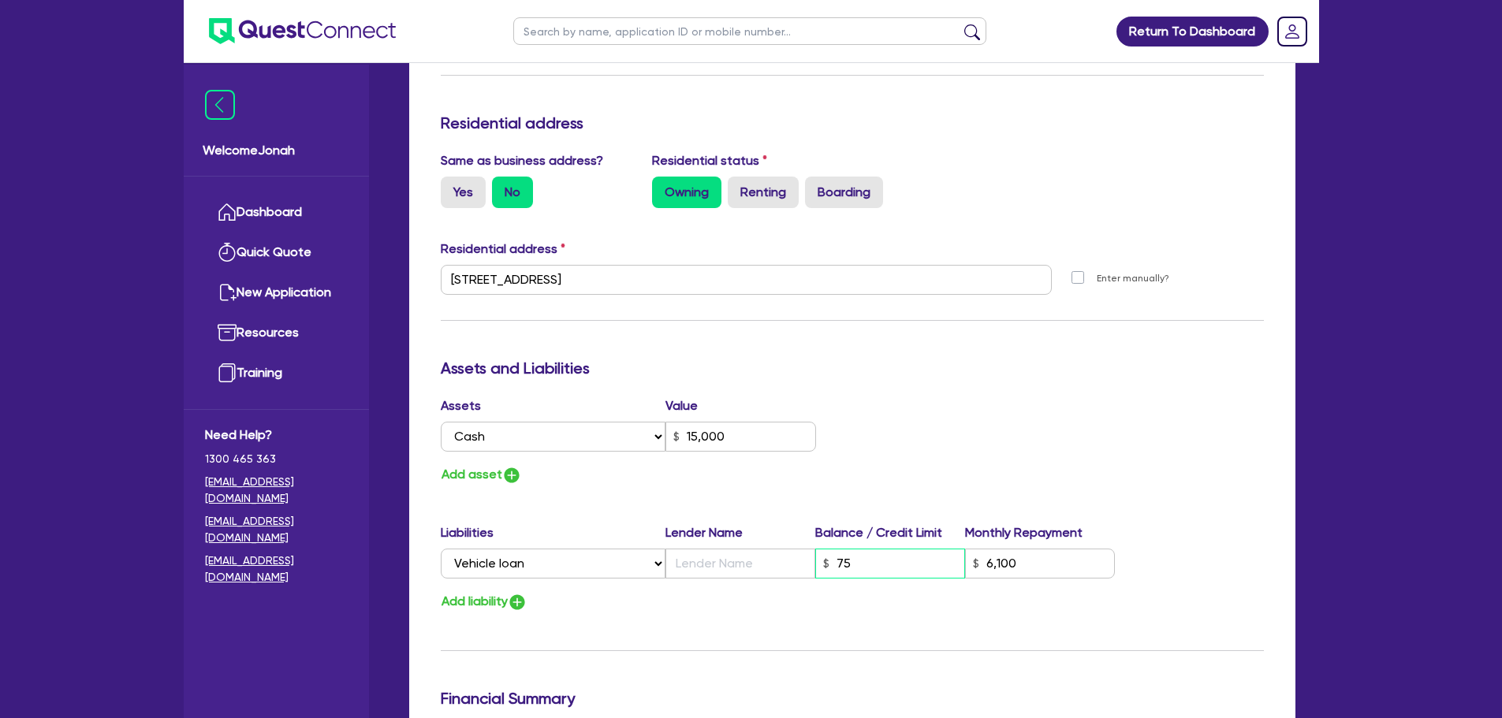
type input "0"
type input "0424 170 450"
type input "15,000"
type input "750"
type input "6,100"
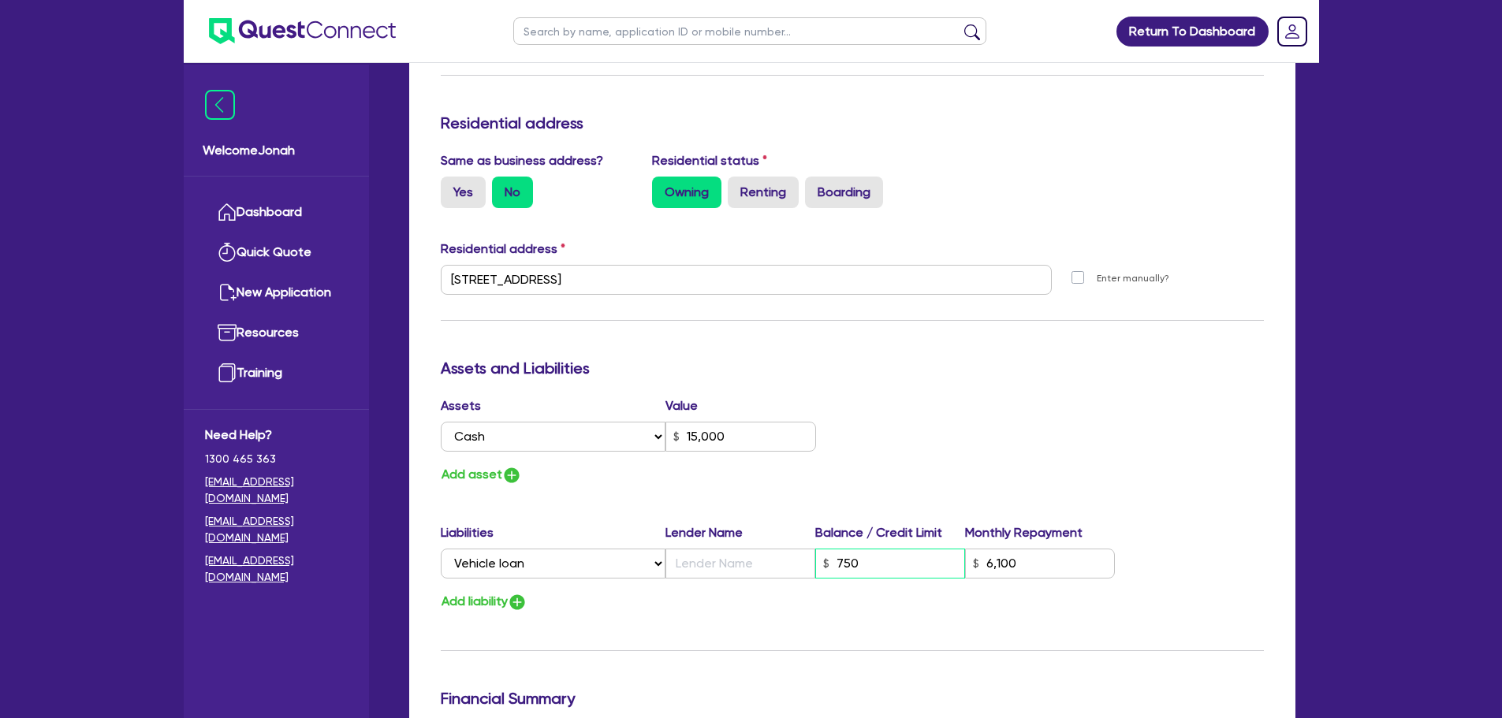
type input "0"
type input "0424 170 450"
type input "15,000"
type input "7,500"
type input "6,100"
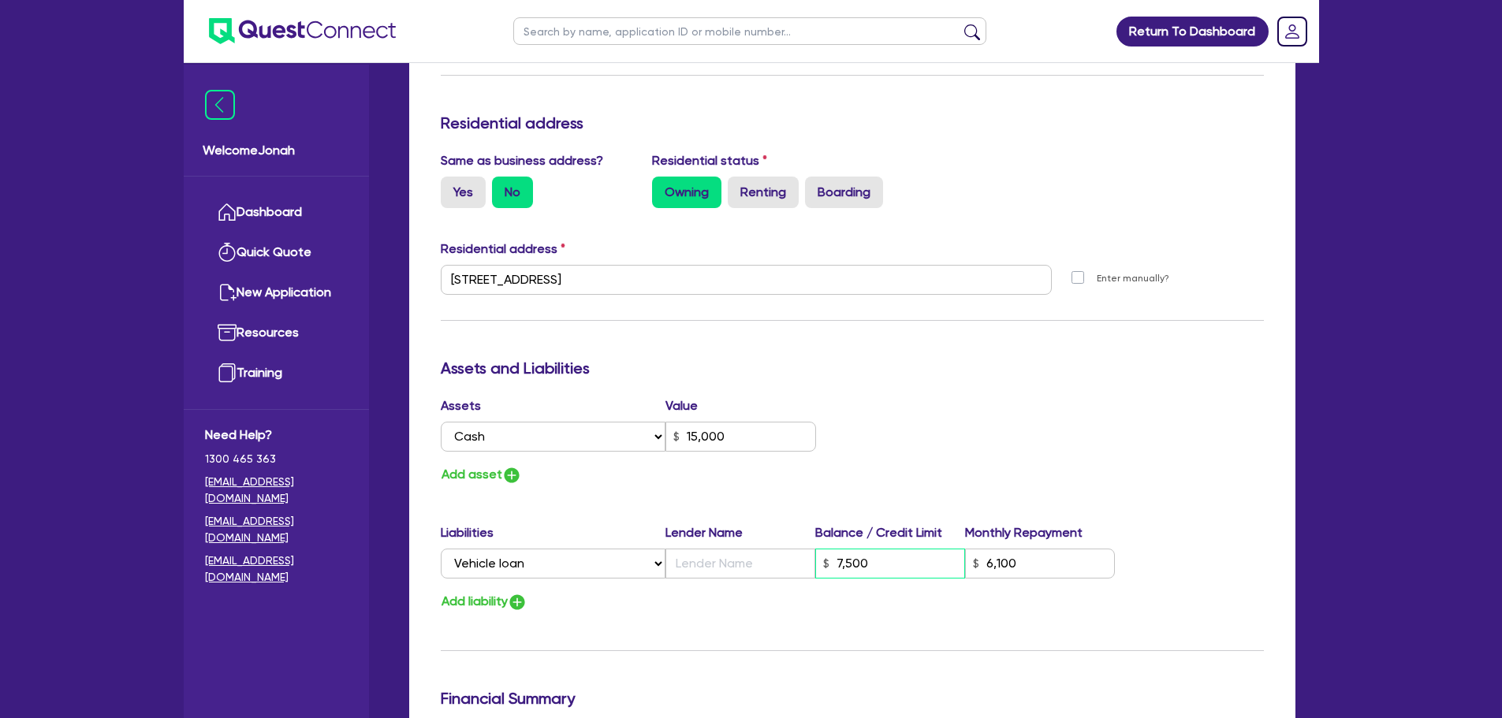
type input "0"
type input "0424 170 450"
type input "15,000"
type input "75,000"
type input "6,100"
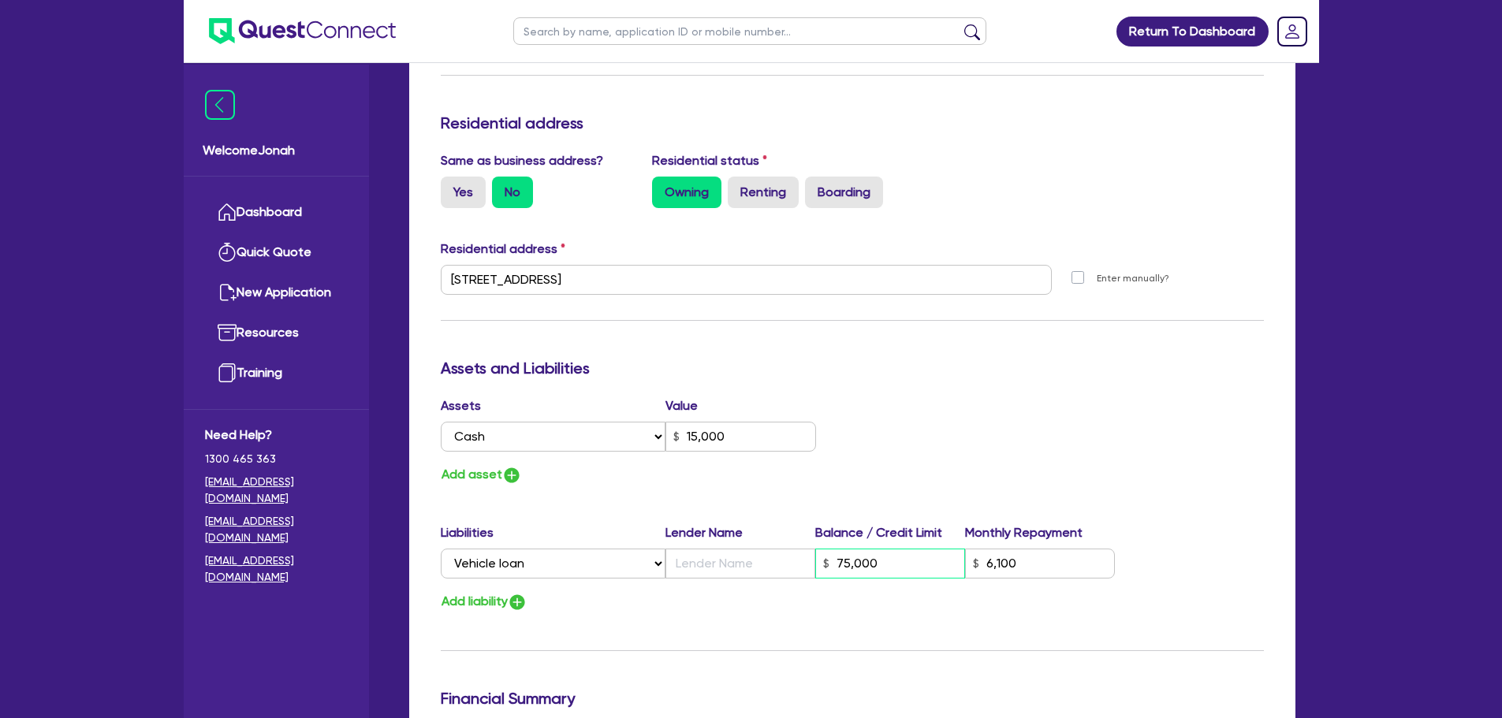
type input "75,000"
click at [794, 568] on input "text" at bounding box center [740, 564] width 150 height 30
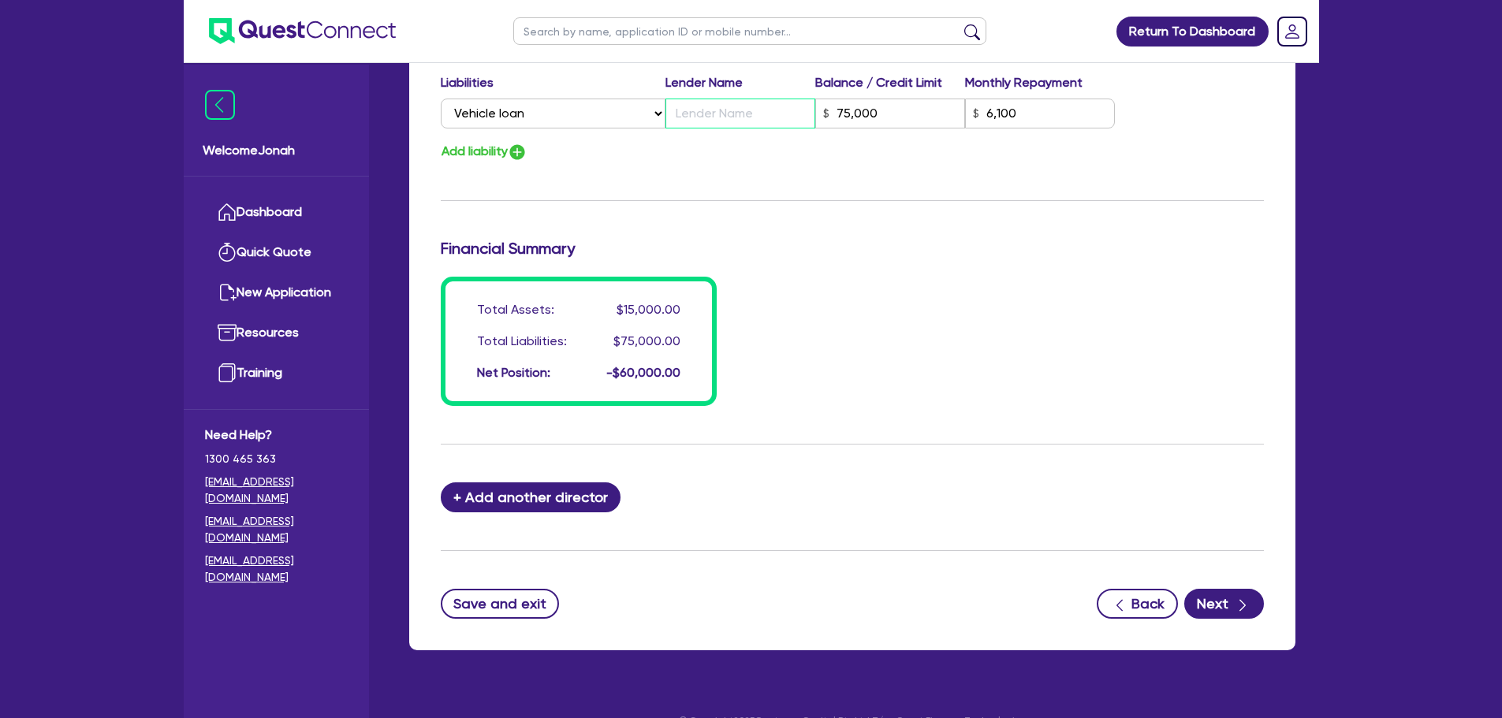
scroll to position [1104, 0]
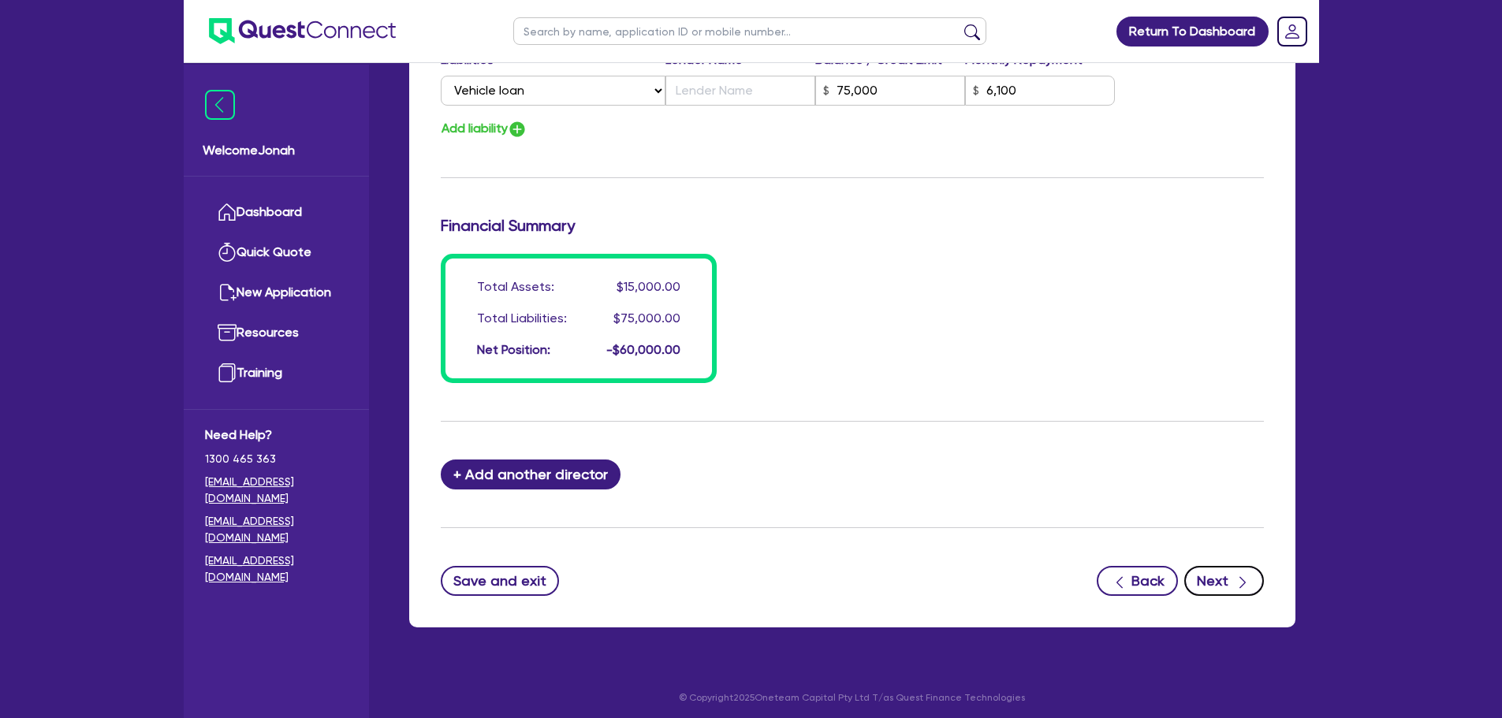
click at [1216, 572] on button "Next" at bounding box center [1224, 581] width 80 height 30
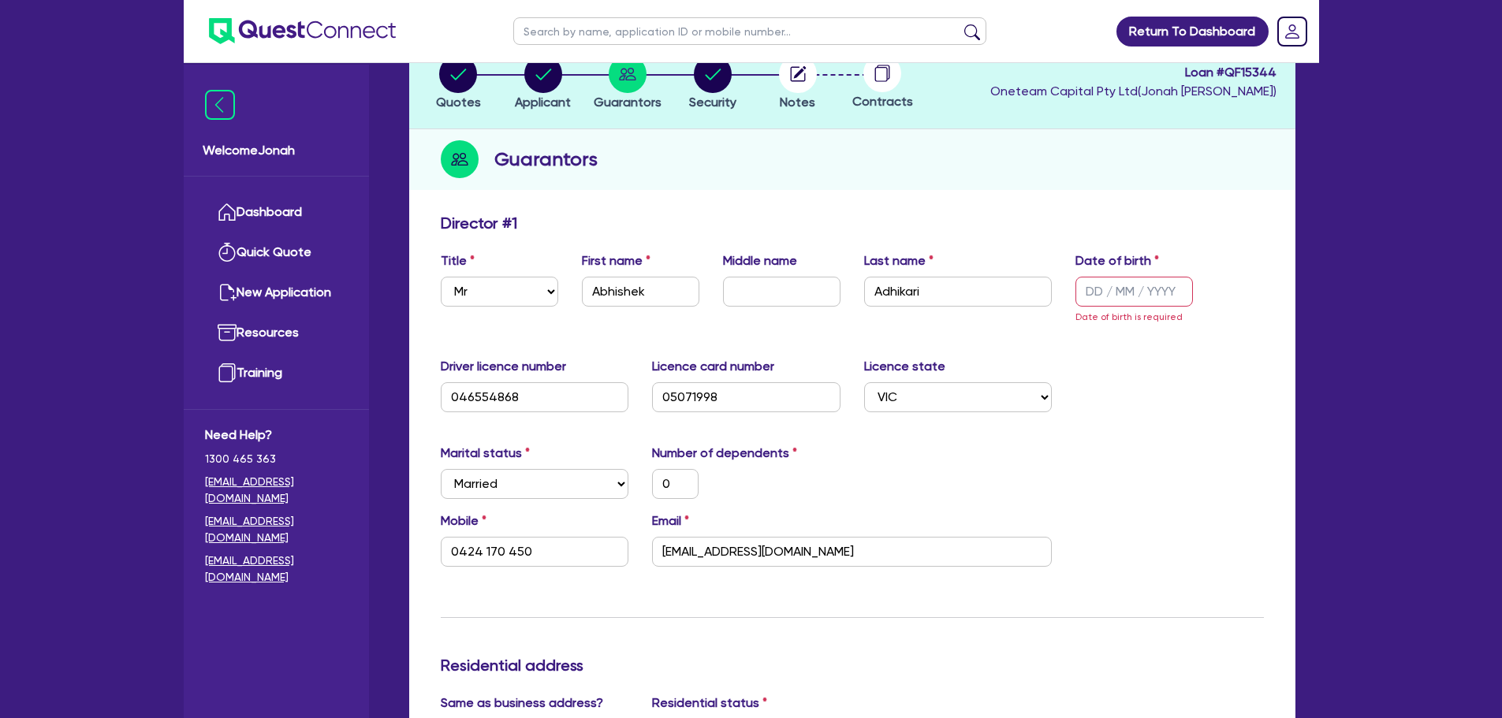
scroll to position [98, 0]
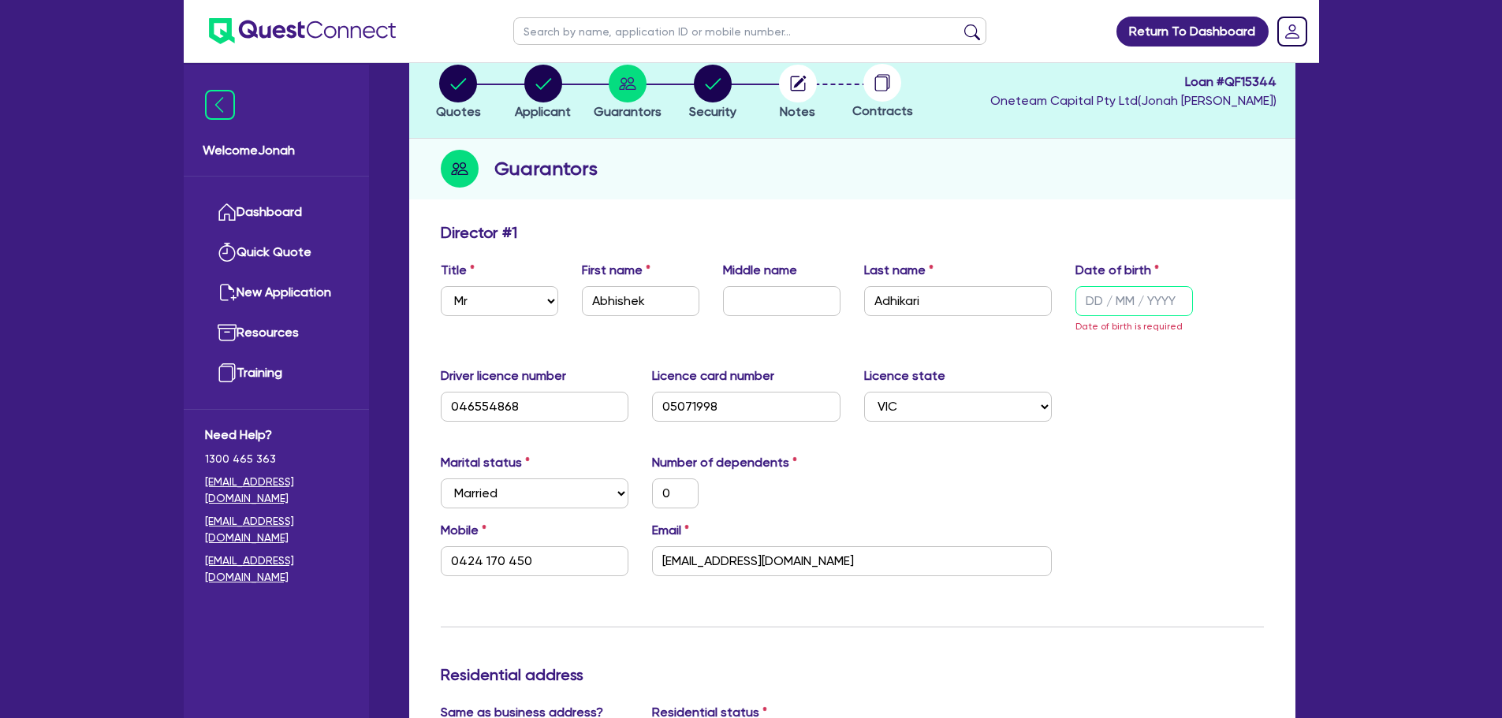
click at [1107, 299] on input "text" at bounding box center [1133, 301] width 117 height 30
type input "0 / /"
type input "0"
type input "0424 170 450"
type input "15,000"
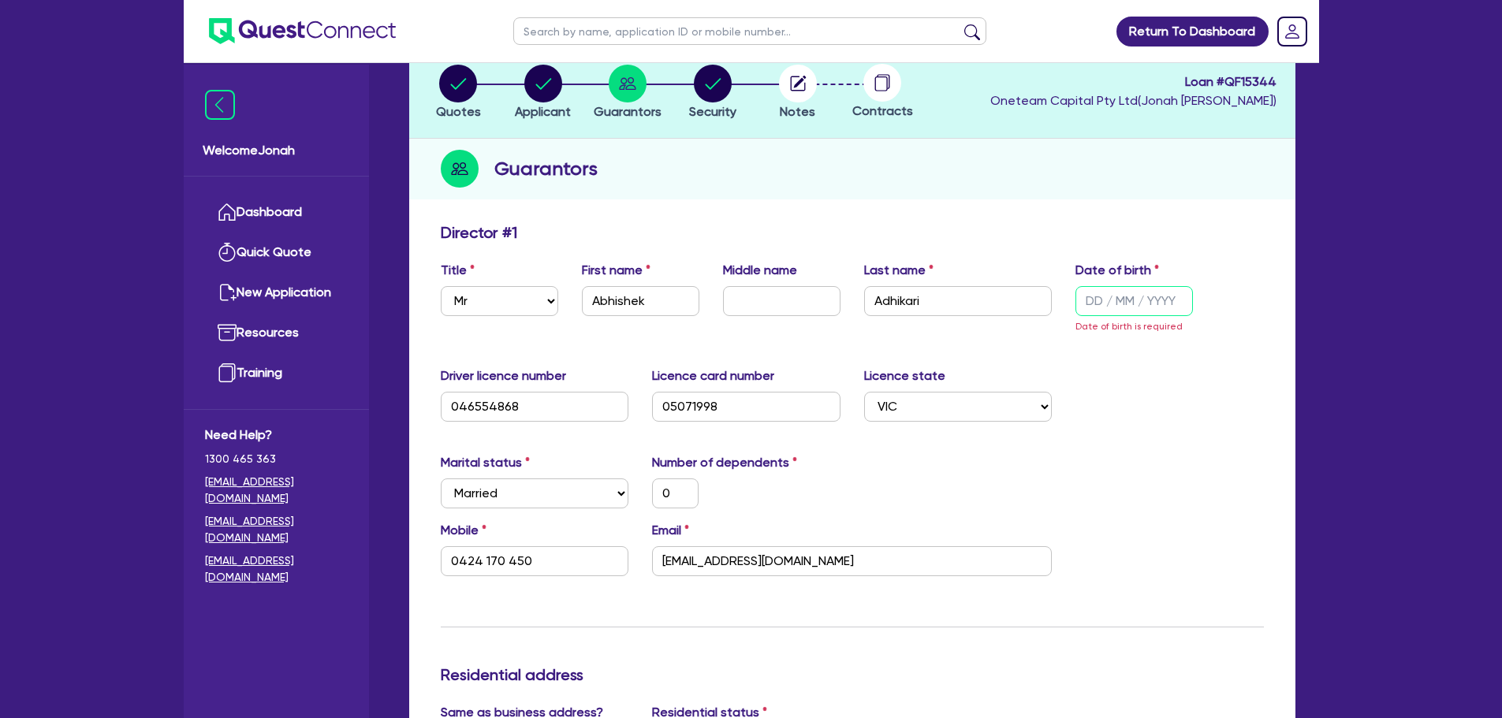
type input "75,000"
type input "6,100"
type input "05/ /"
type input "0"
type input "0424 170 450"
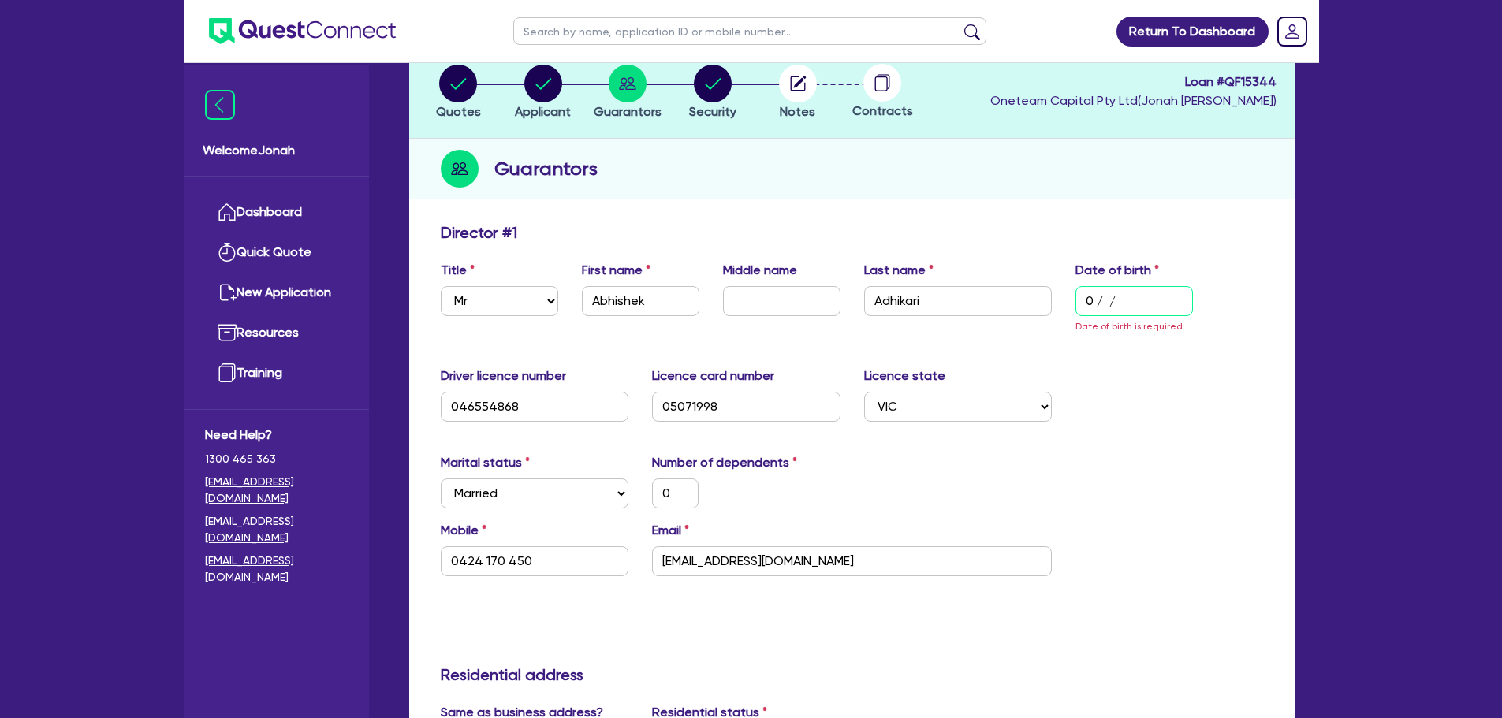
type input "15,000"
type input "75,000"
type input "6,100"
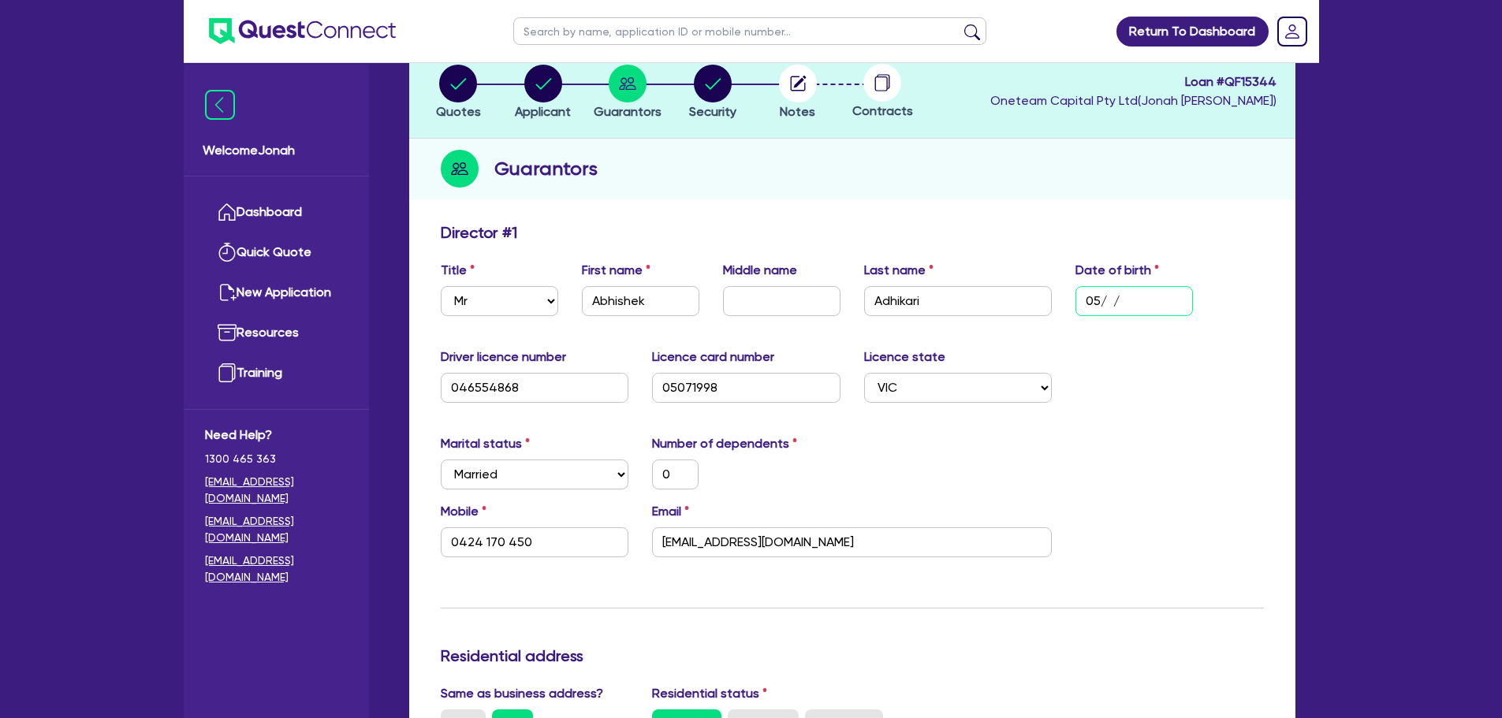
type input "05/0 /"
type input "0"
type input "0424 170 450"
type input "15,000"
type input "75,000"
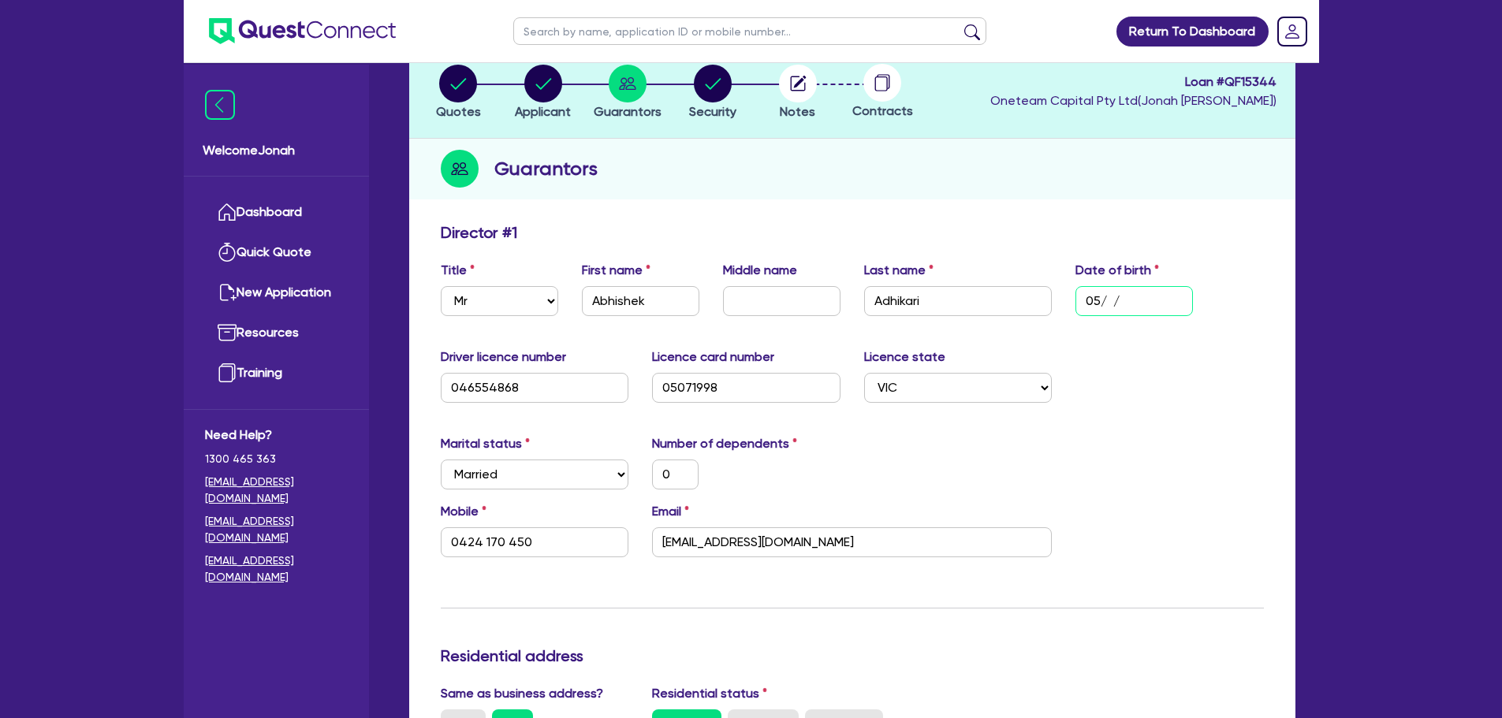
type input "6,100"
type input "05/07/"
type input "0"
type input "0424 170 450"
type input "15,000"
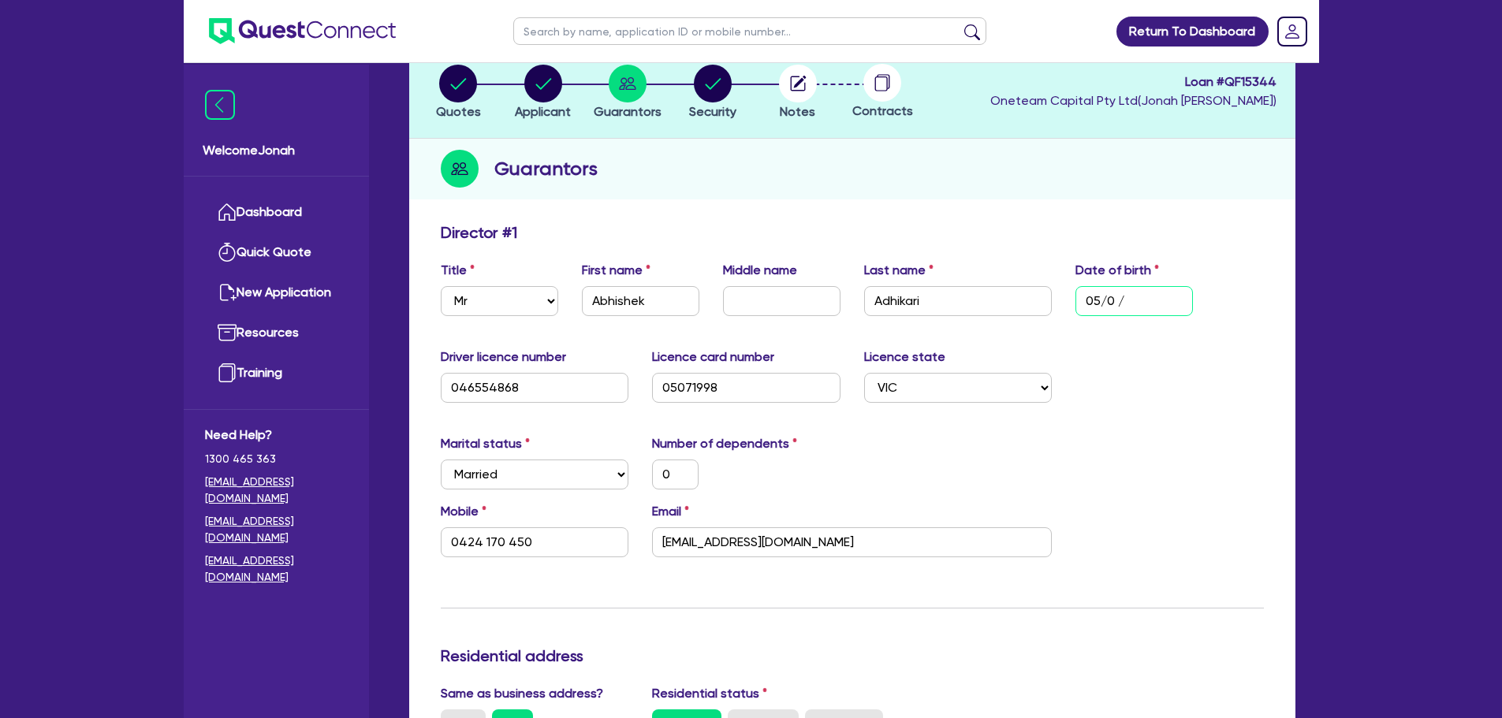
type input "75,000"
type input "6,100"
type input "05/07/1"
type input "0"
type input "0424 170 450"
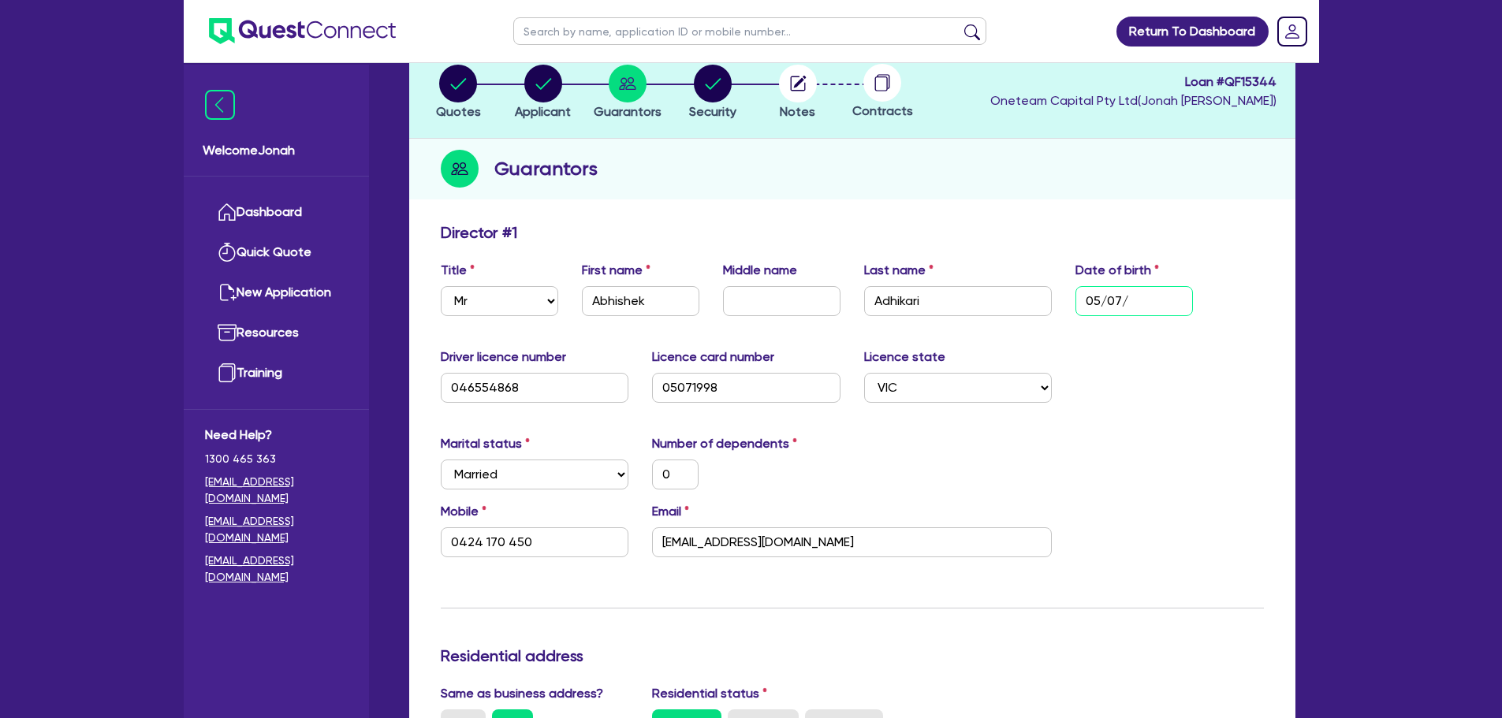
type input "15,000"
type input "75,000"
type input "6,100"
type input "[DATE]"
type input "0"
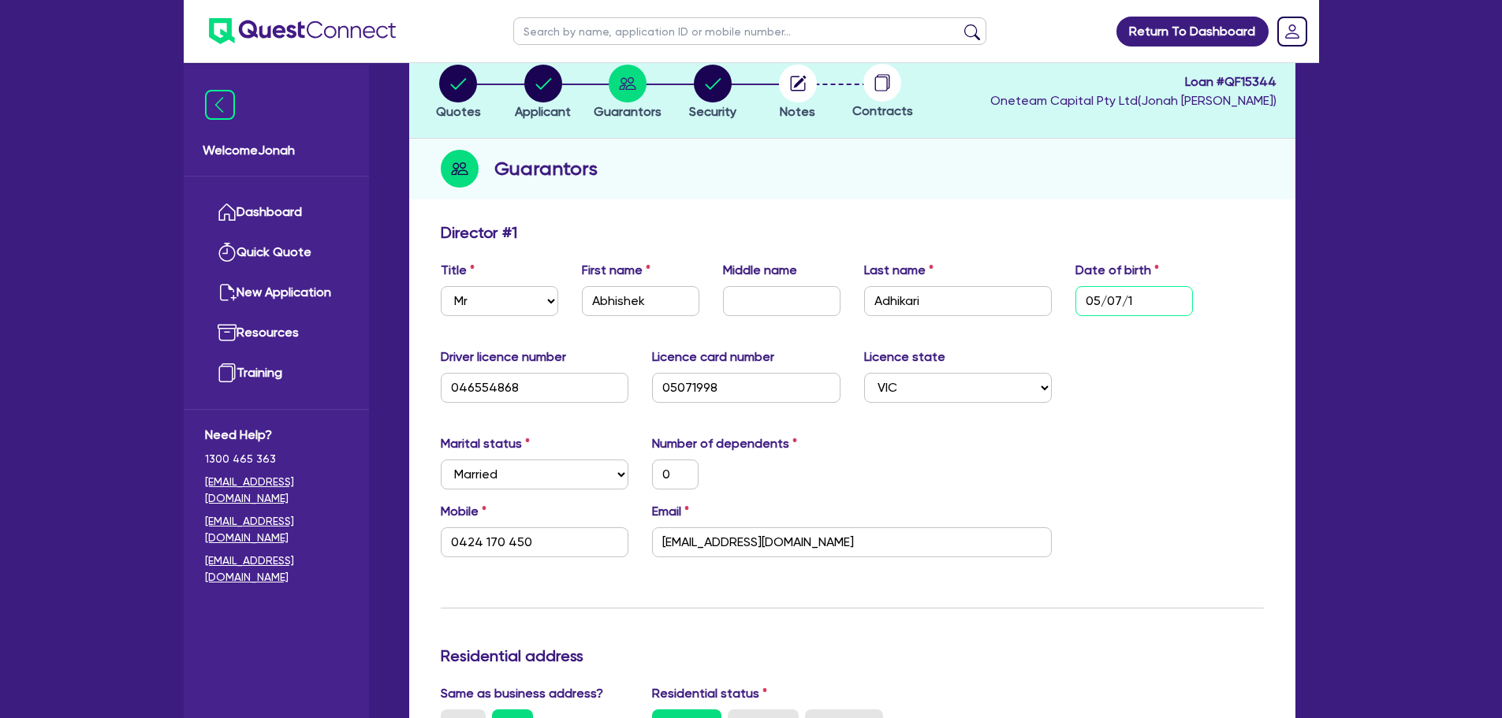
type input "0424 170 450"
type input "15,000"
type input "75,000"
type input "6,100"
type input "05/07/199"
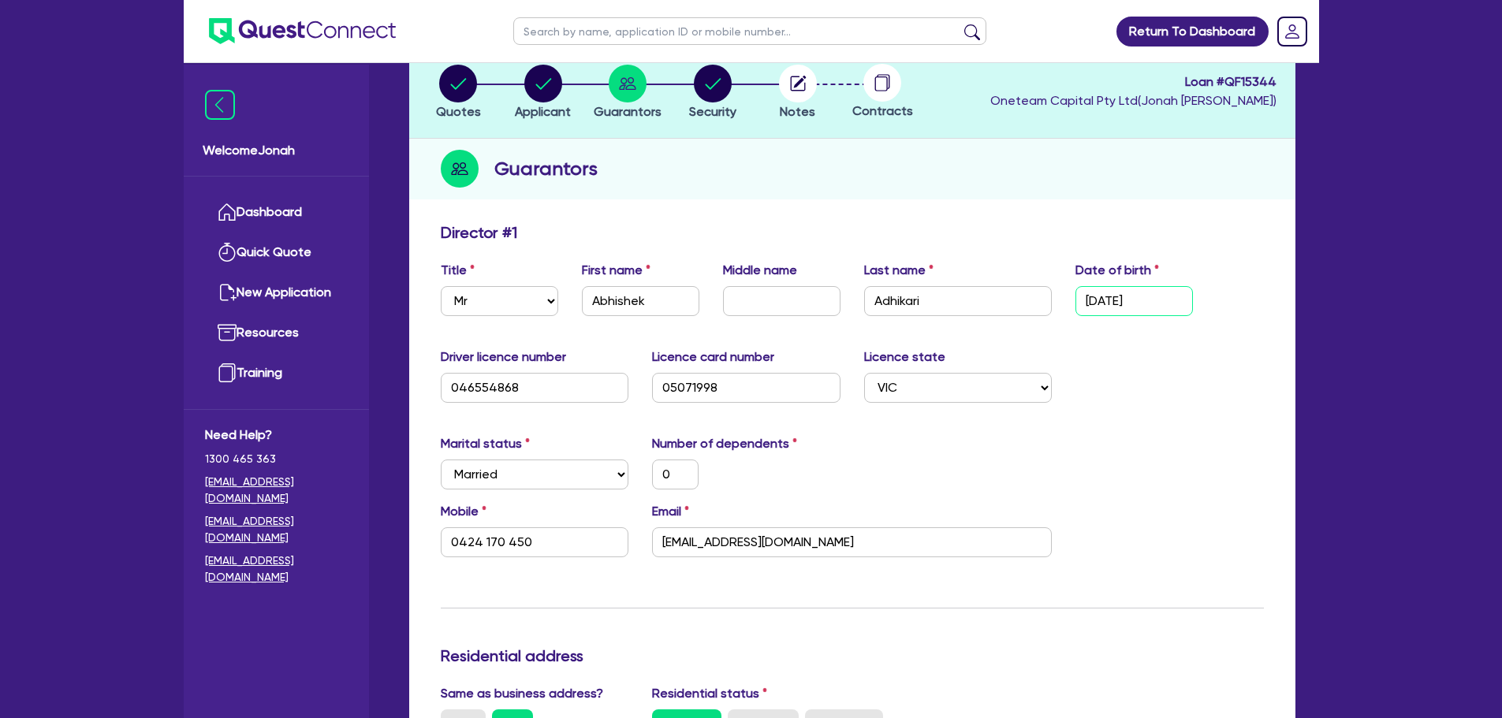
type input "0"
type input "0424 170 450"
type input "15,000"
type input "75,000"
type input "6,100"
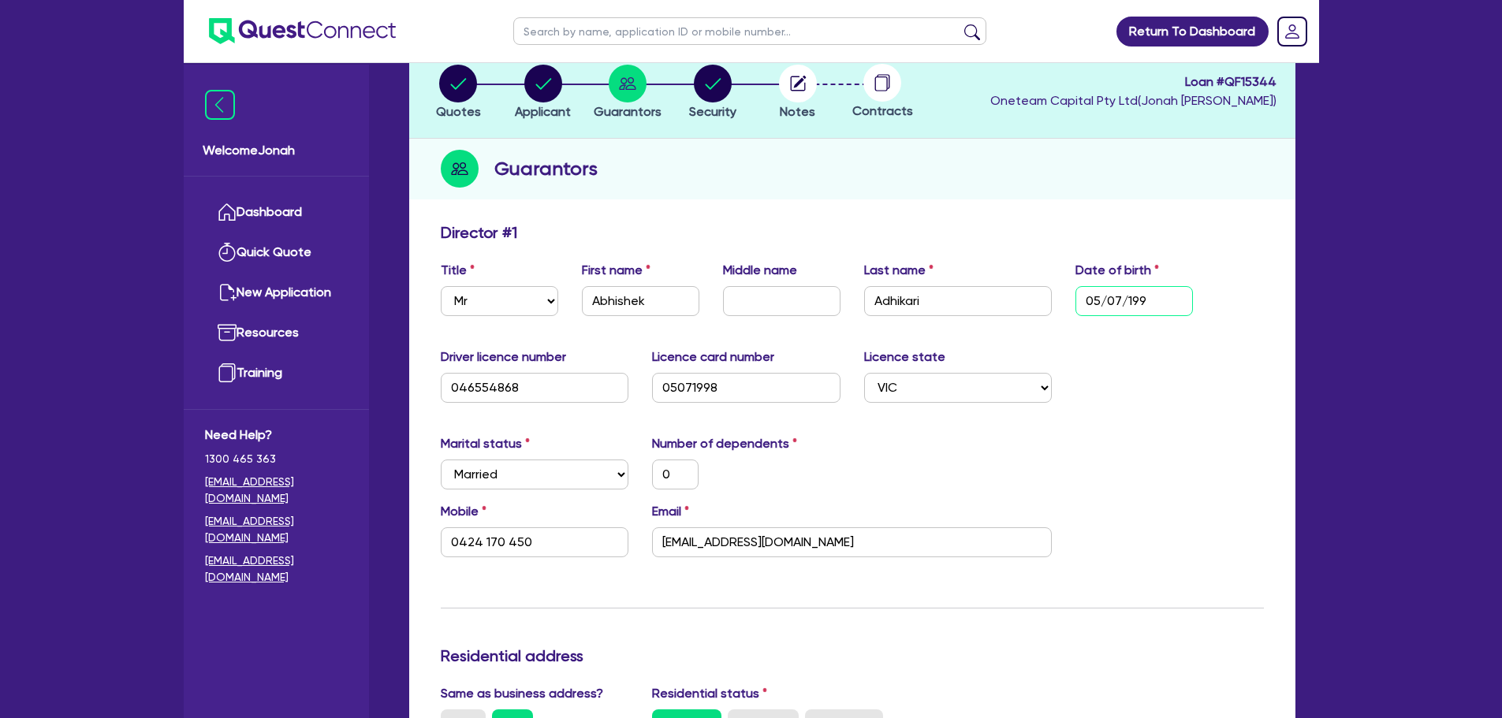
type input "[DATE]"
type input "0"
type input "0424 170 450"
type input "15,000"
type input "75,000"
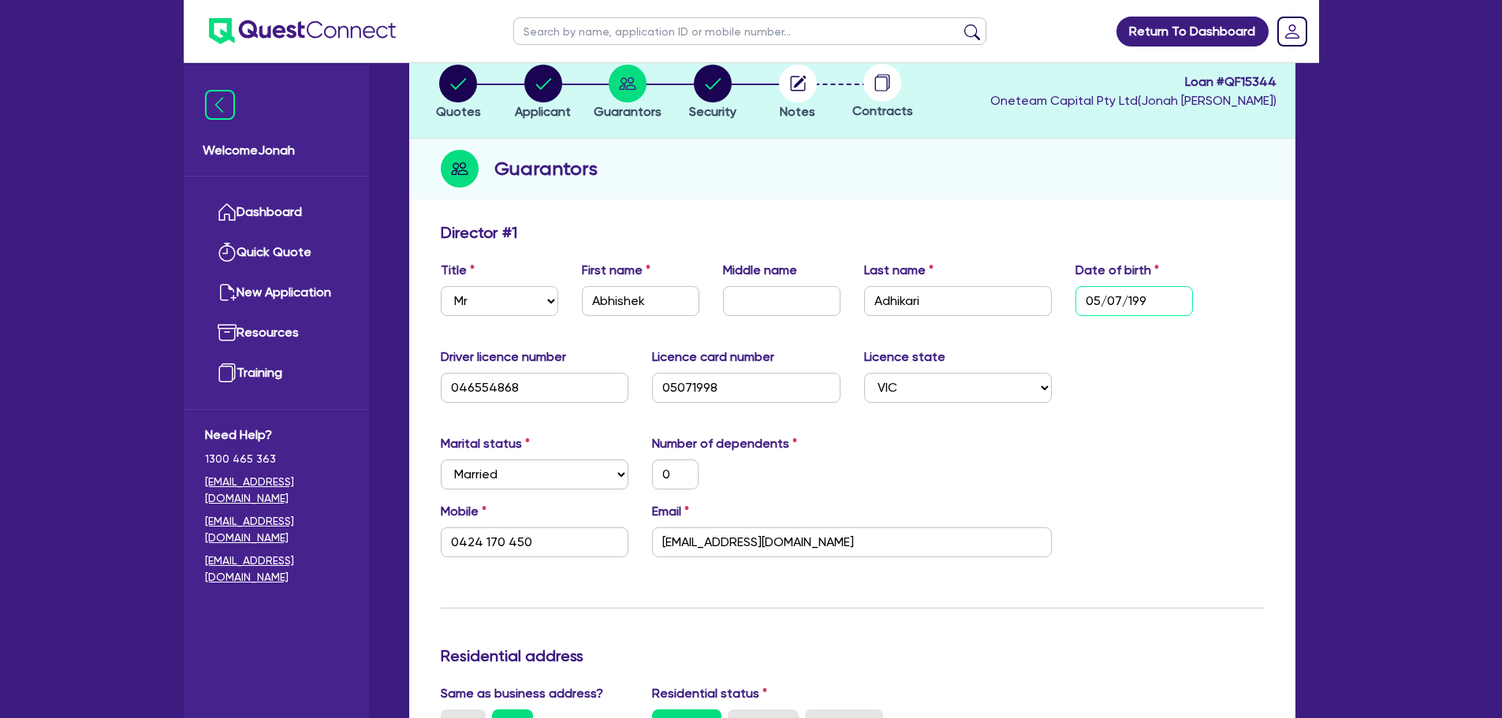
type input "6,100"
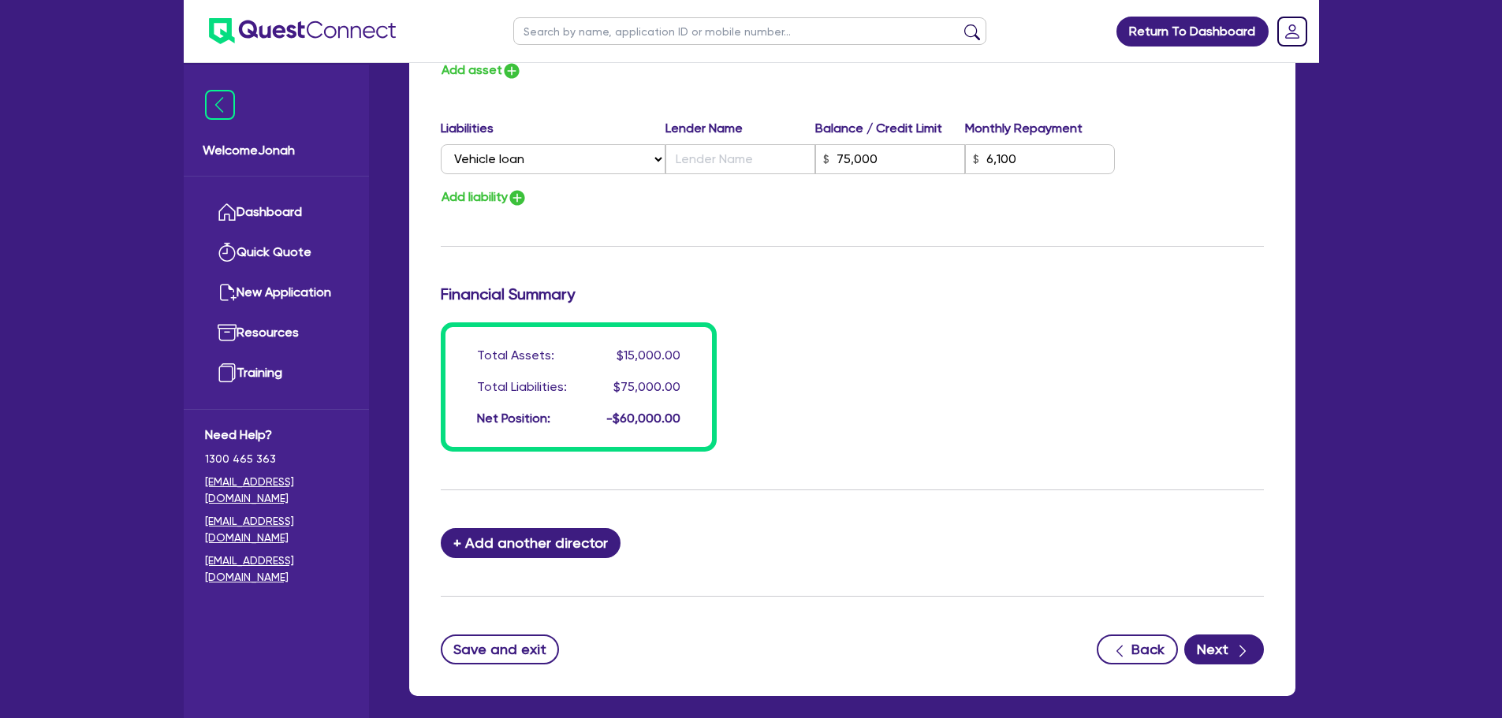
scroll to position [1044, 0]
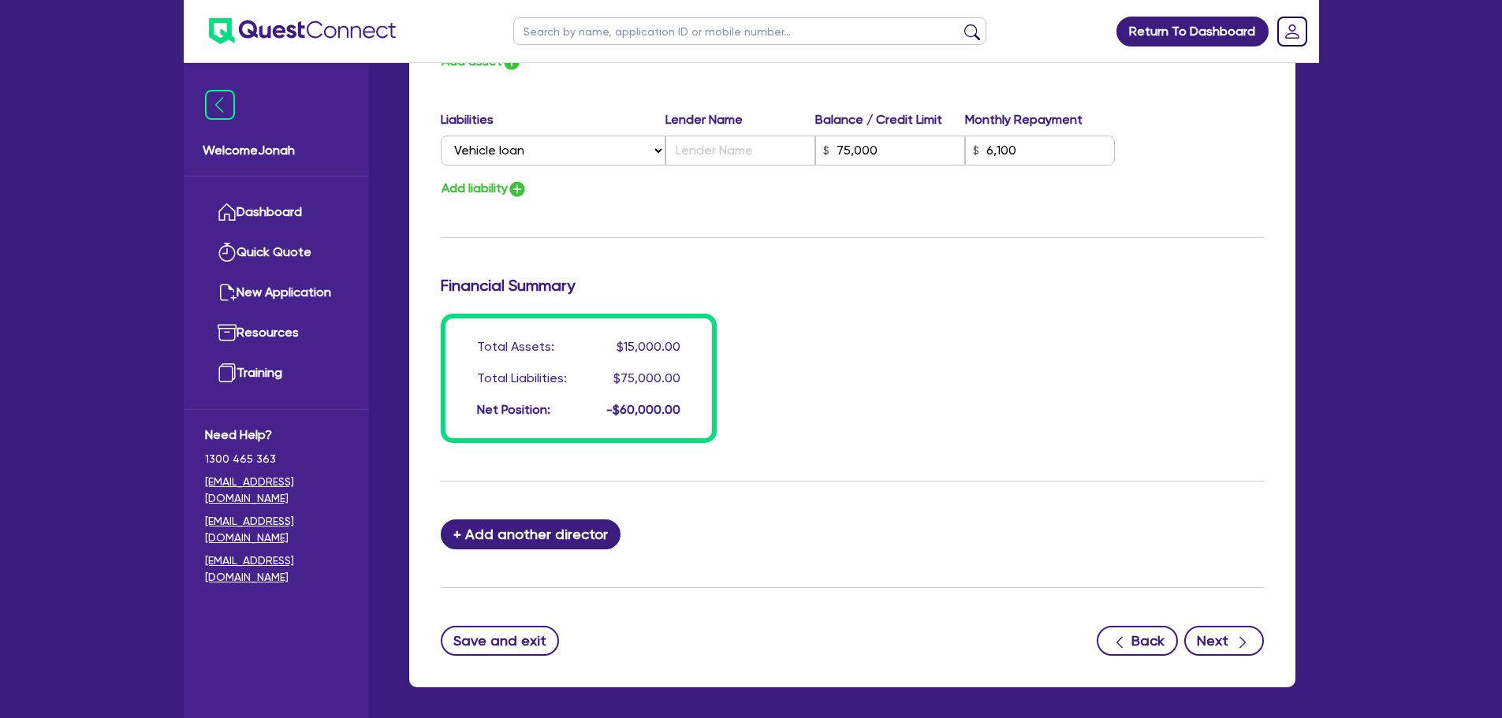
type input "[DATE]"
click at [1231, 634] on button "Next" at bounding box center [1224, 641] width 80 height 30
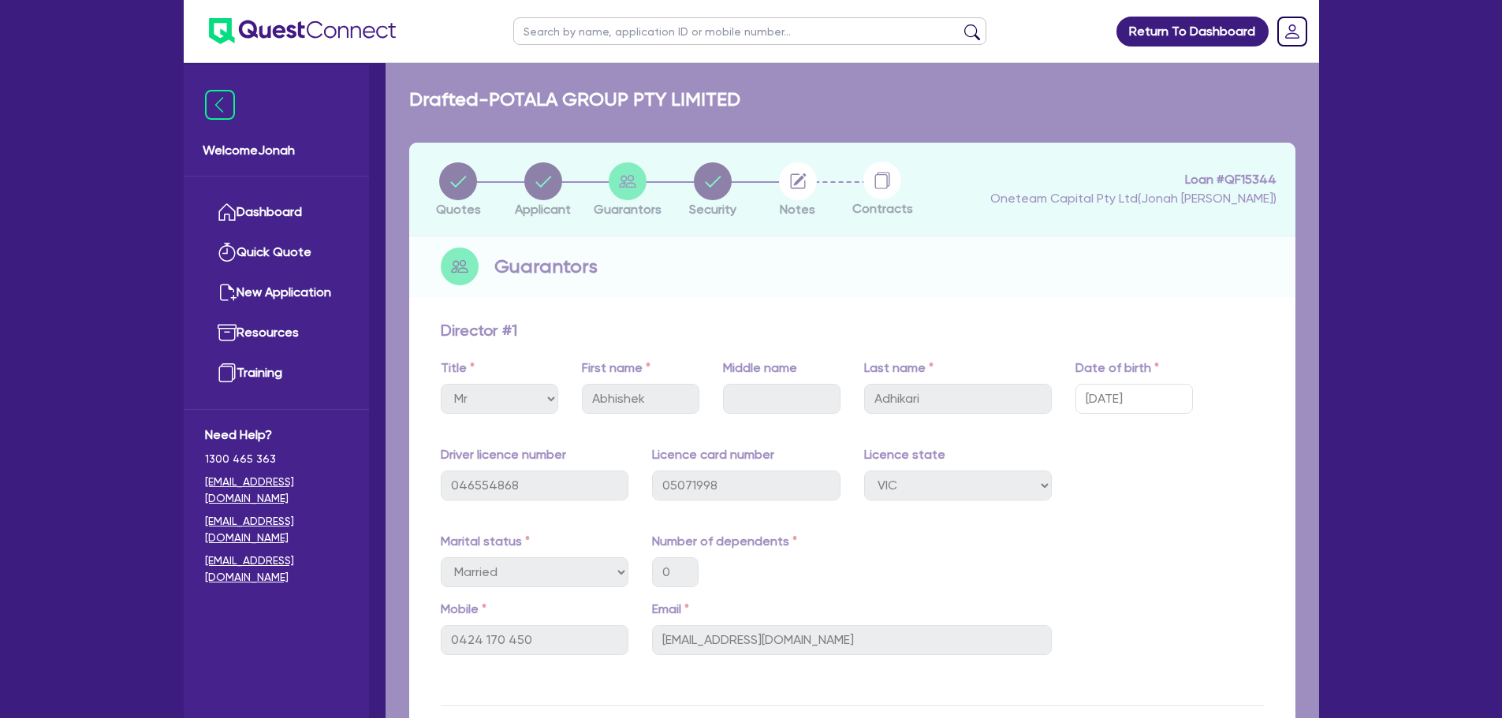
select select "CARS_AND_LIGHT_TRUCKS"
select select "LIGHT_TRUCKS"
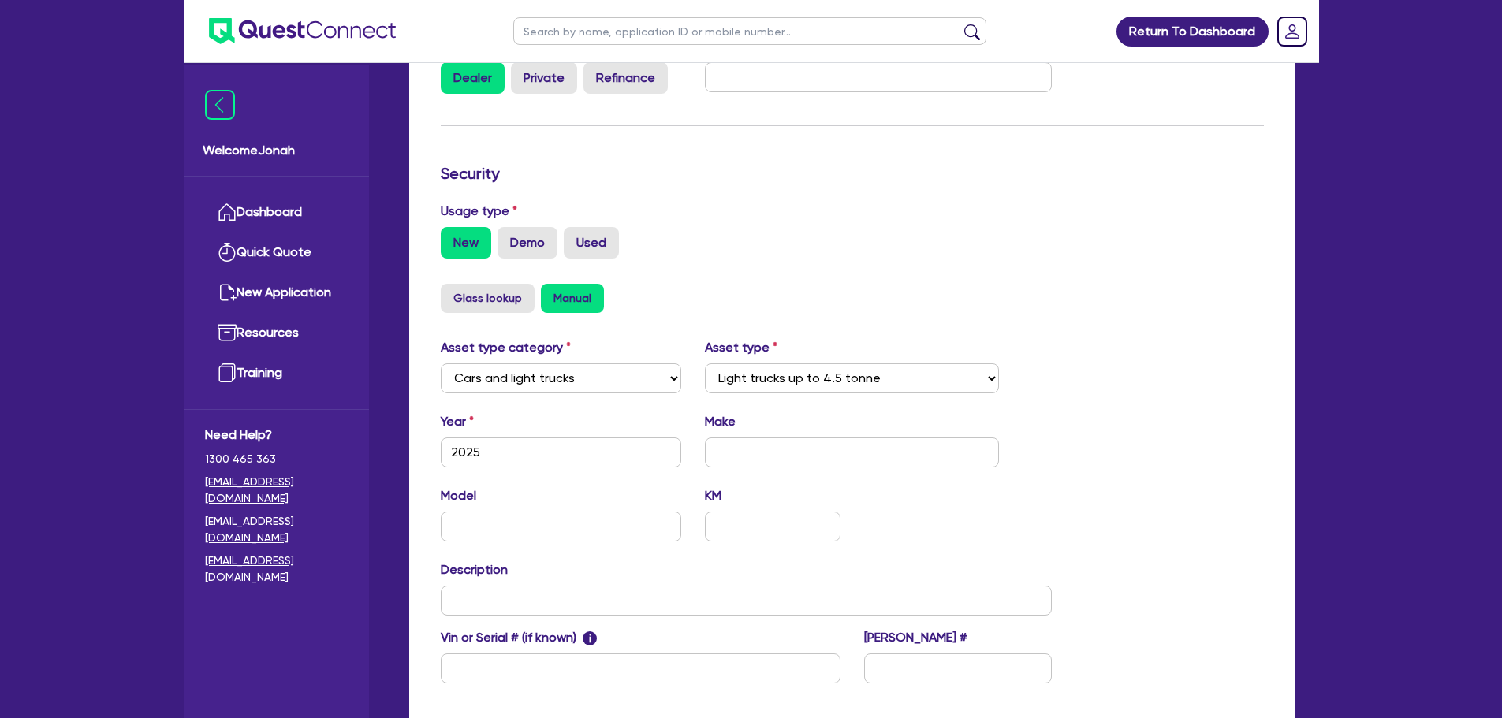
scroll to position [495, 0]
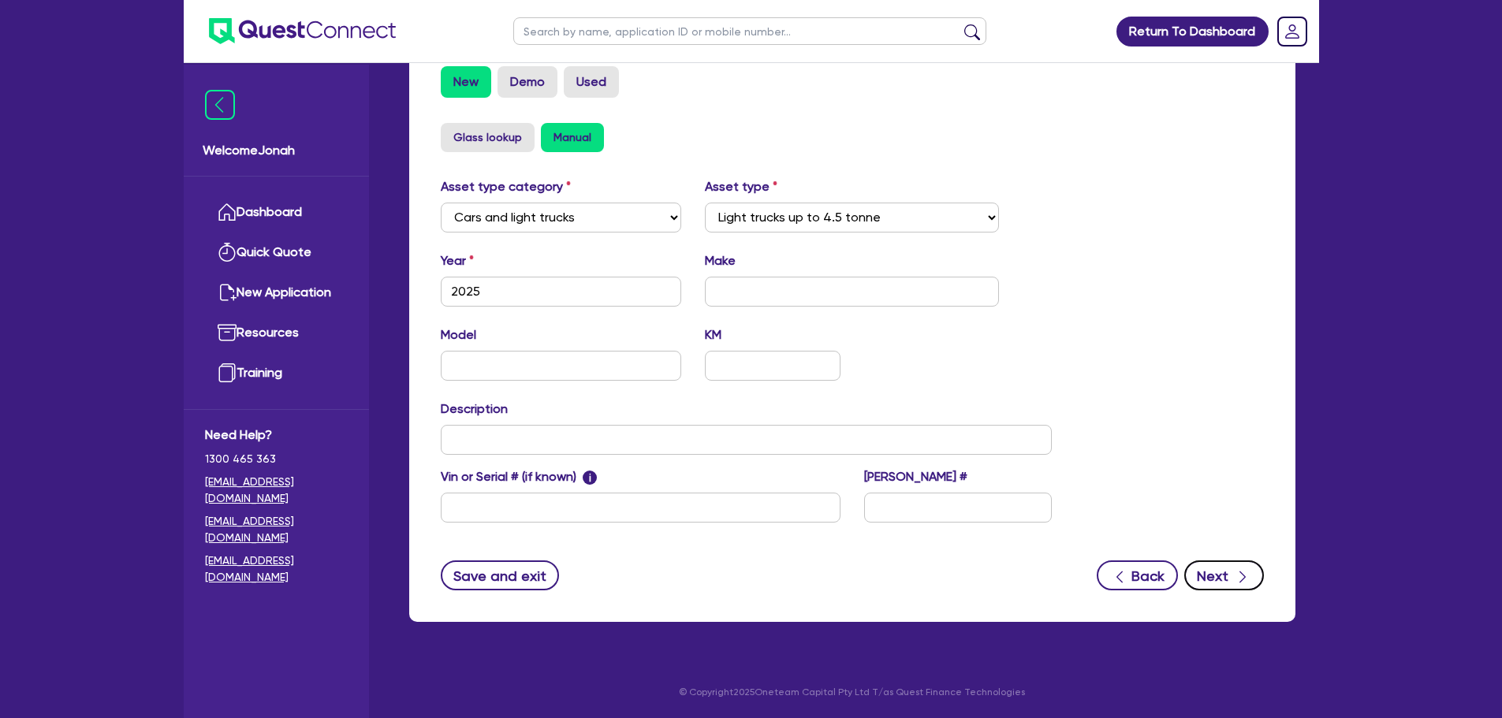
click at [1249, 580] on icon "button" at bounding box center [1243, 577] width 16 height 16
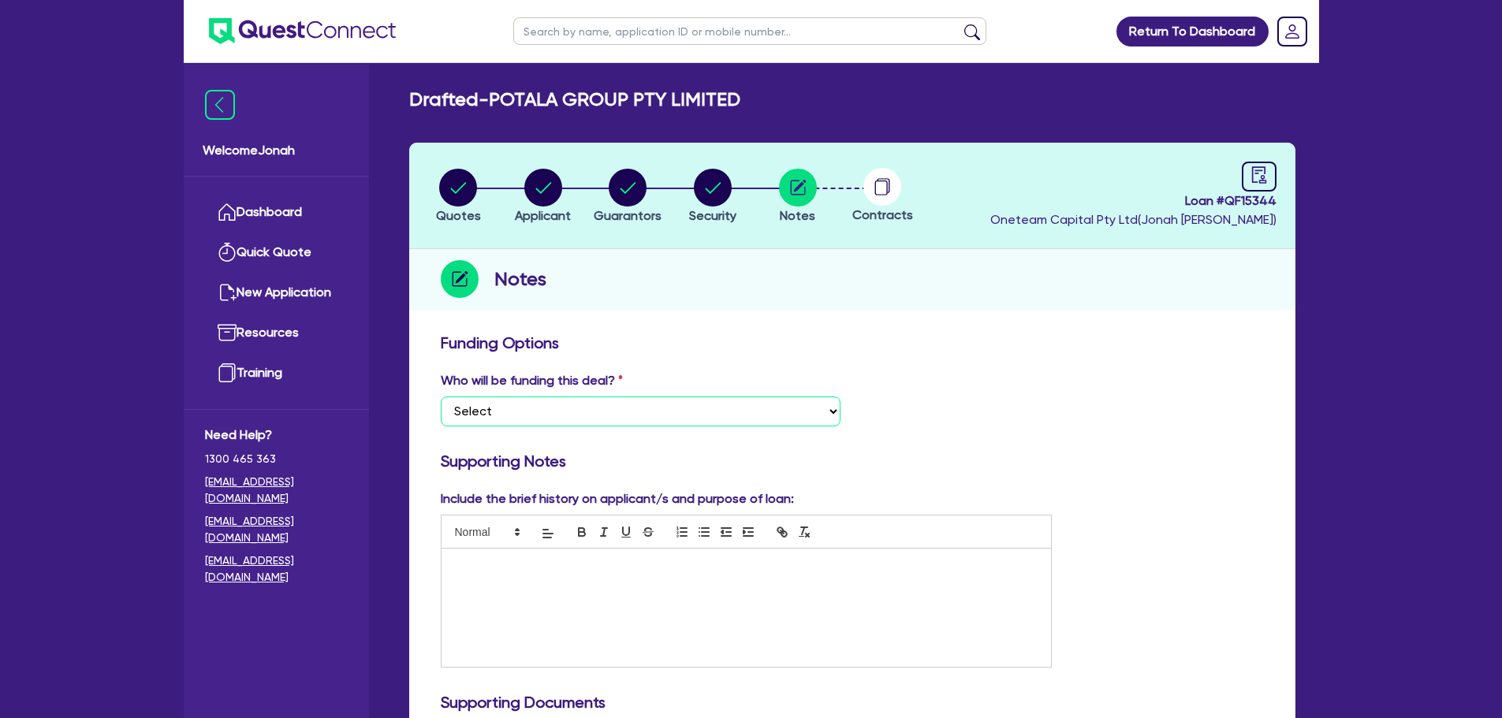
click at [685, 412] on select "Select I want Quest to fund 100% I will fund 100% I will co-fund with Quest Oth…" at bounding box center [641, 412] width 400 height 30
select select "Other"
click at [441, 397] on select "Select I want Quest to fund 100% I will fund 100% I will co-fund with Quest Oth…" at bounding box center [641, 412] width 400 height 30
click at [1002, 384] on div "Who will be funding this deal? Select I want Quest to fund 100% I will fund 100…" at bounding box center [852, 405] width 847 height 68
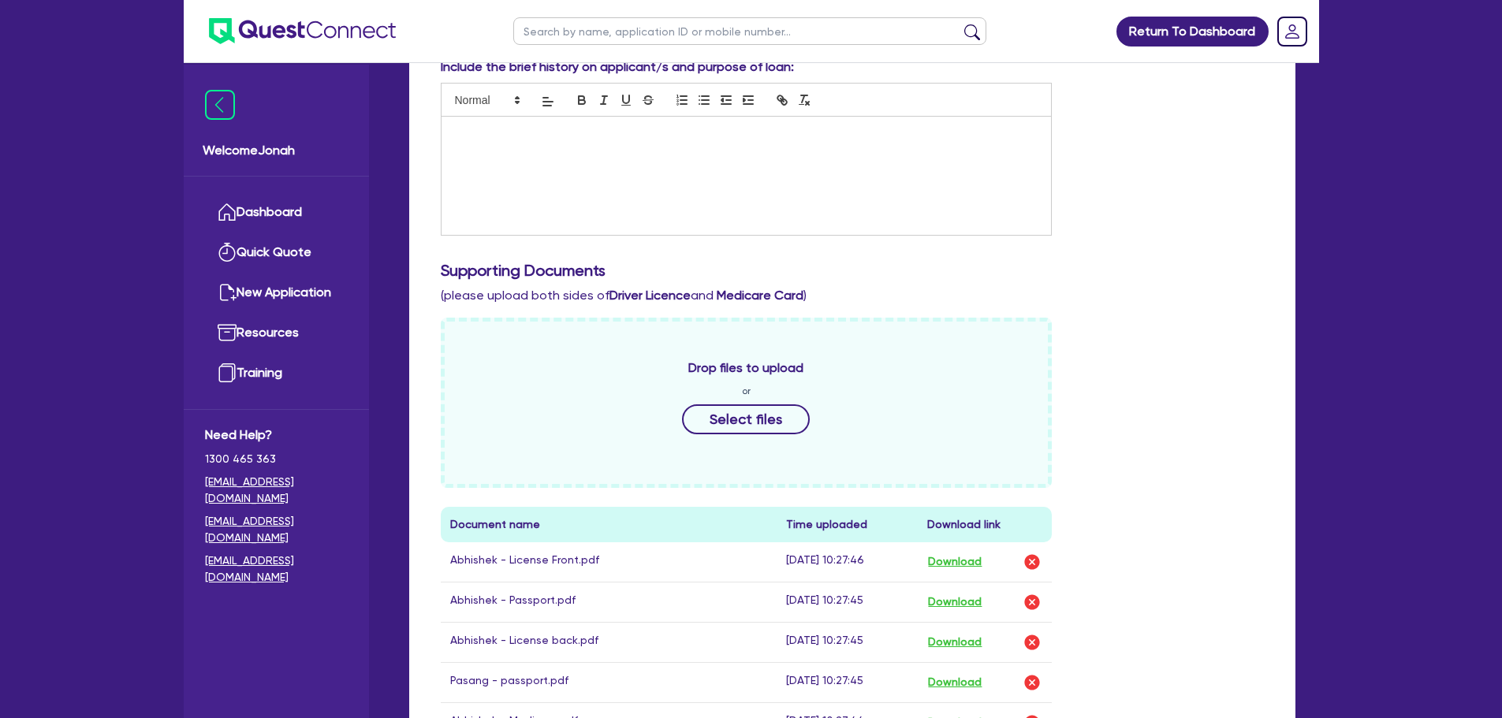
scroll to position [552, 0]
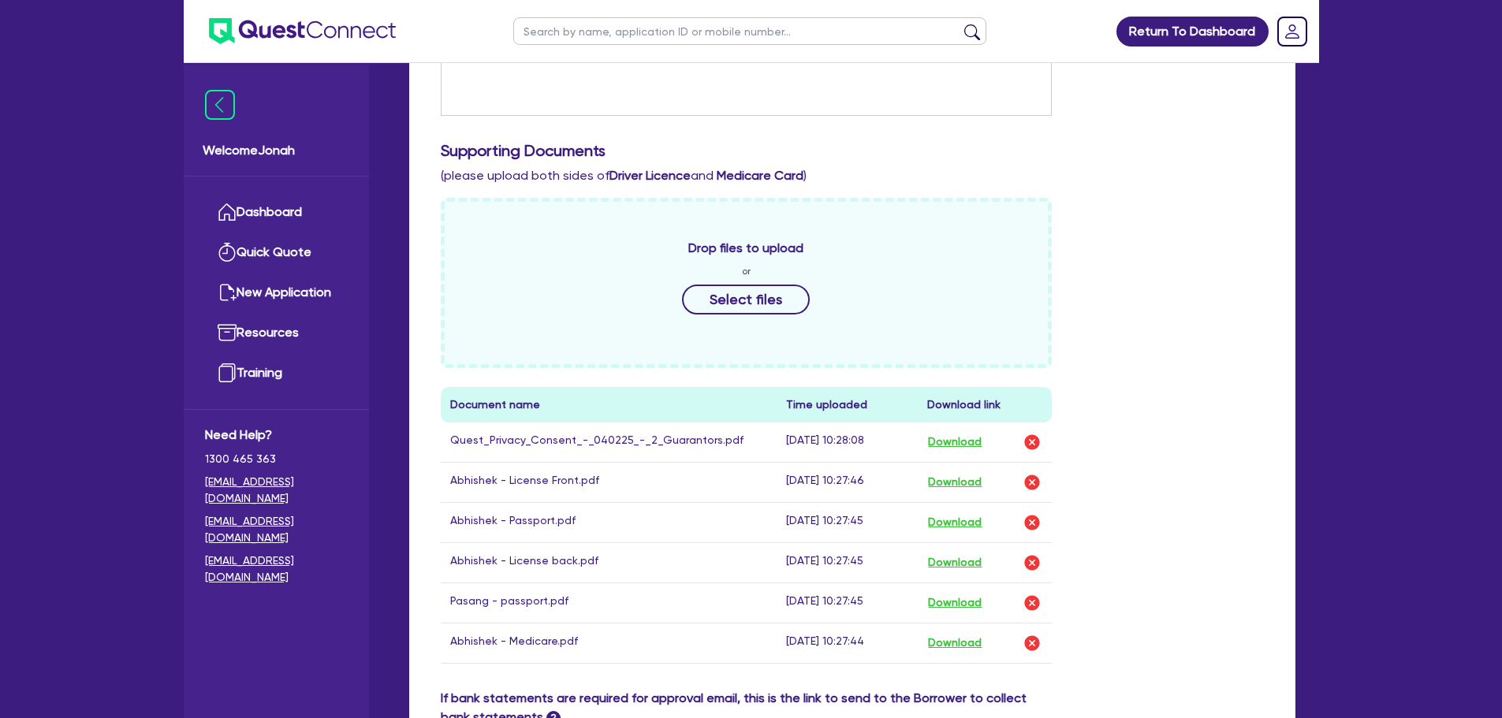
click at [1250, 444] on div "Drop files to upload or Select files Document name Time uploaded Download link …" at bounding box center [852, 443] width 847 height 491
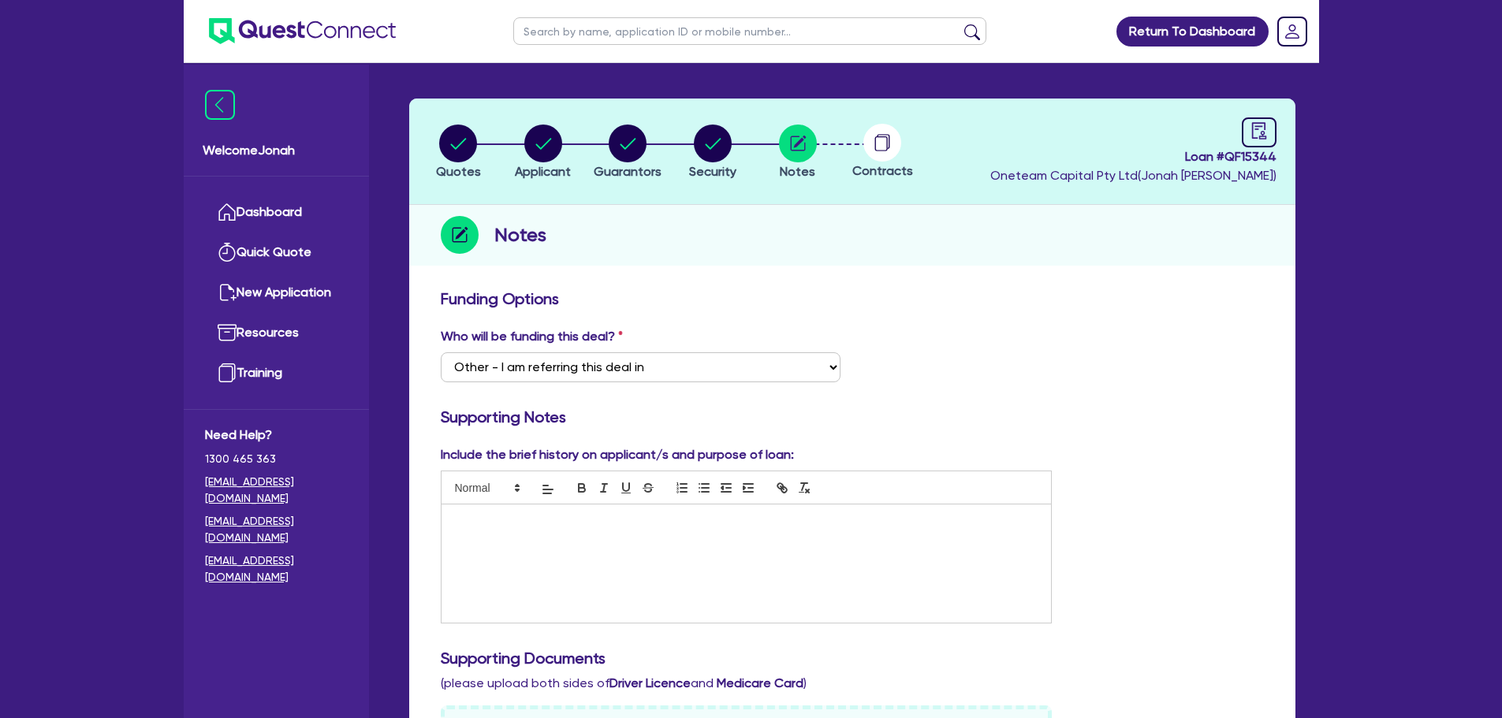
scroll to position [0, 0]
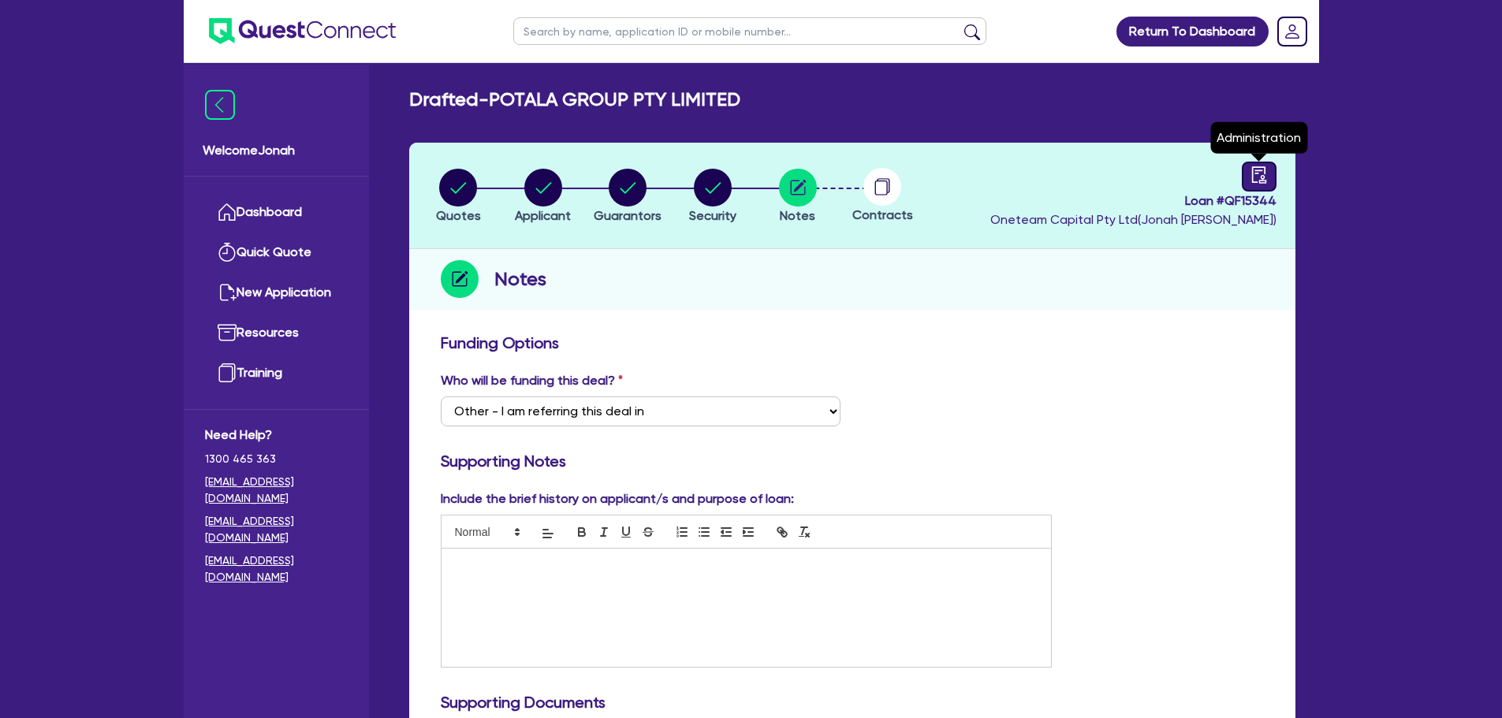
click at [1262, 172] on icon "audit" at bounding box center [1258, 174] width 17 height 17
select select "DRAFTED_NEW"
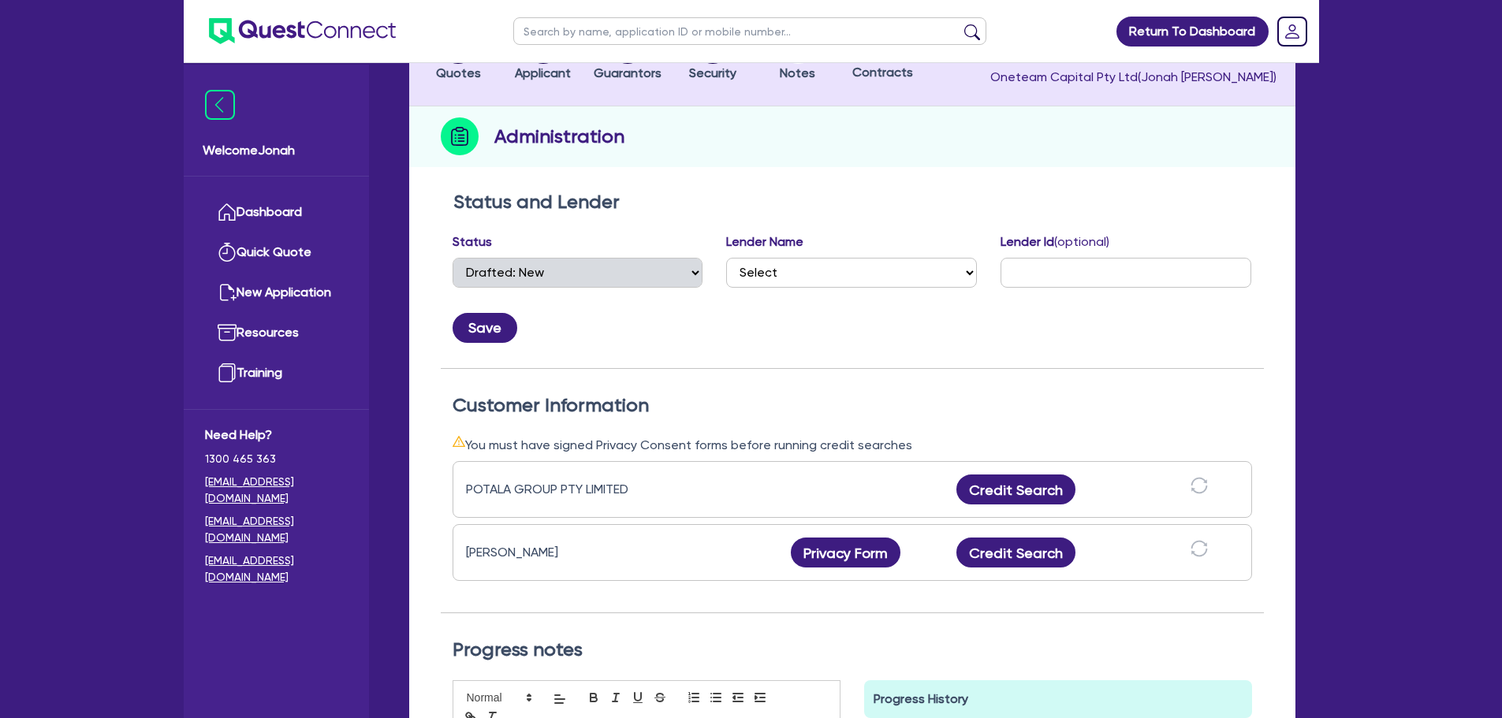
scroll to position [158, 0]
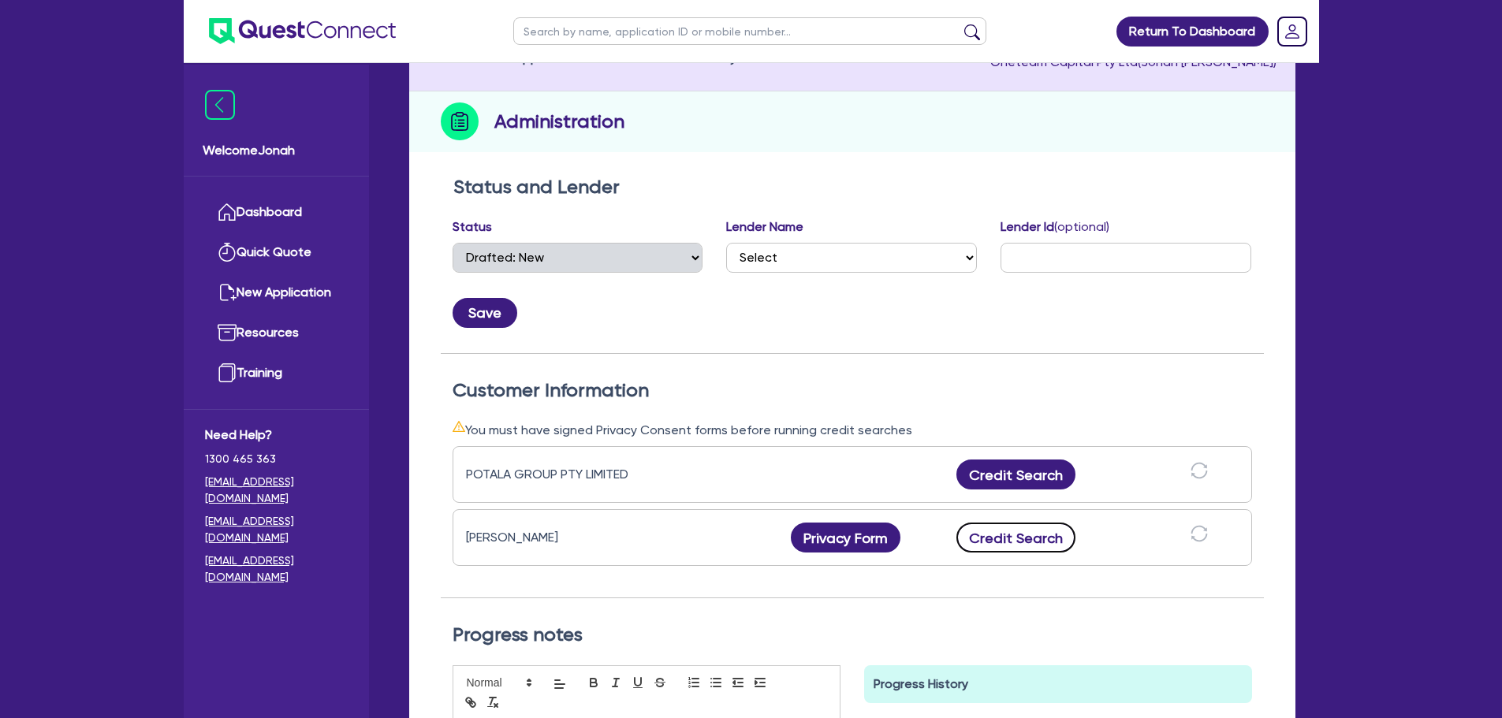
click at [1041, 542] on button "Credit Search" at bounding box center [1016, 538] width 120 height 30
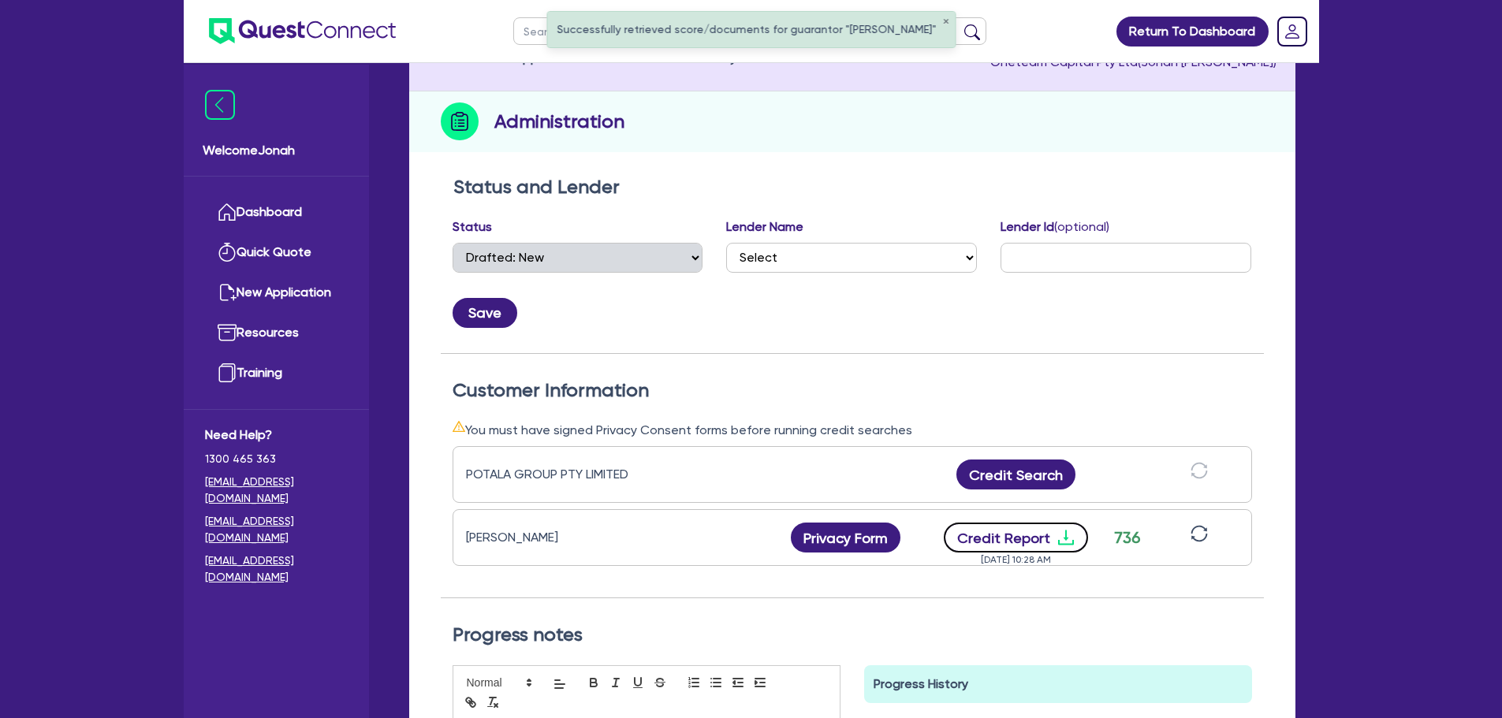
click at [997, 532] on button "Credit Report" at bounding box center [1016, 538] width 144 height 30
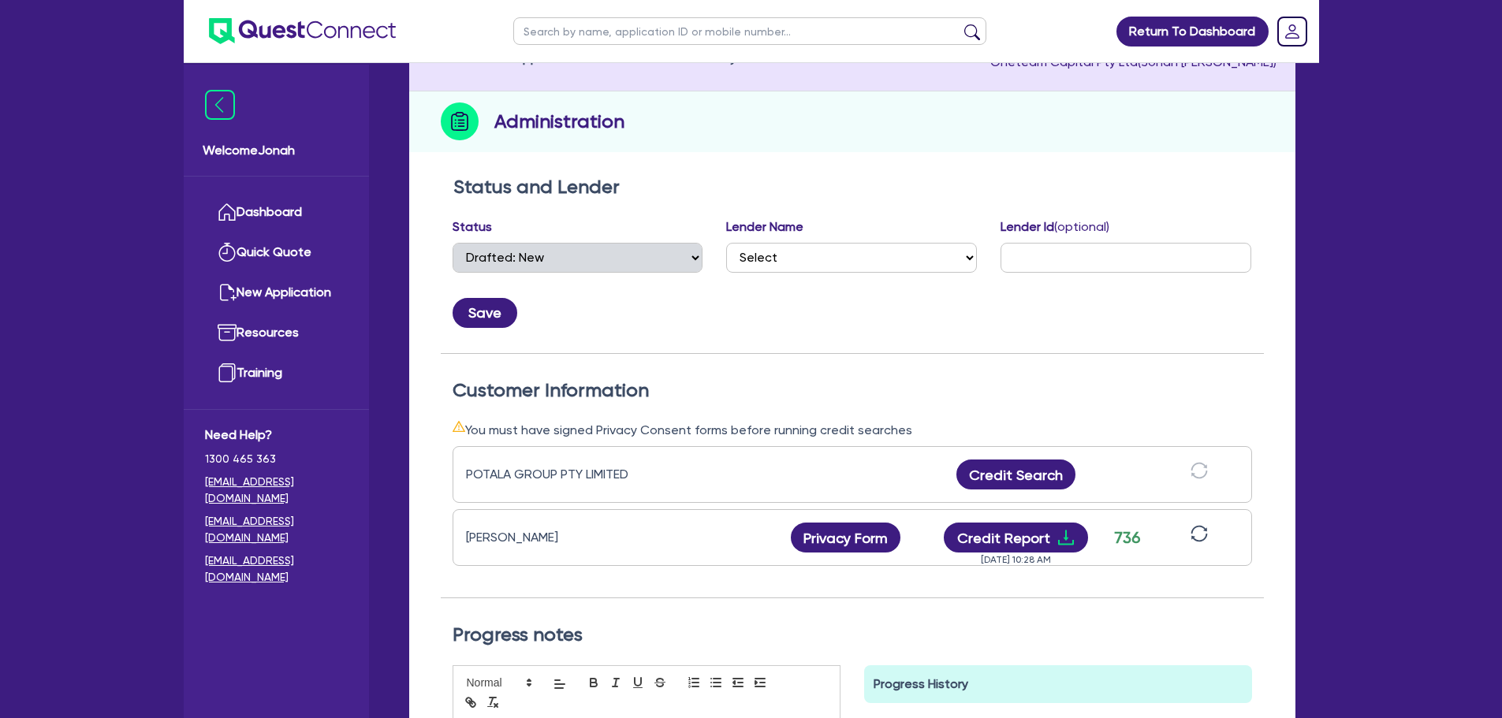
click at [626, 300] on div "Save" at bounding box center [852, 306] width 823 height 43
